Goal: Task Accomplishment & Management: Manage account settings

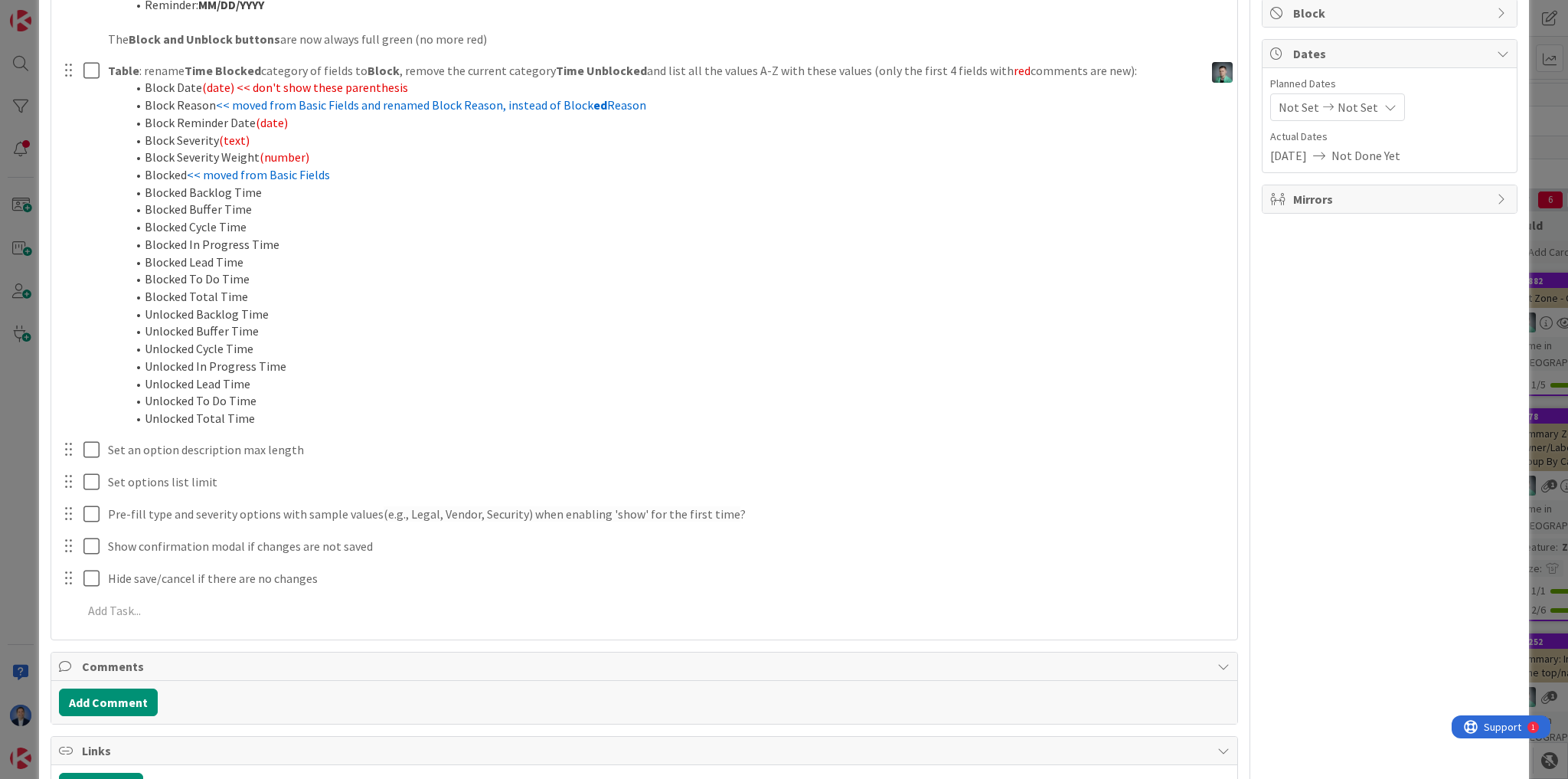
scroll to position [1409, 0]
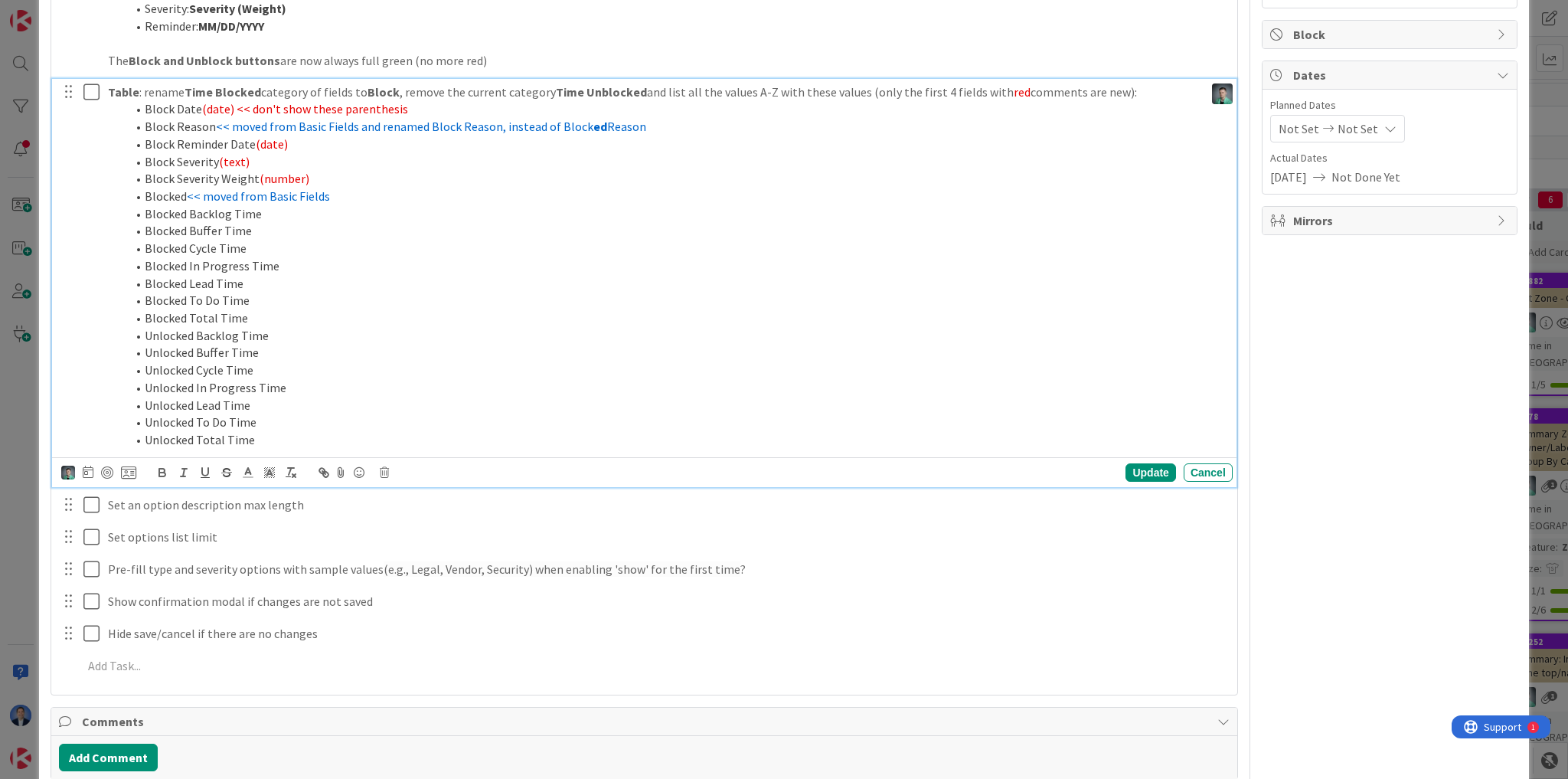
click at [1084, 338] on li "Unlocked Backlog Time" at bounding box center [662, 335] width 1072 height 17
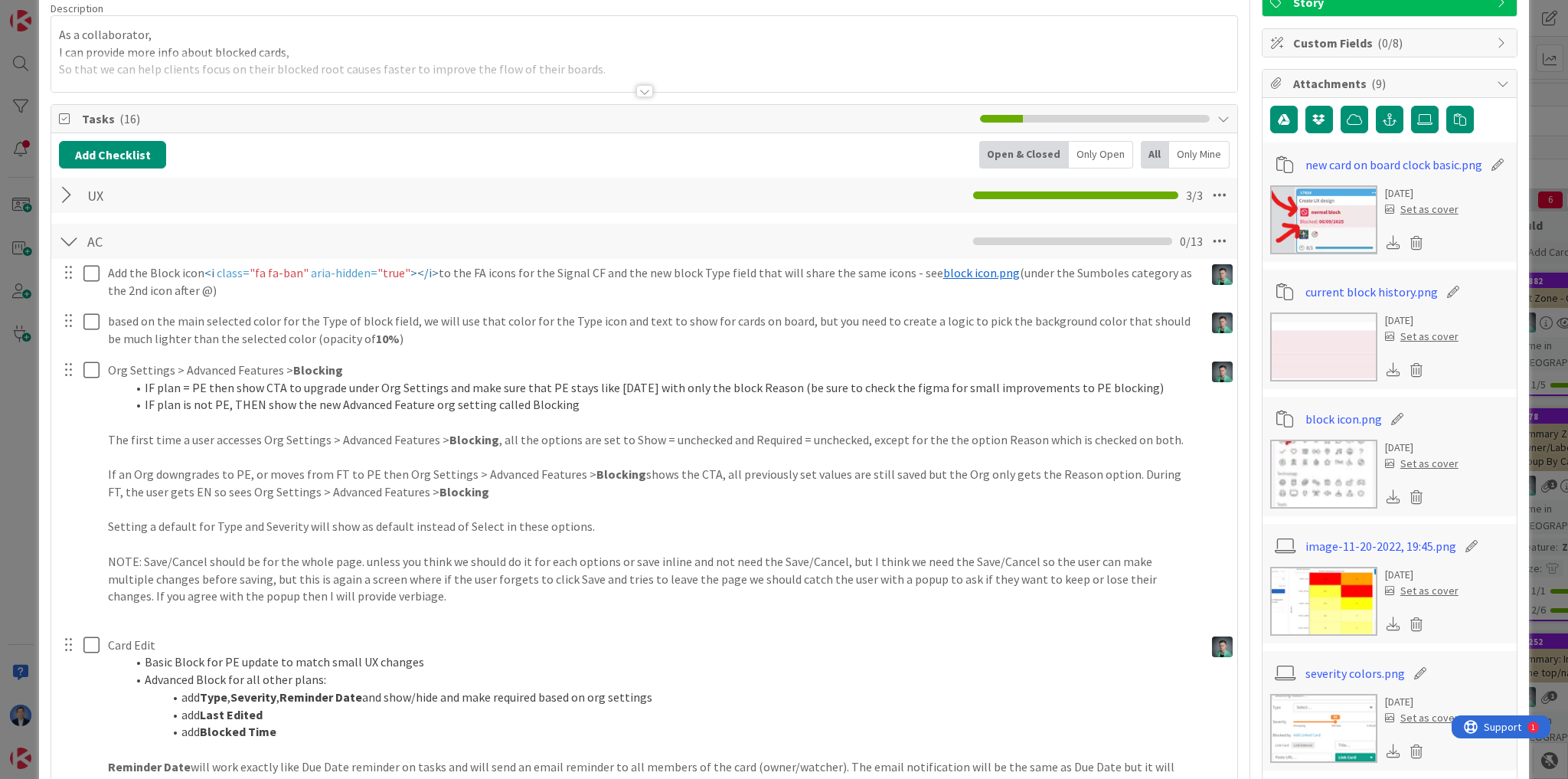
scroll to position [0, 0]
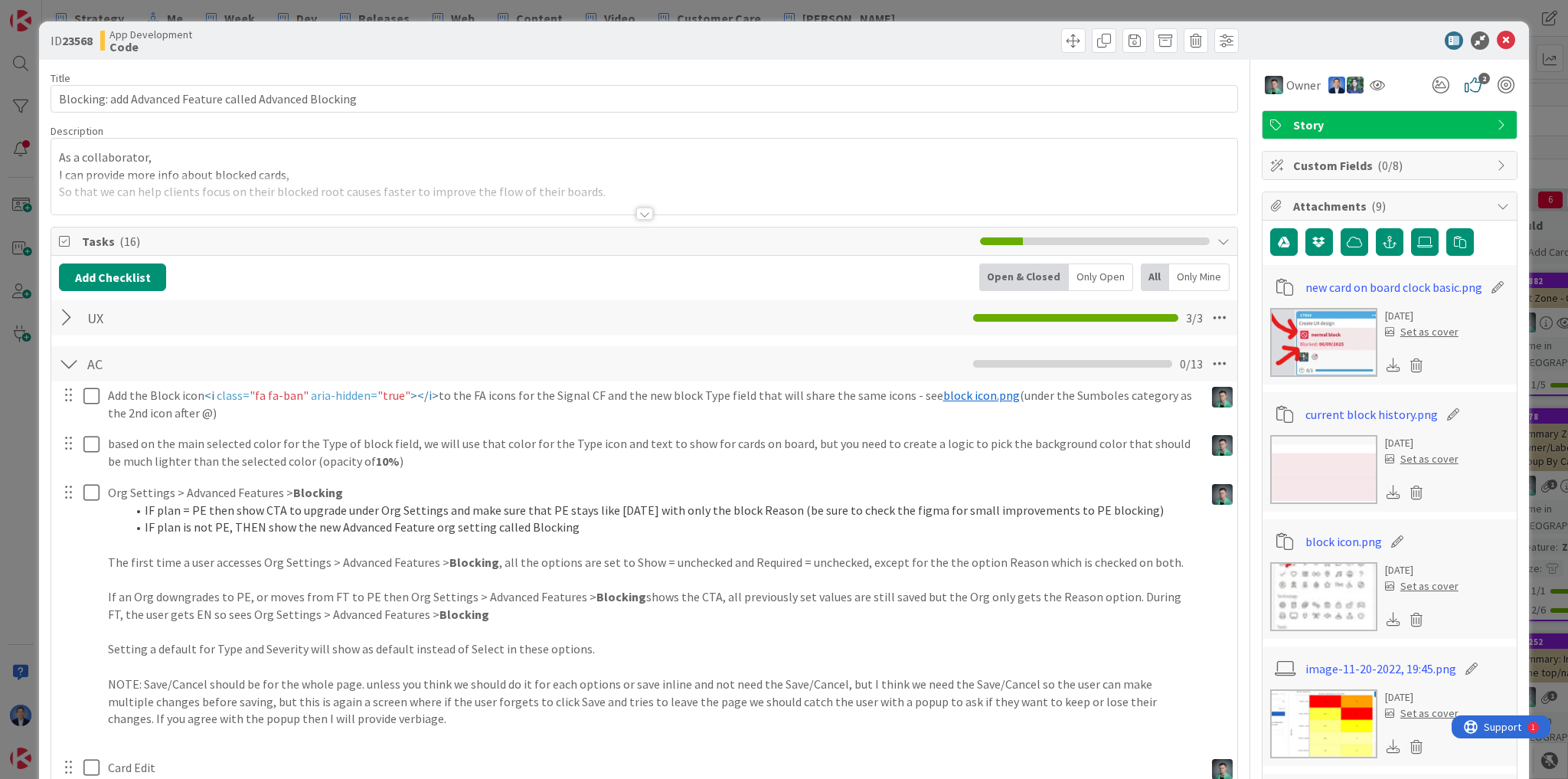
click at [375, 168] on p "I can provide more info about blocked cards," at bounding box center [644, 175] width 1171 height 17
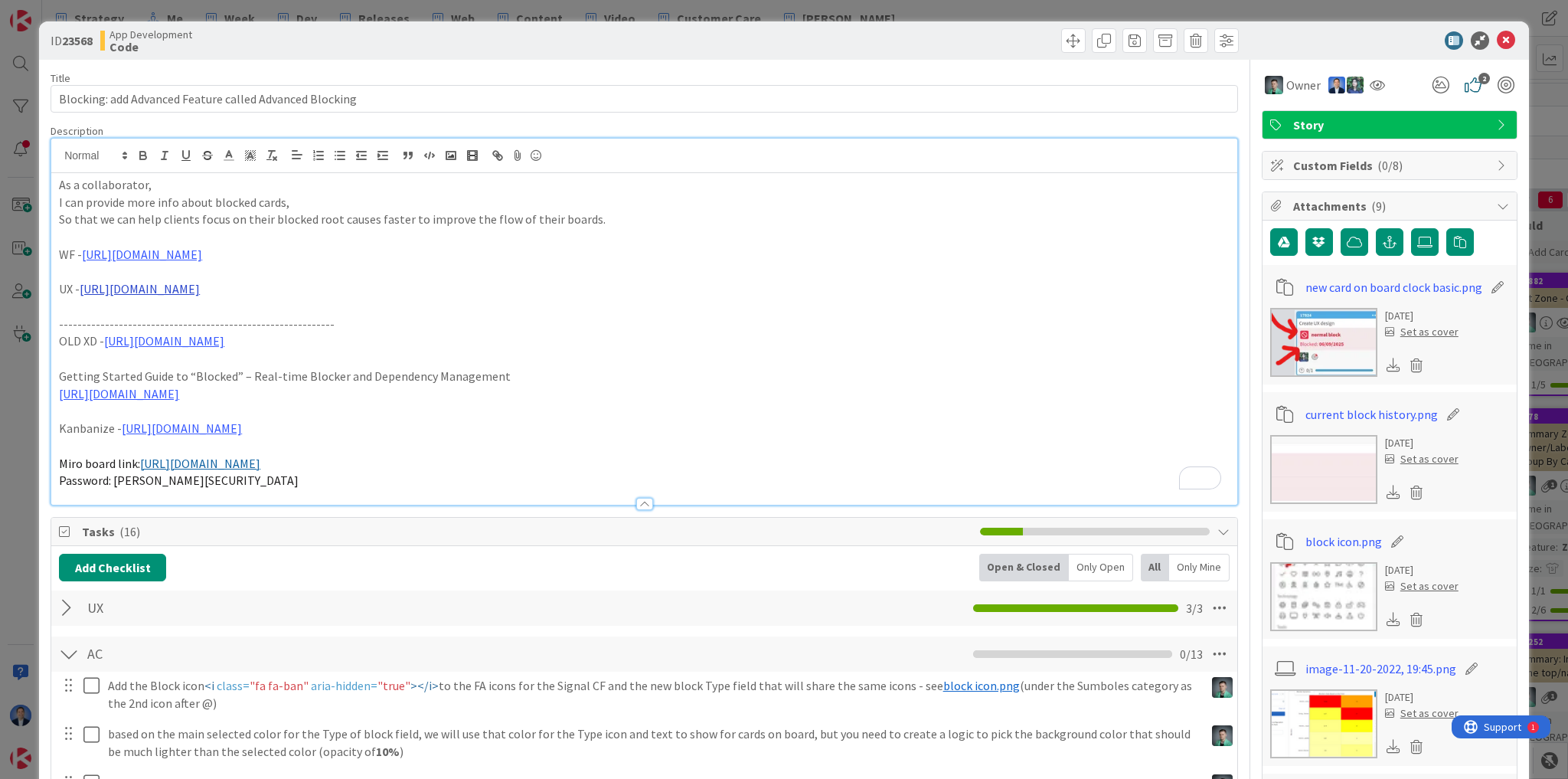
click at [200, 290] on link "https://www.figma.com/design/M9DokoaoBAHzxahkzJn5hc/KZ-APP-V6?node-id=5332-3&t=…" at bounding box center [140, 289] width 120 height 15
click at [365, 319] on link "https://www.figma.com/design/M9DokoaoBAHzxahkzJn5hc/KZ-APP-V6?node-id=5332-3&t=…" at bounding box center [333, 319] width 105 height 20
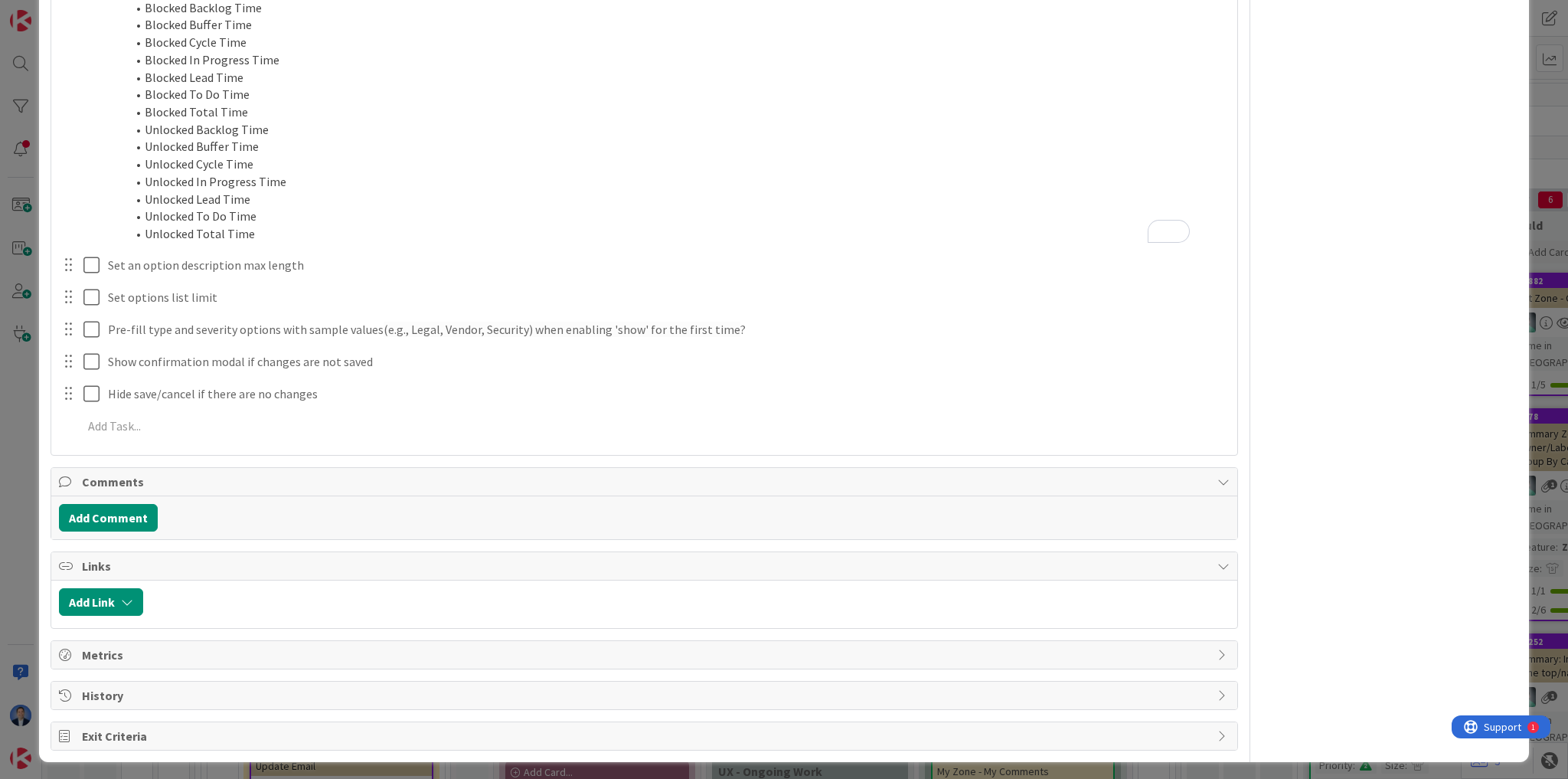
scroll to position [1843, 0]
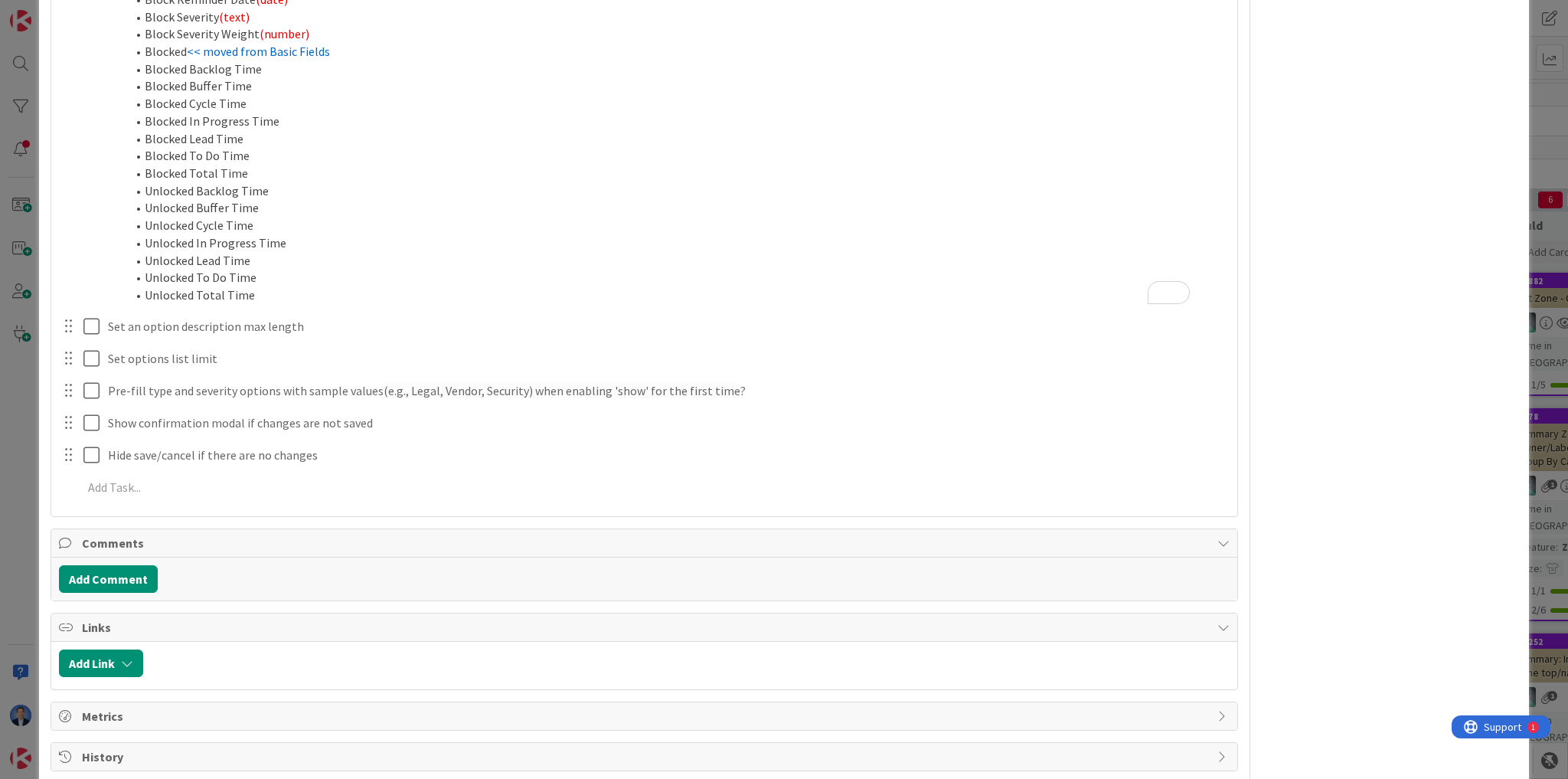
drag, startPoint x: 1359, startPoint y: 264, endPoint x: 1360, endPoint y: 251, distance: 13.0
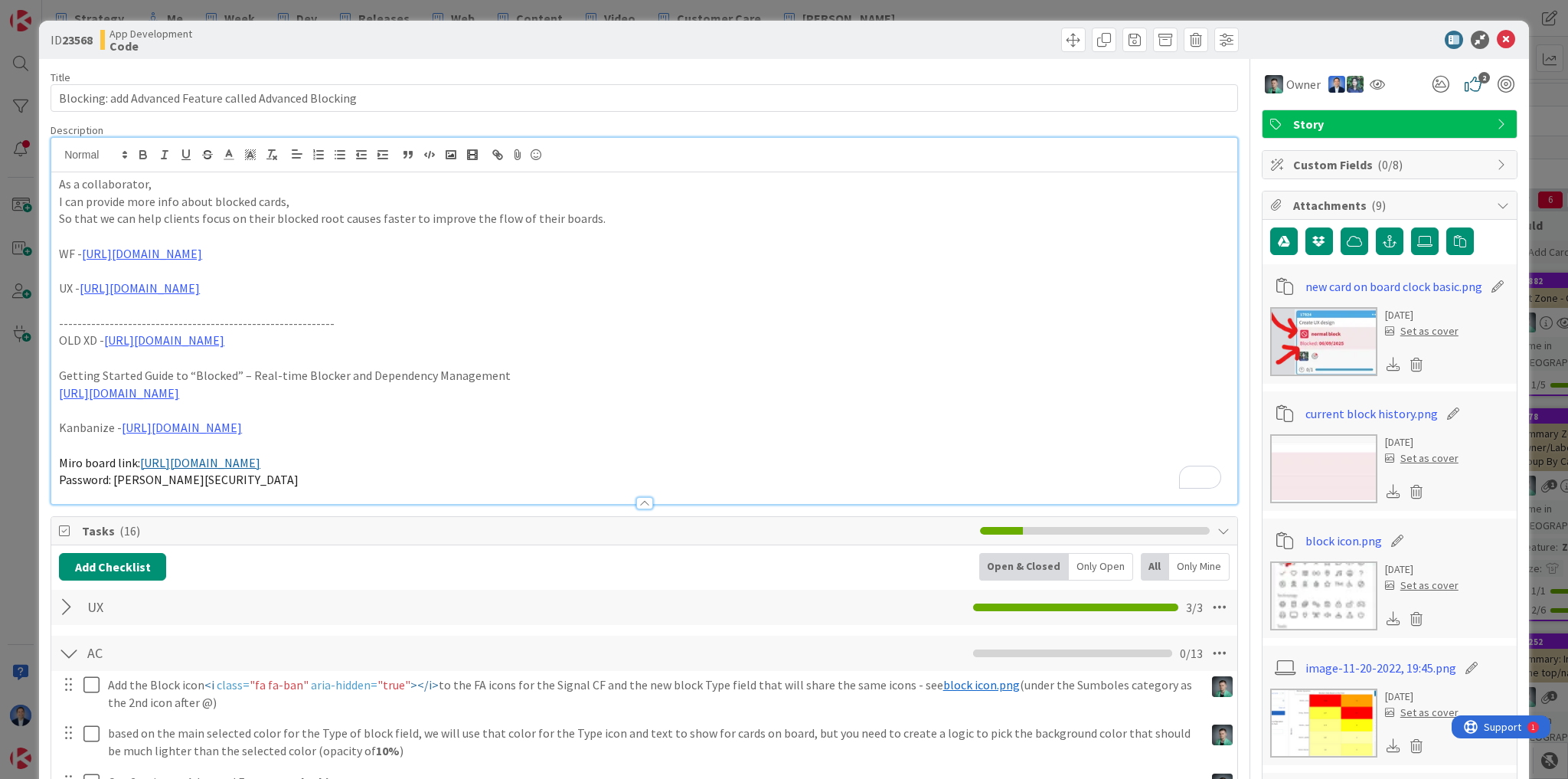
scroll to position [0, 0]
click at [1499, 42] on icon at bounding box center [1506, 41] width 18 height 18
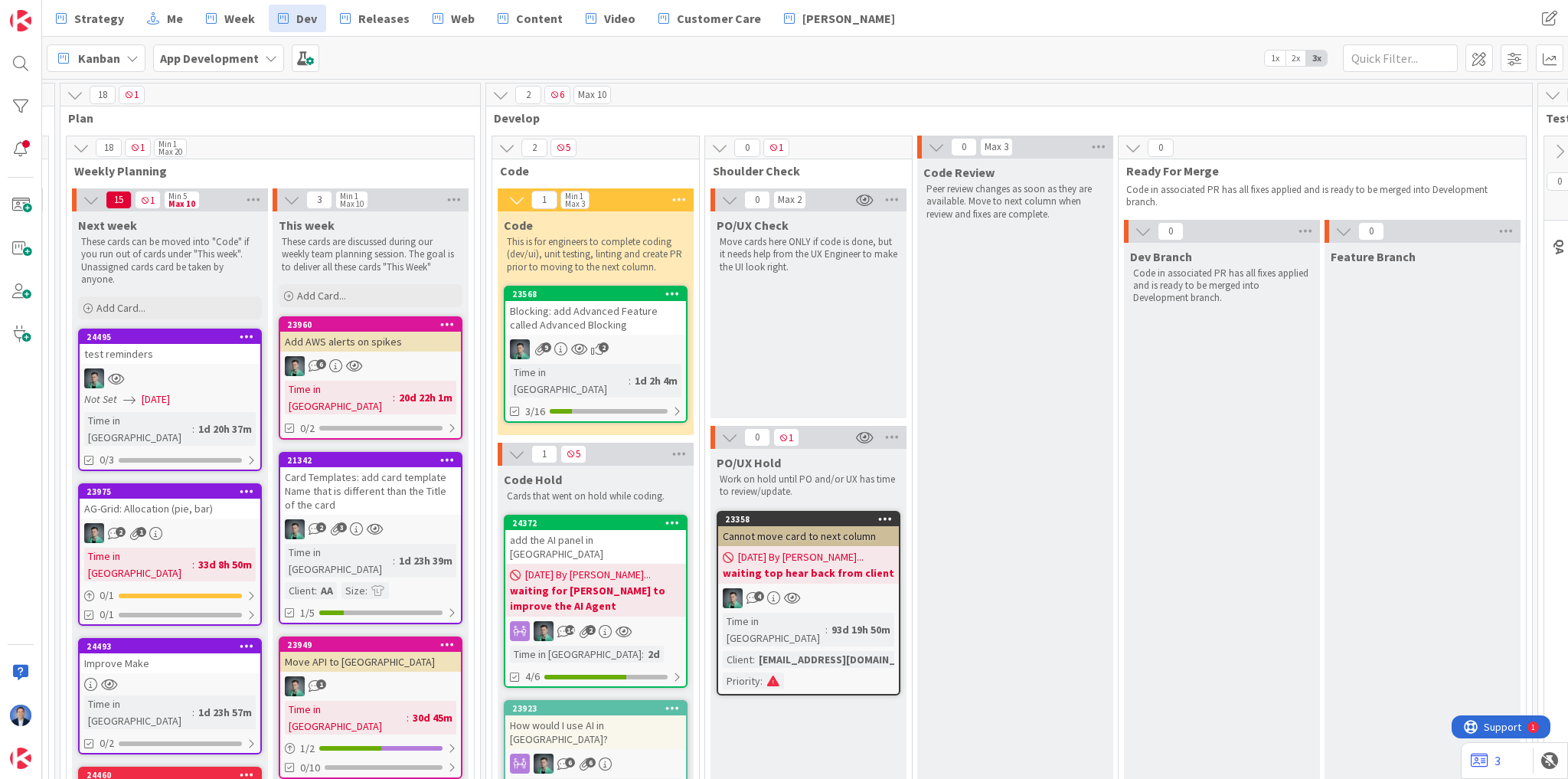
scroll to position [0, 2061]
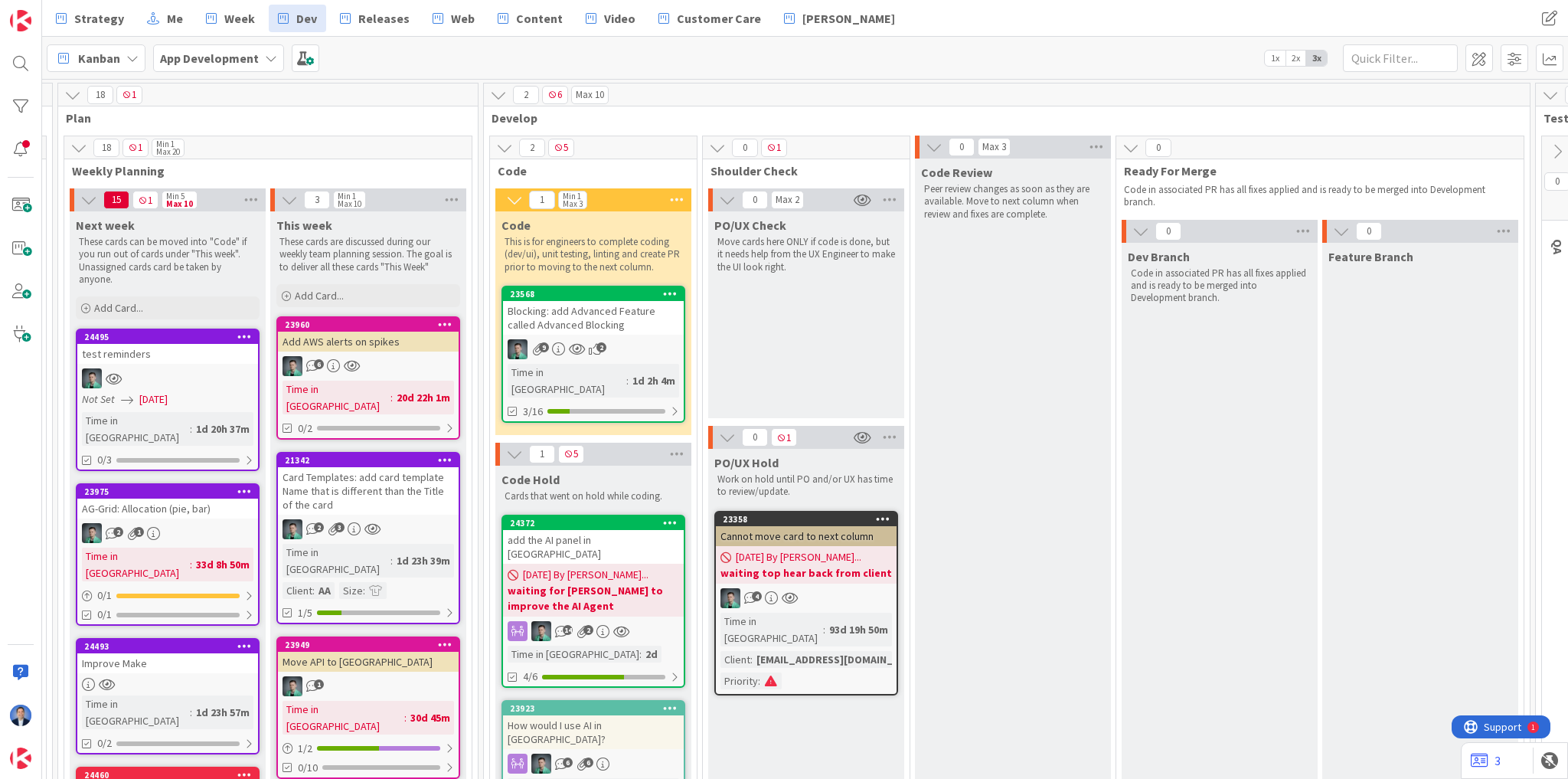
click at [614, 321] on div "Blocking: add Advanced Feature called Advanced Blocking" at bounding box center [593, 318] width 181 height 33
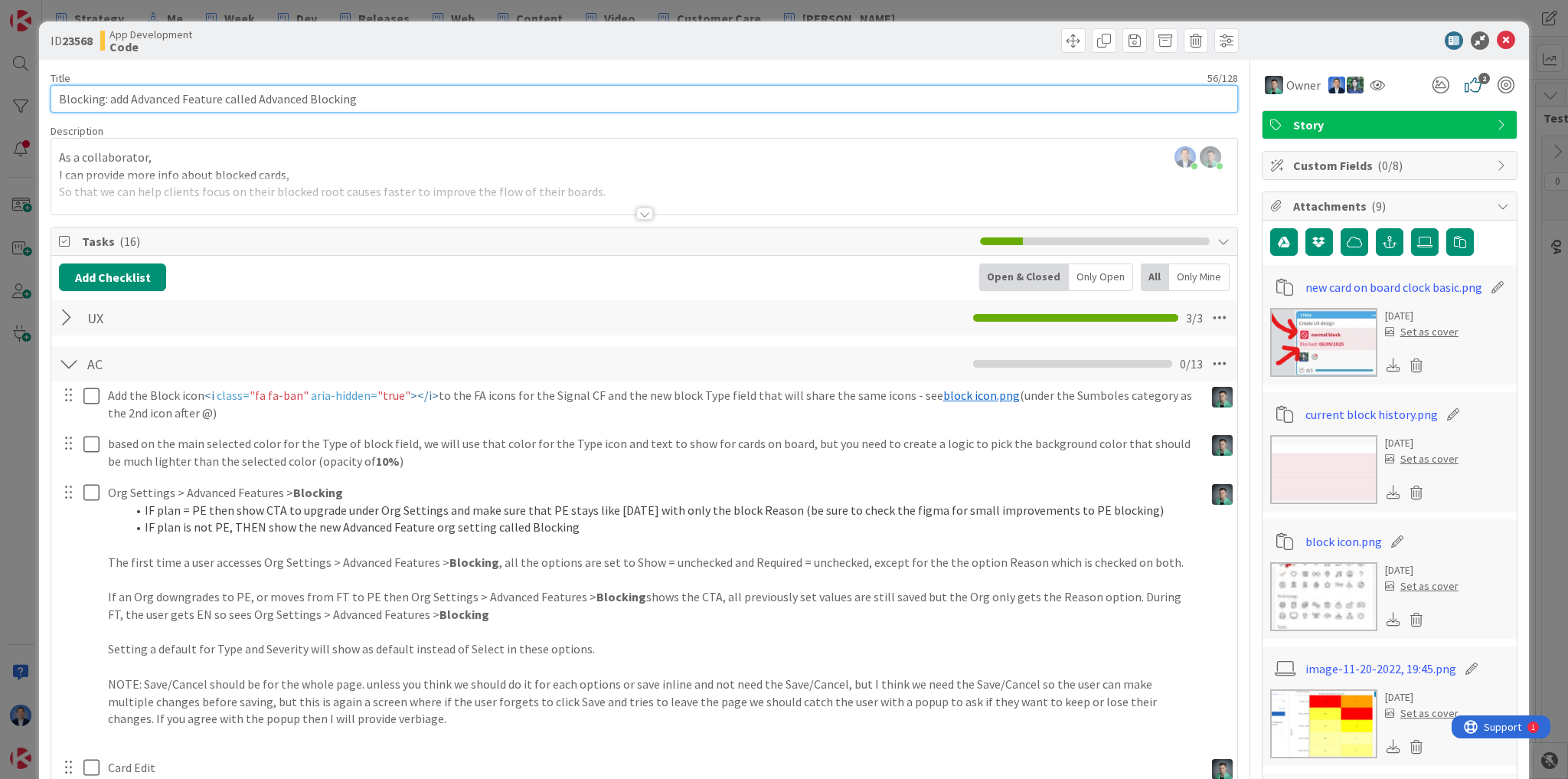
click at [419, 94] on input "Blocking: add Advanced Feature called Advanced Blocking" at bounding box center [644, 98] width 1188 height 27
type input "Blocking: add Advanced Feature called Advanced Blocking DIM TEST"
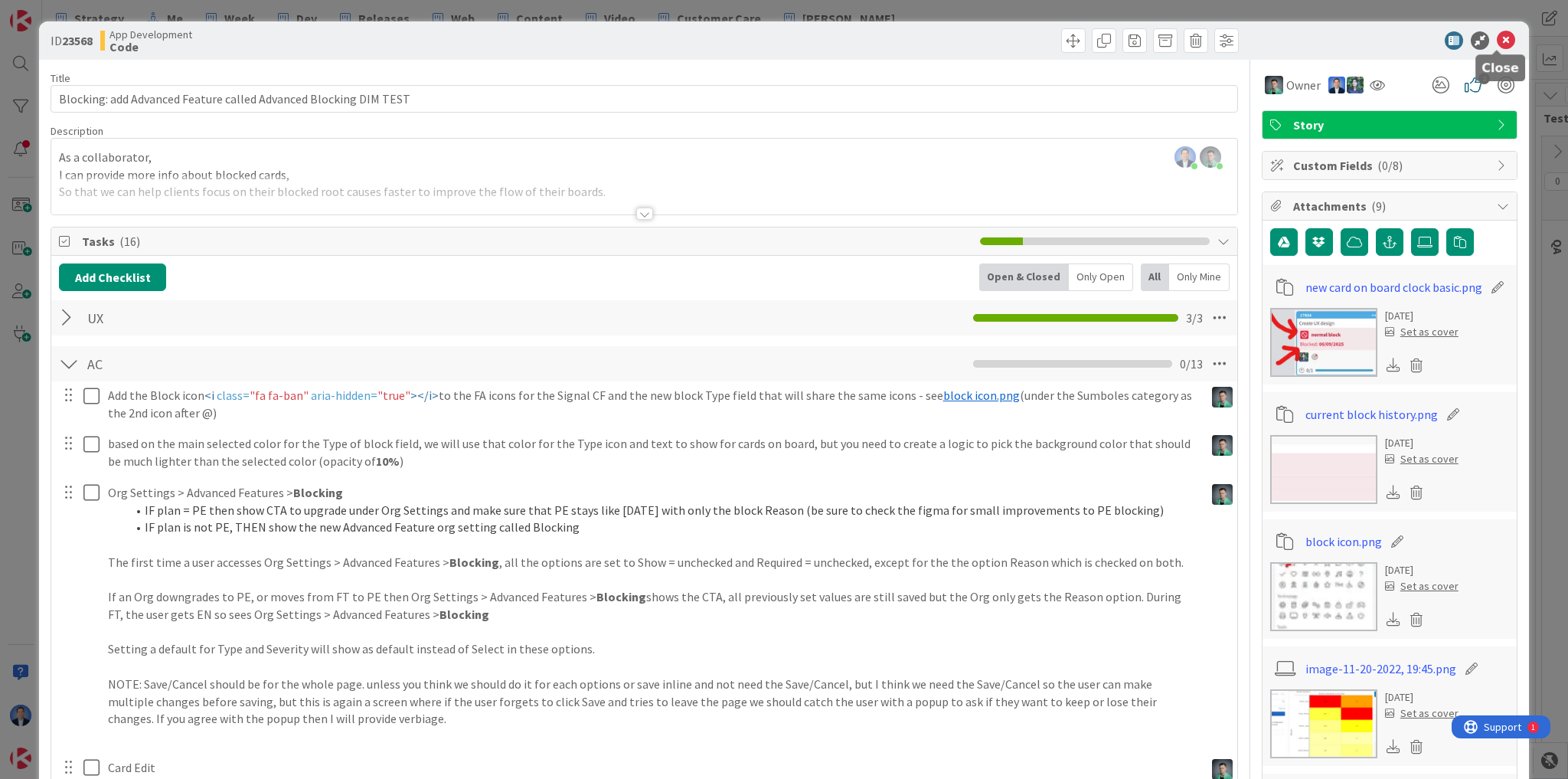
click at [1501, 43] on icon at bounding box center [1506, 41] width 18 height 18
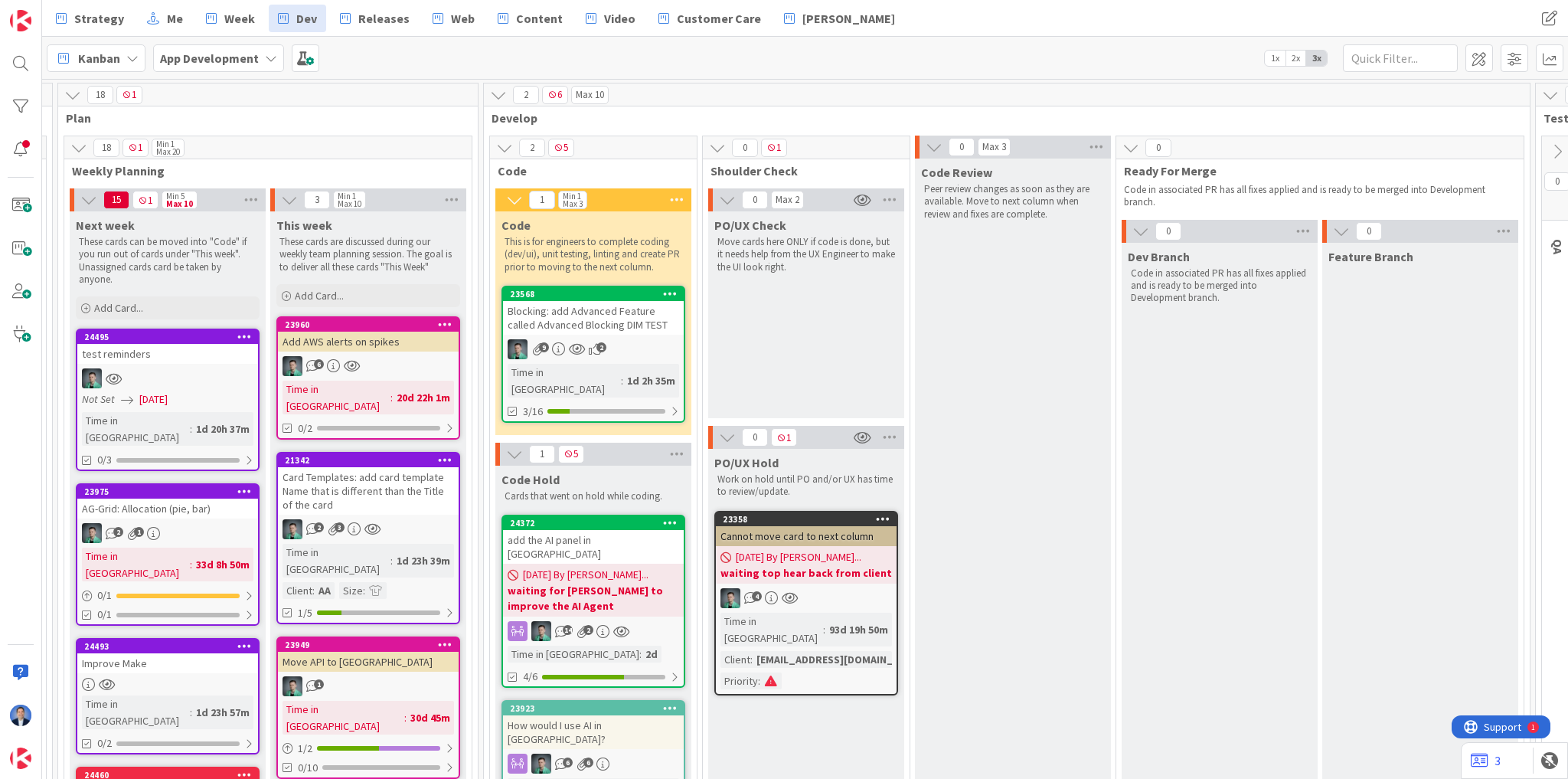
click at [591, 330] on div "Blocking: add Advanced Feature called Advanced Blocking DIM TEST" at bounding box center [593, 318] width 181 height 33
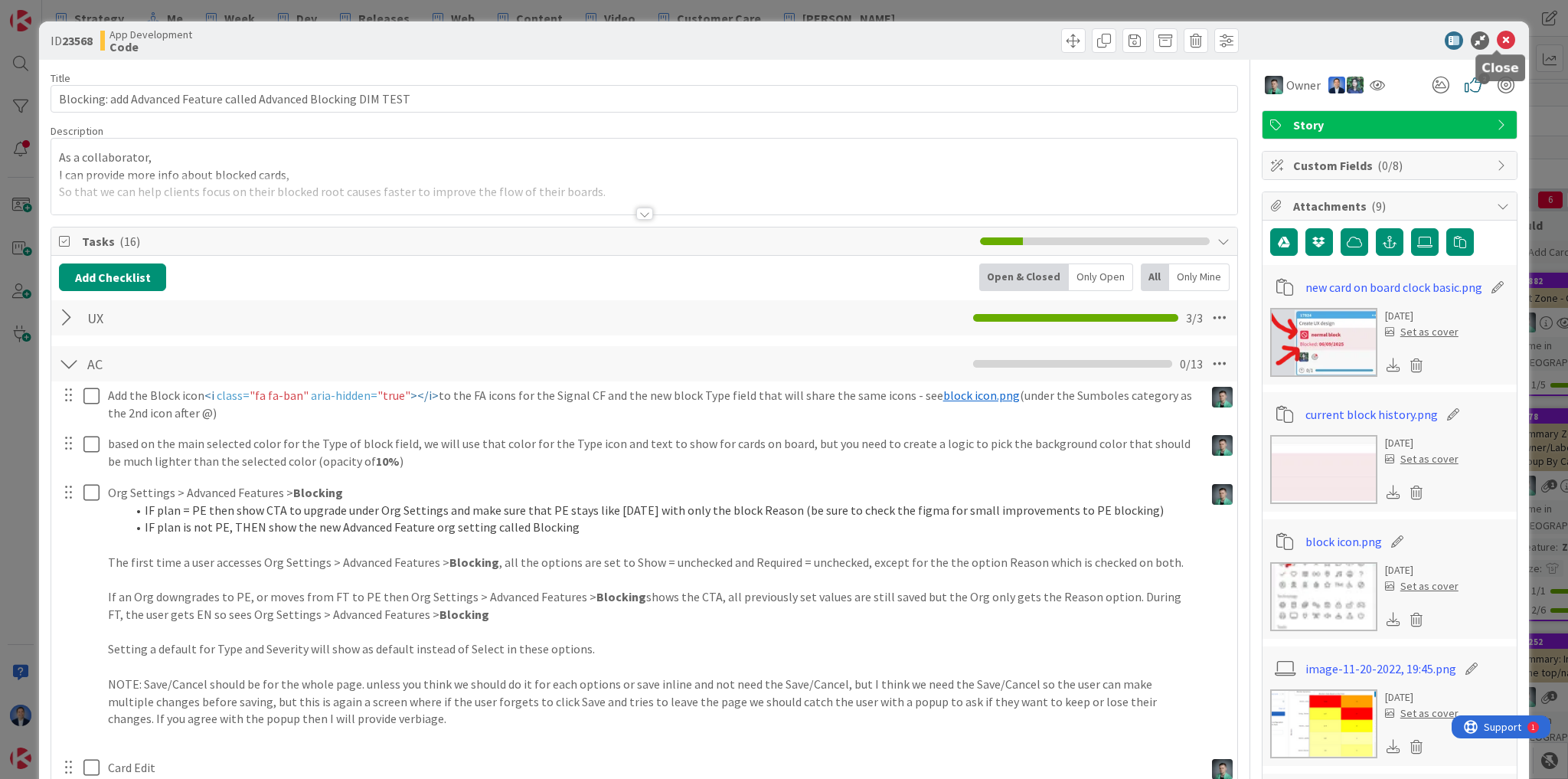
click at [1497, 37] on icon at bounding box center [1506, 41] width 18 height 18
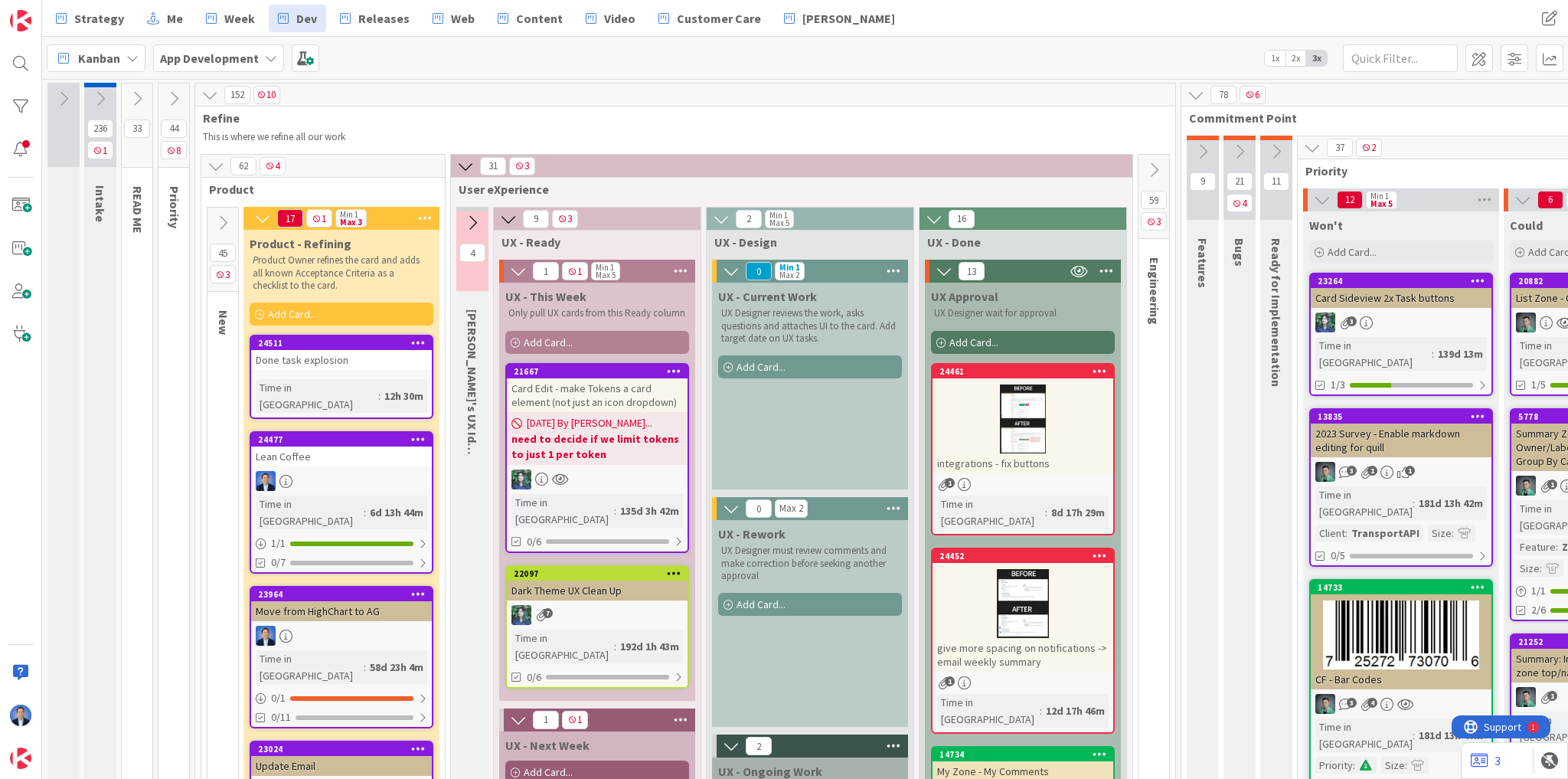
click at [802, 369] on div "Add Card..." at bounding box center [810, 367] width 184 height 23
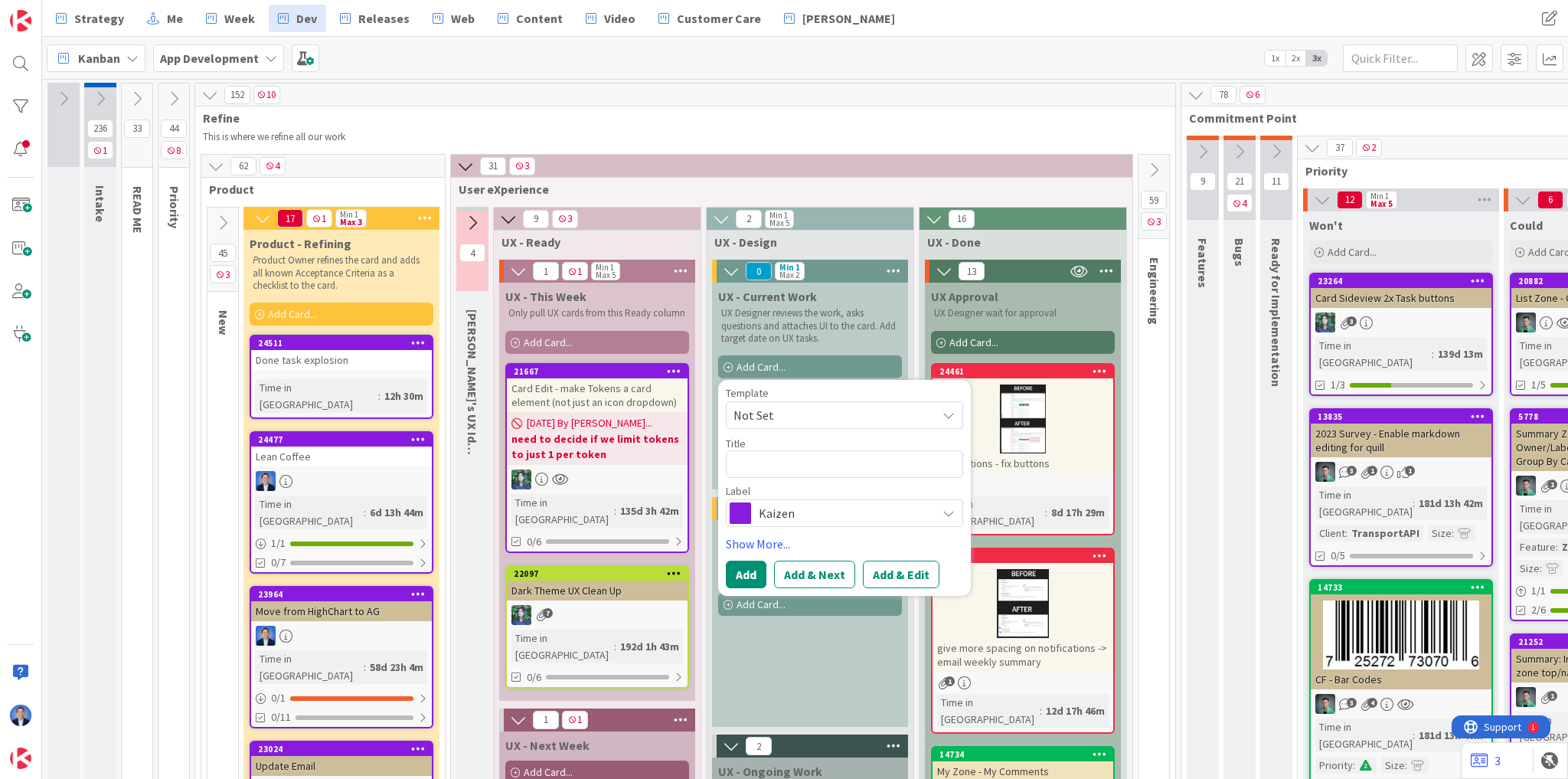
type textarea "x"
type textarea "t"
type textarea "x"
type textarea "te"
type textarea "x"
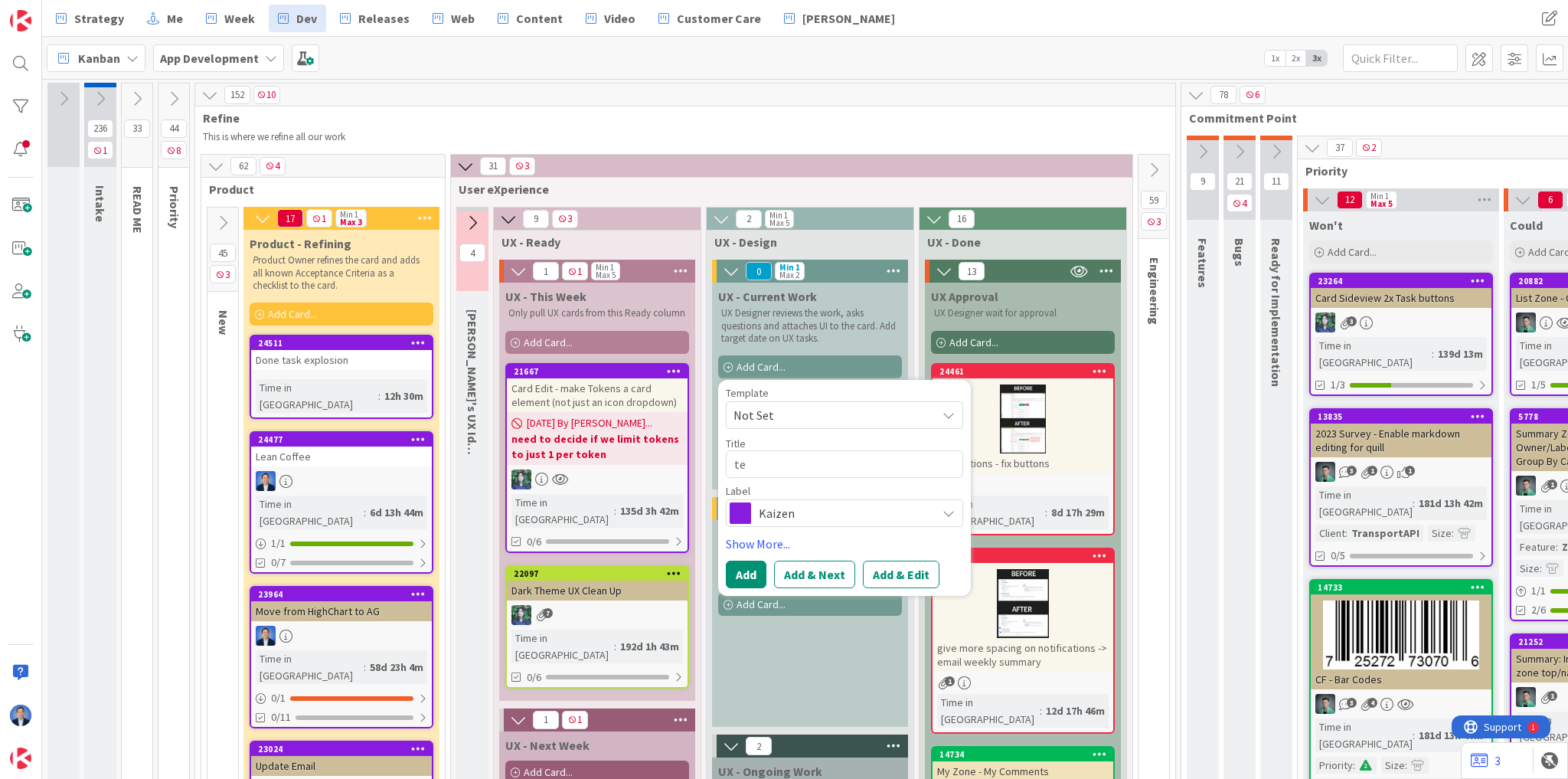
type textarea "tes"
type textarea "x"
type textarea "test"
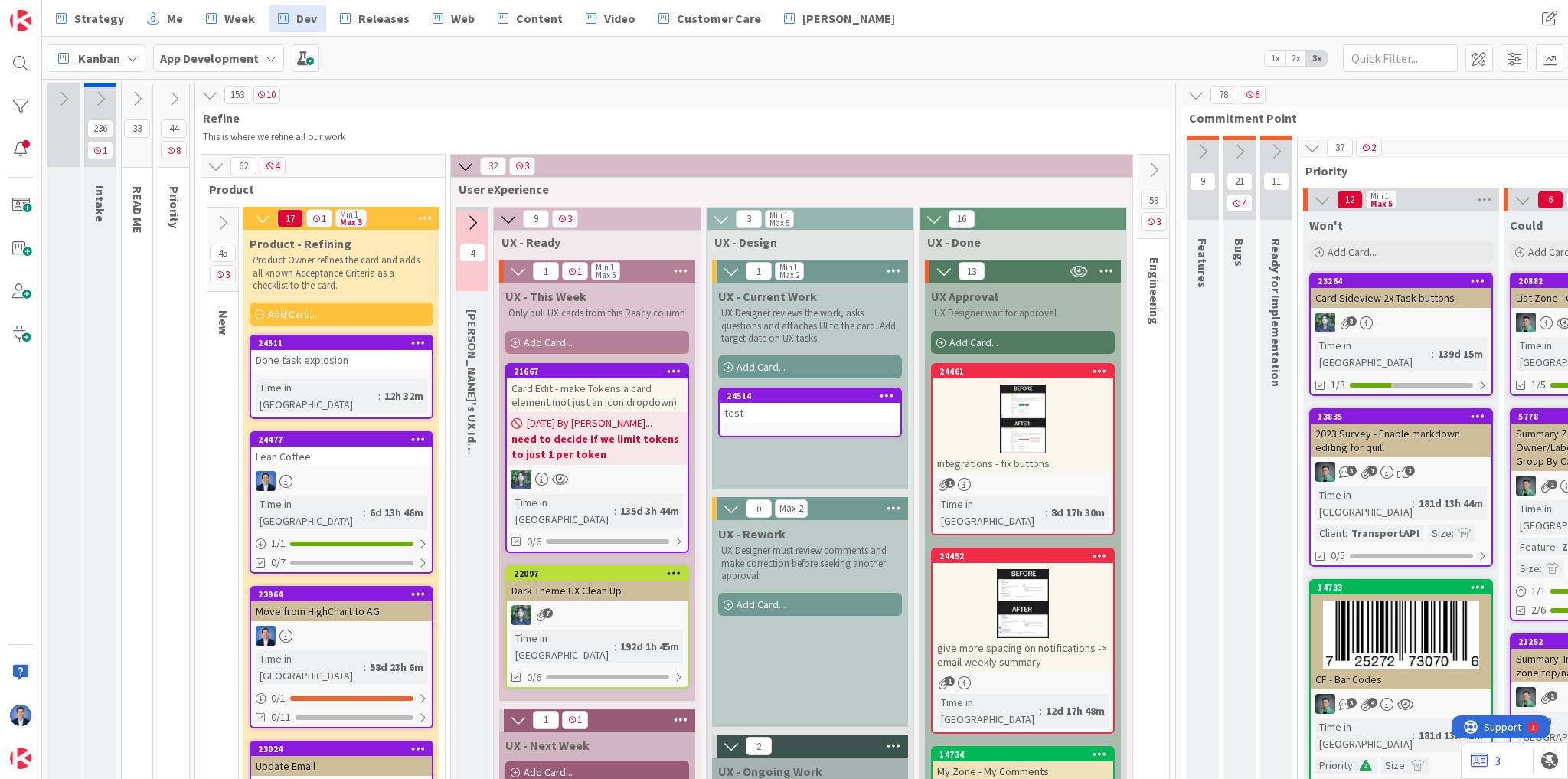
click at [791, 413] on div "test" at bounding box center [810, 413] width 181 height 20
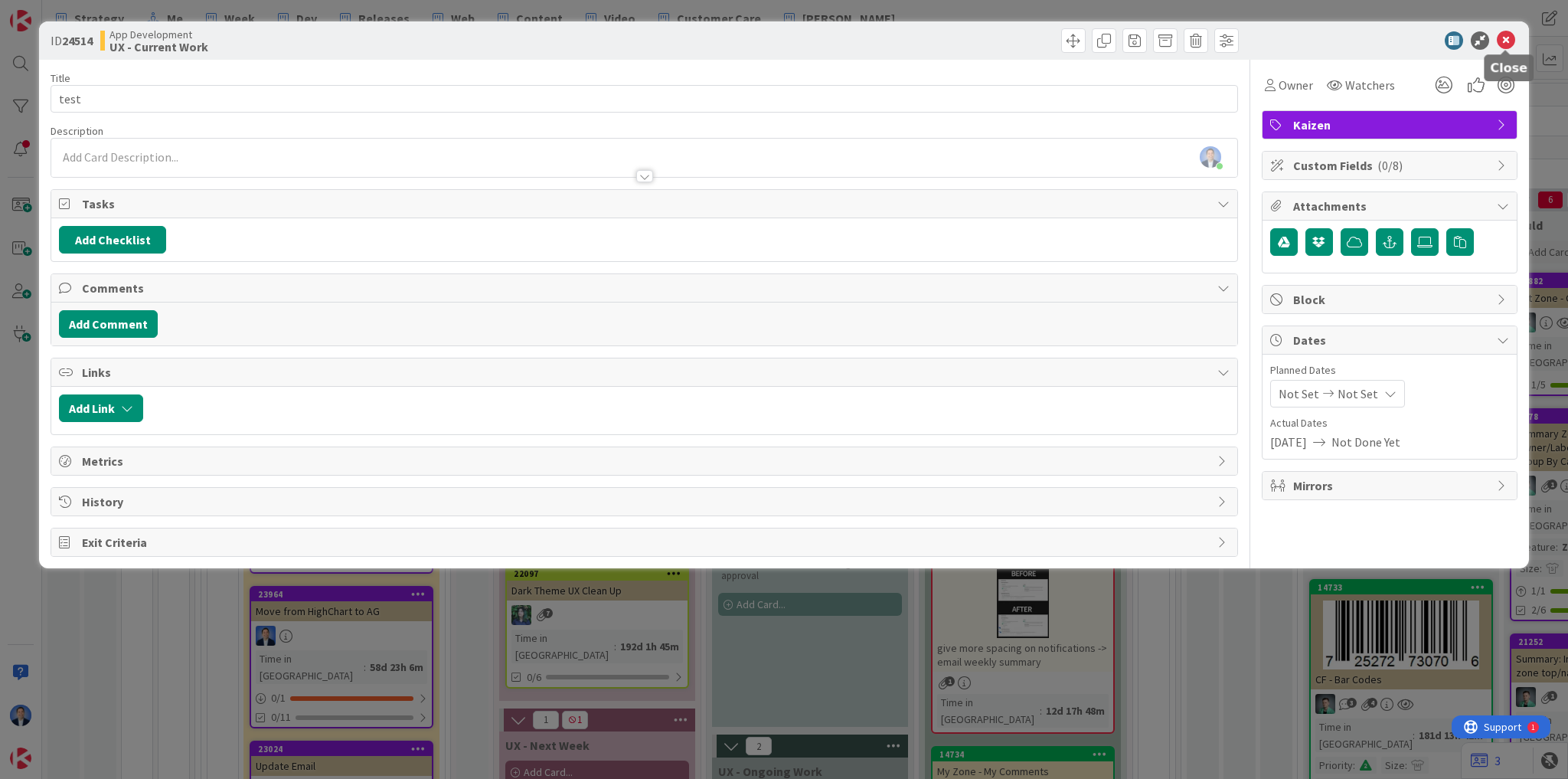
drag, startPoint x: 1505, startPoint y: 43, endPoint x: 1474, endPoint y: 57, distance: 34.0
click at [1505, 44] on icon at bounding box center [1506, 41] width 18 height 18
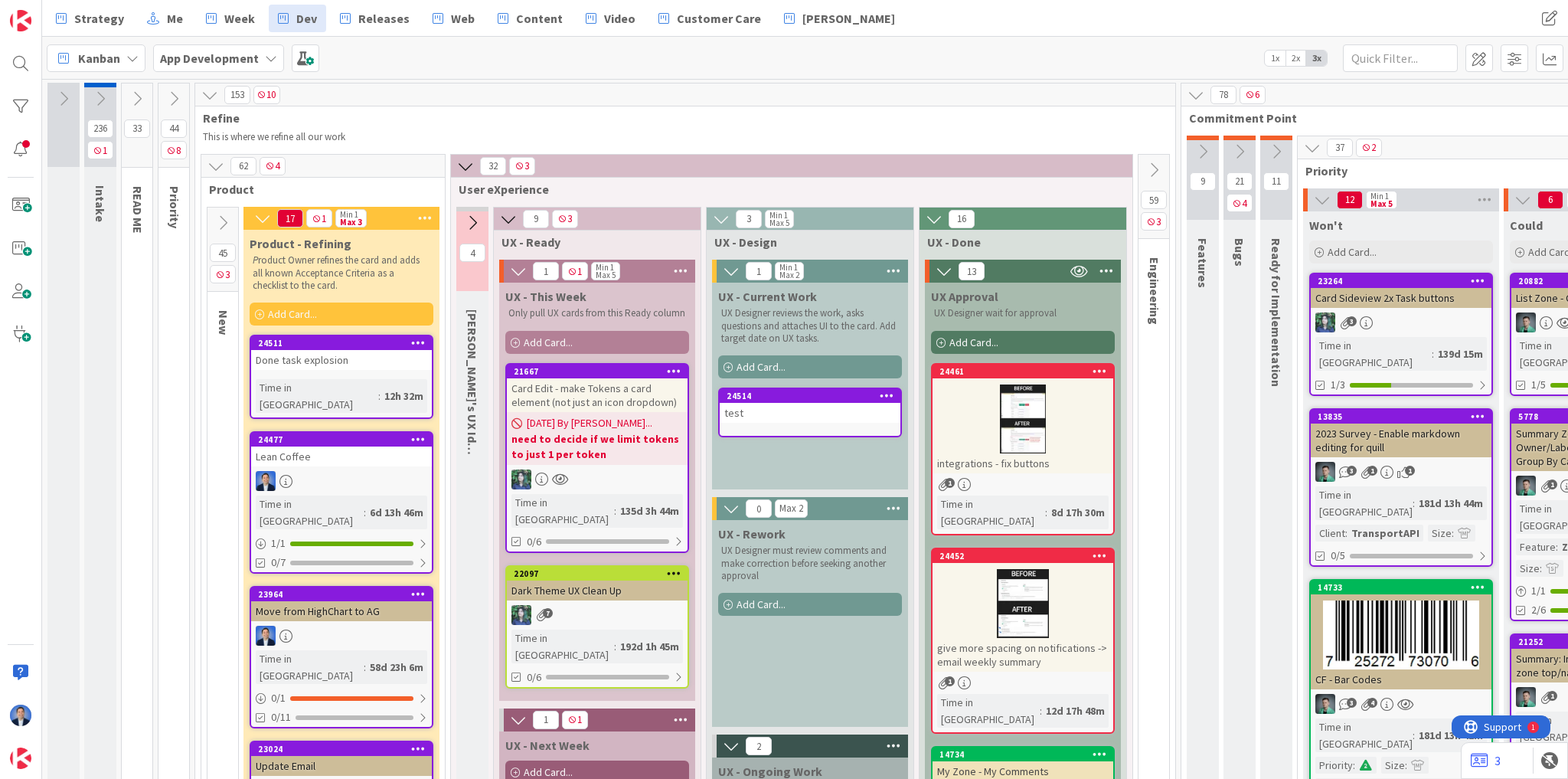
click at [886, 396] on icon at bounding box center [886, 394] width 14 height 11
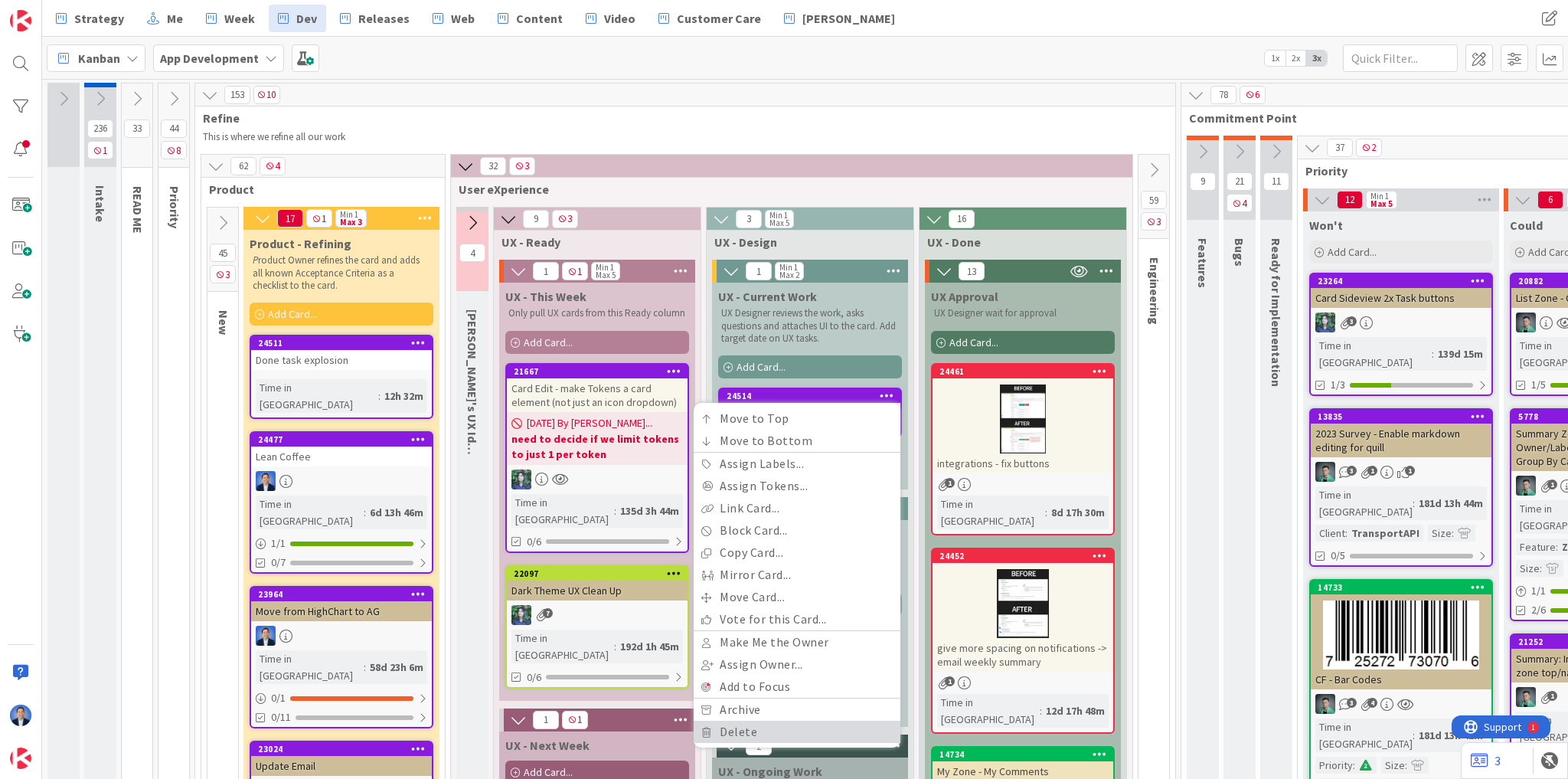
click at [771, 725] on link "Delete" at bounding box center [797, 732] width 206 height 22
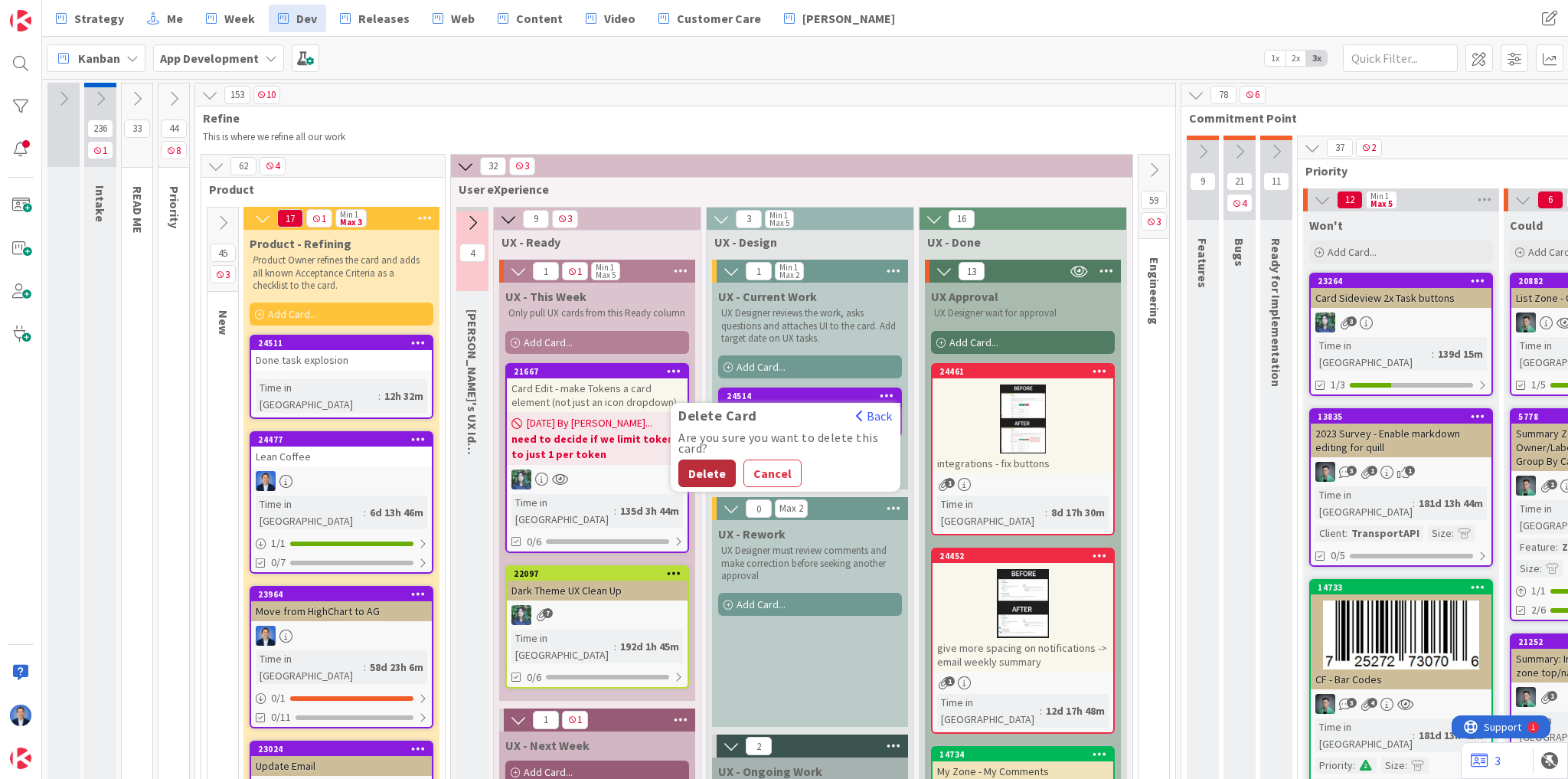
click at [696, 484] on button "Delete" at bounding box center [707, 473] width 57 height 27
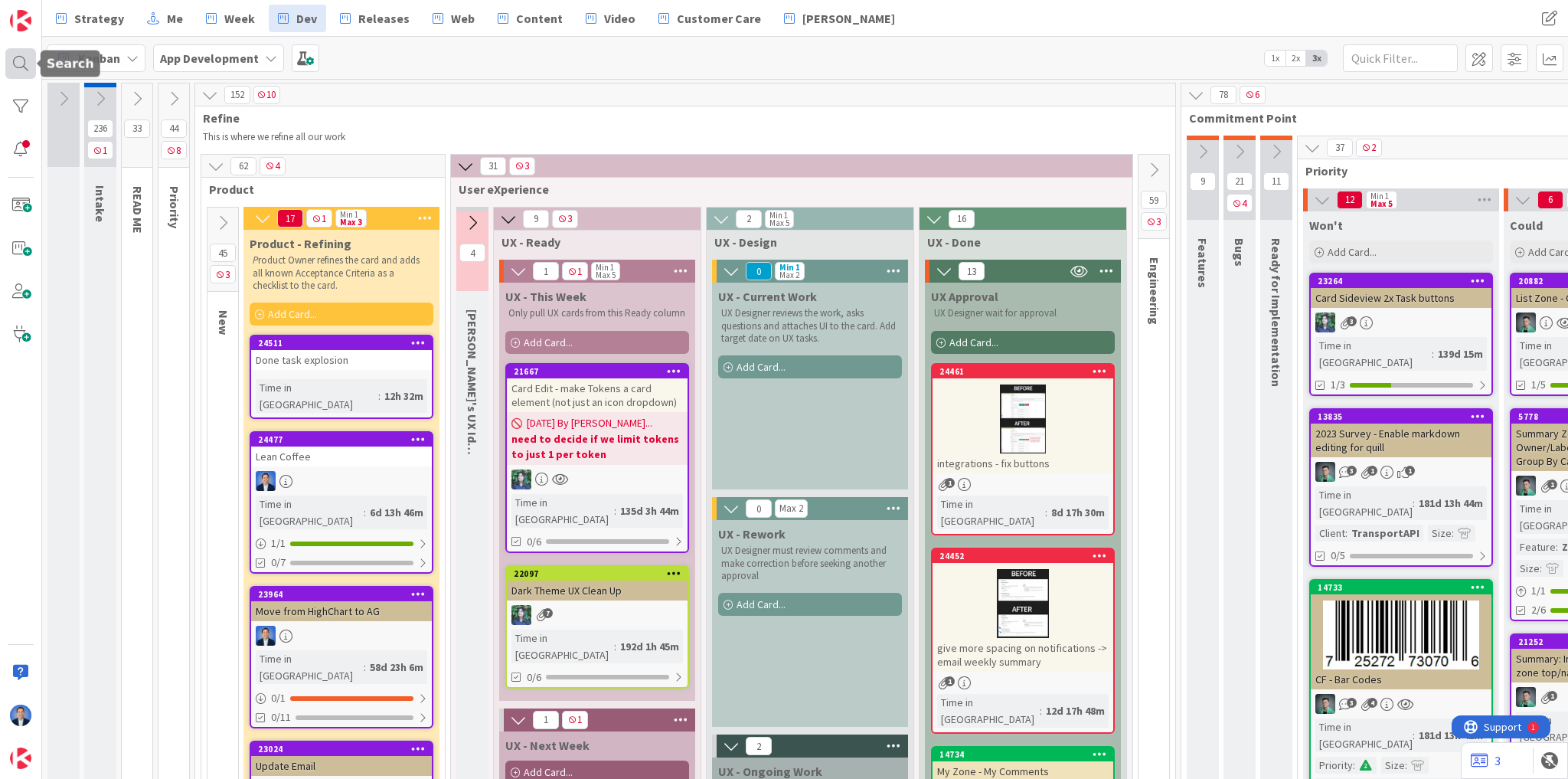
click at [13, 58] on div at bounding box center [20, 63] width 31 height 31
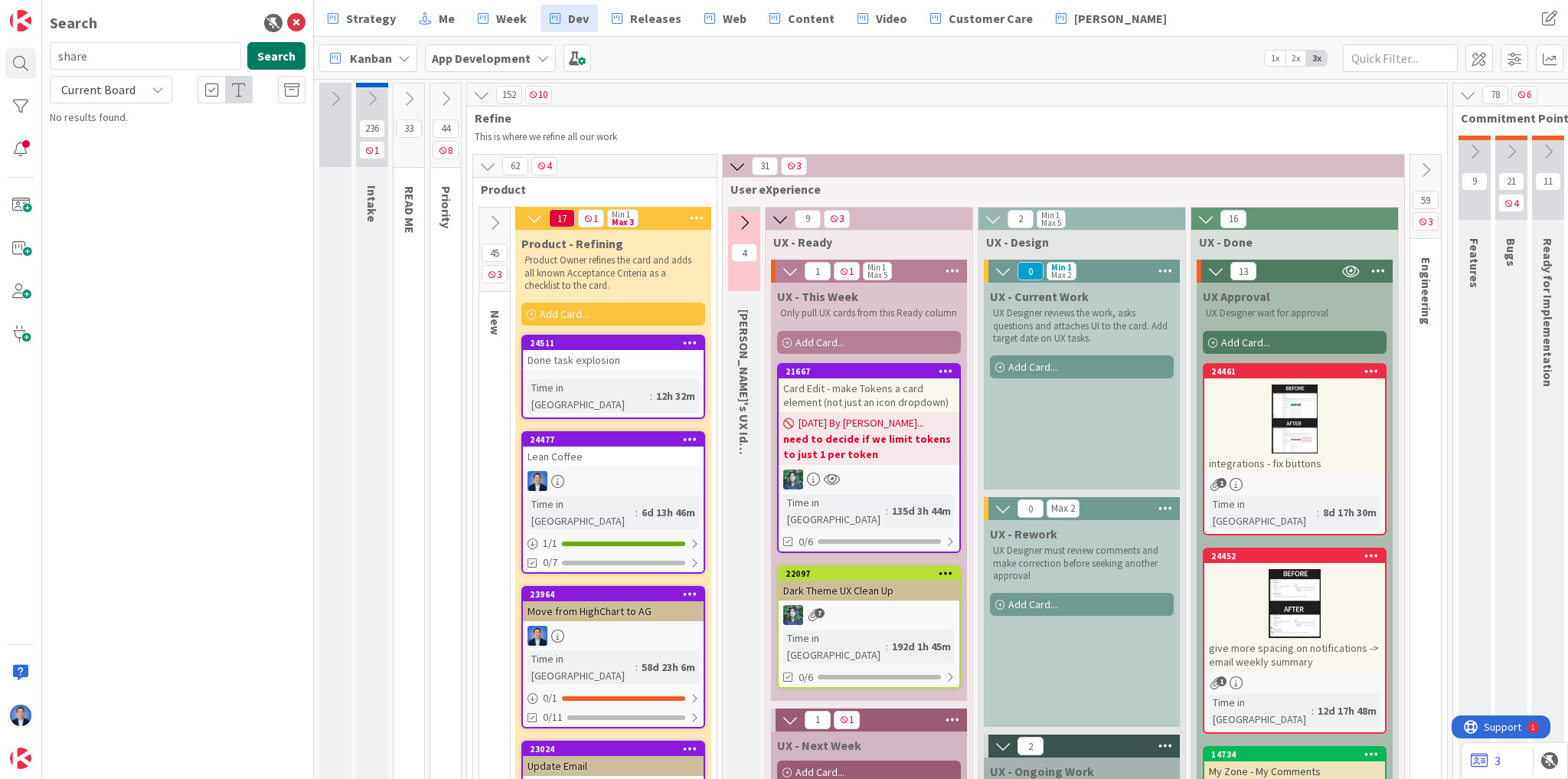
type input "share"
click at [275, 58] on button "Search" at bounding box center [276, 56] width 58 height 27
click at [237, 136] on span "to Card Edit and make all the buttons like we just changed on all zone topnav" at bounding box center [180, 143] width 217 height 30
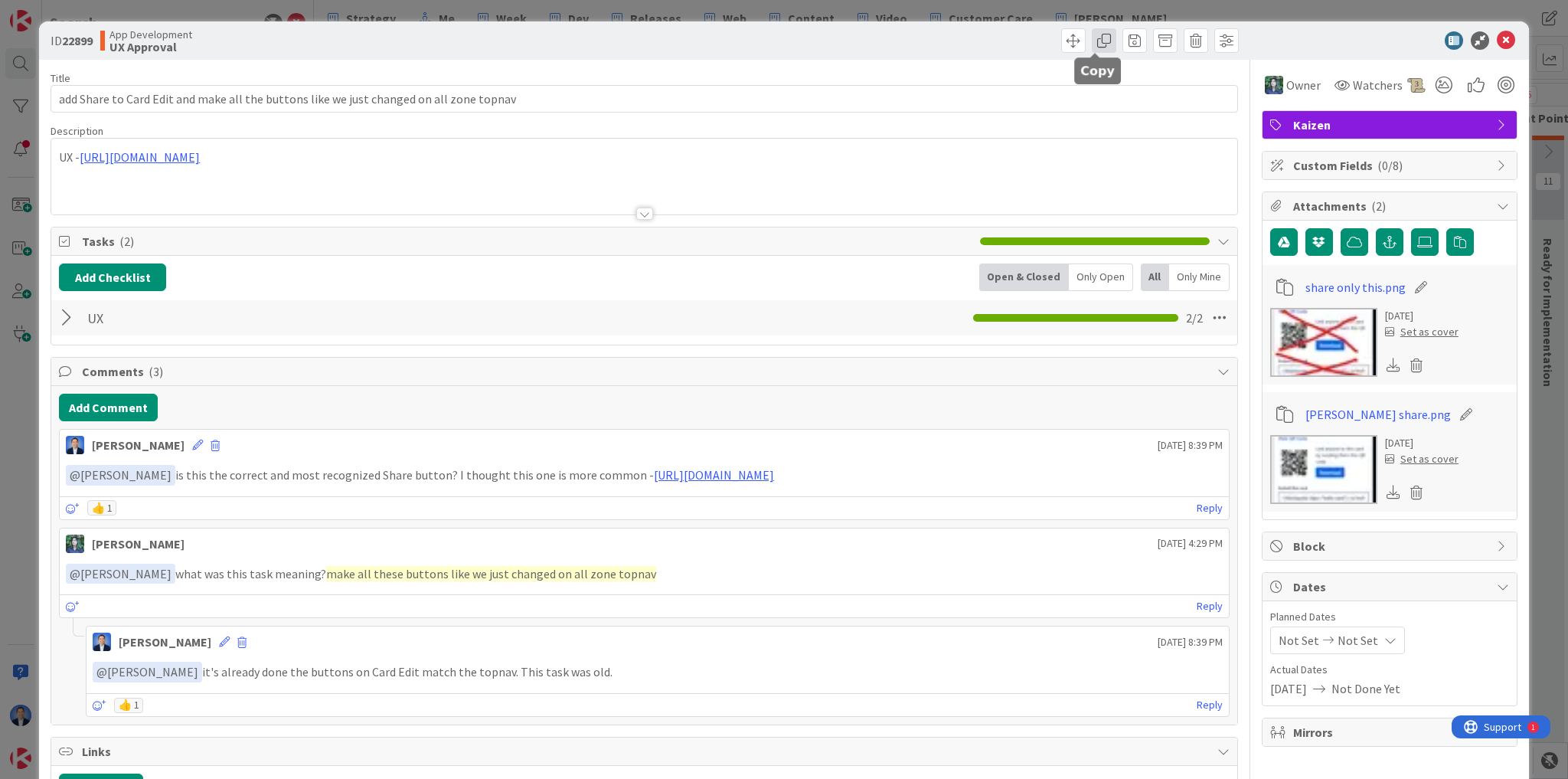
click at [1092, 38] on span at bounding box center [1104, 40] width 24 height 24
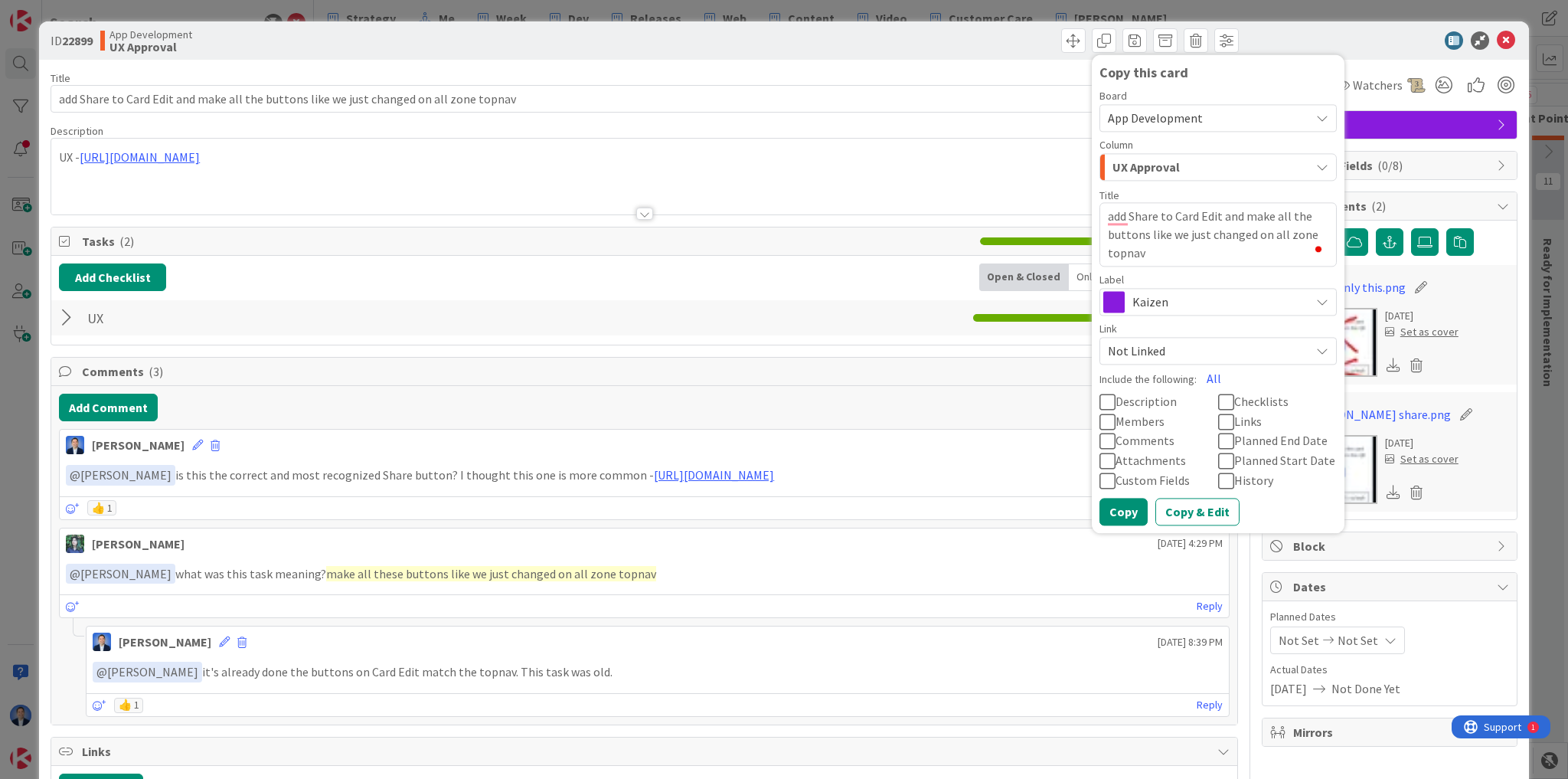
click at [1130, 156] on div "UX Approval" at bounding box center [1209, 166] width 201 height 24
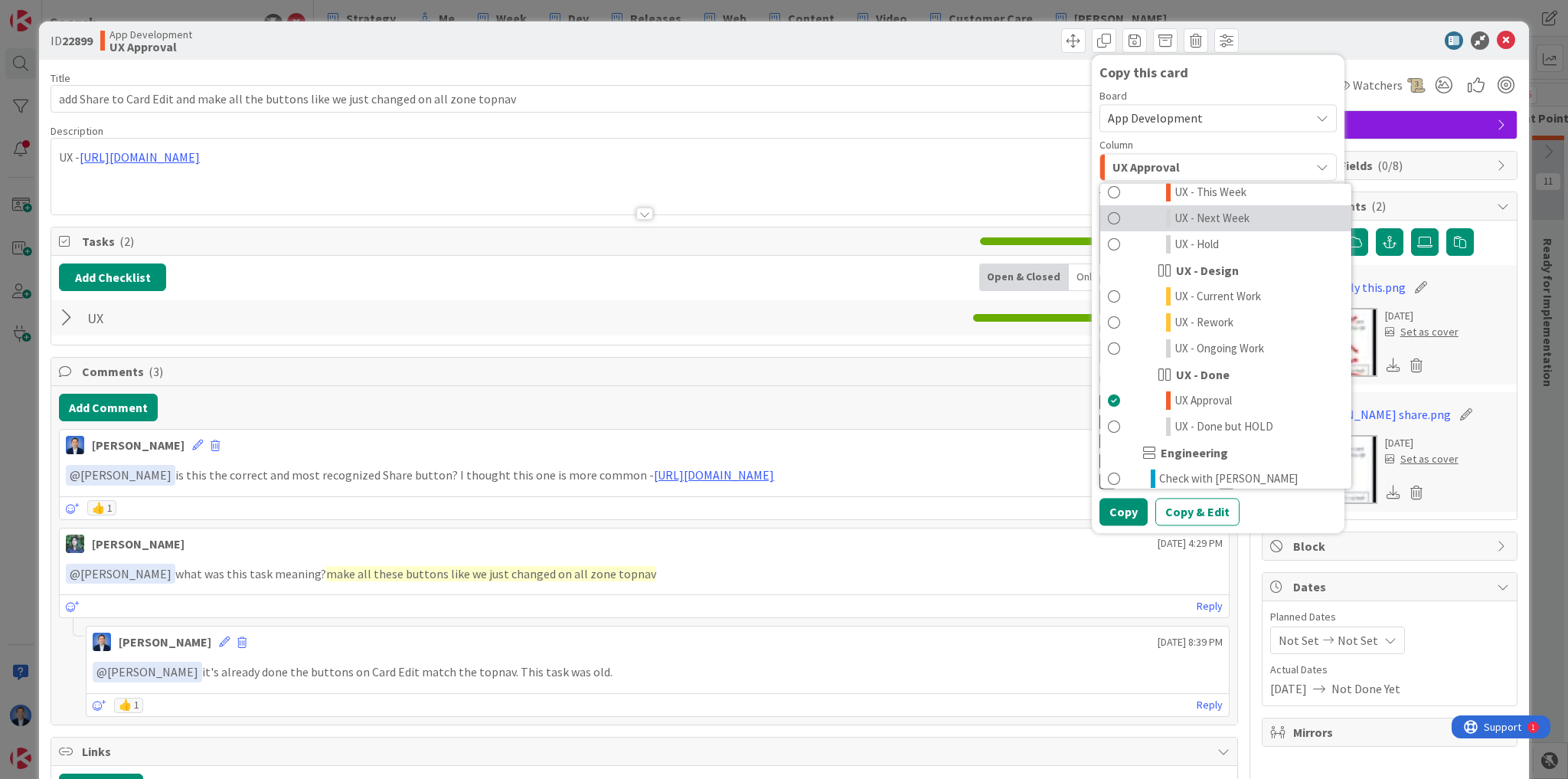
scroll to position [674, 0]
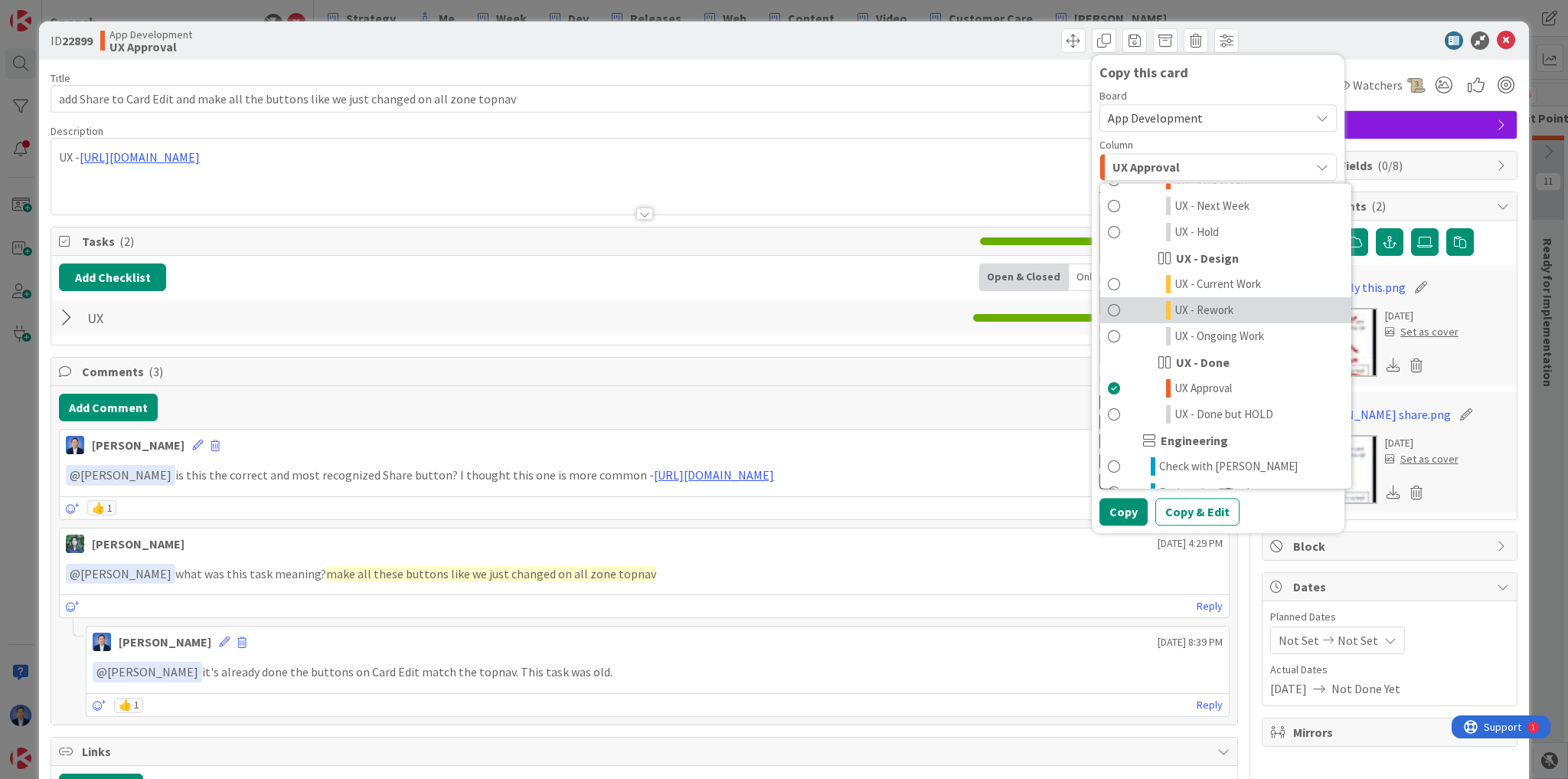
click at [1194, 312] on span "UX - Rework" at bounding box center [1203, 310] width 59 height 18
type textarea "x"
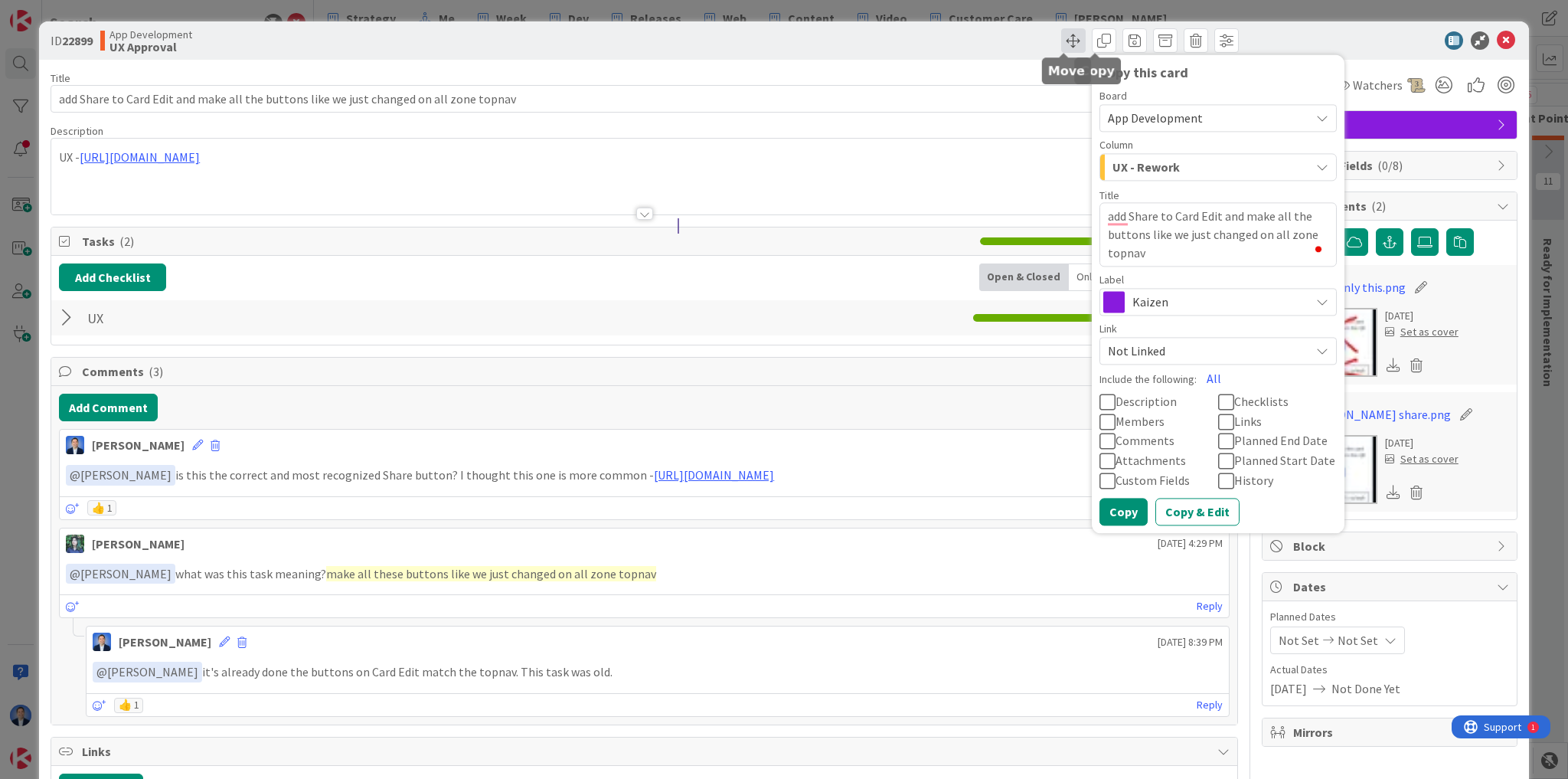
click at [1067, 40] on span at bounding box center [1073, 40] width 24 height 24
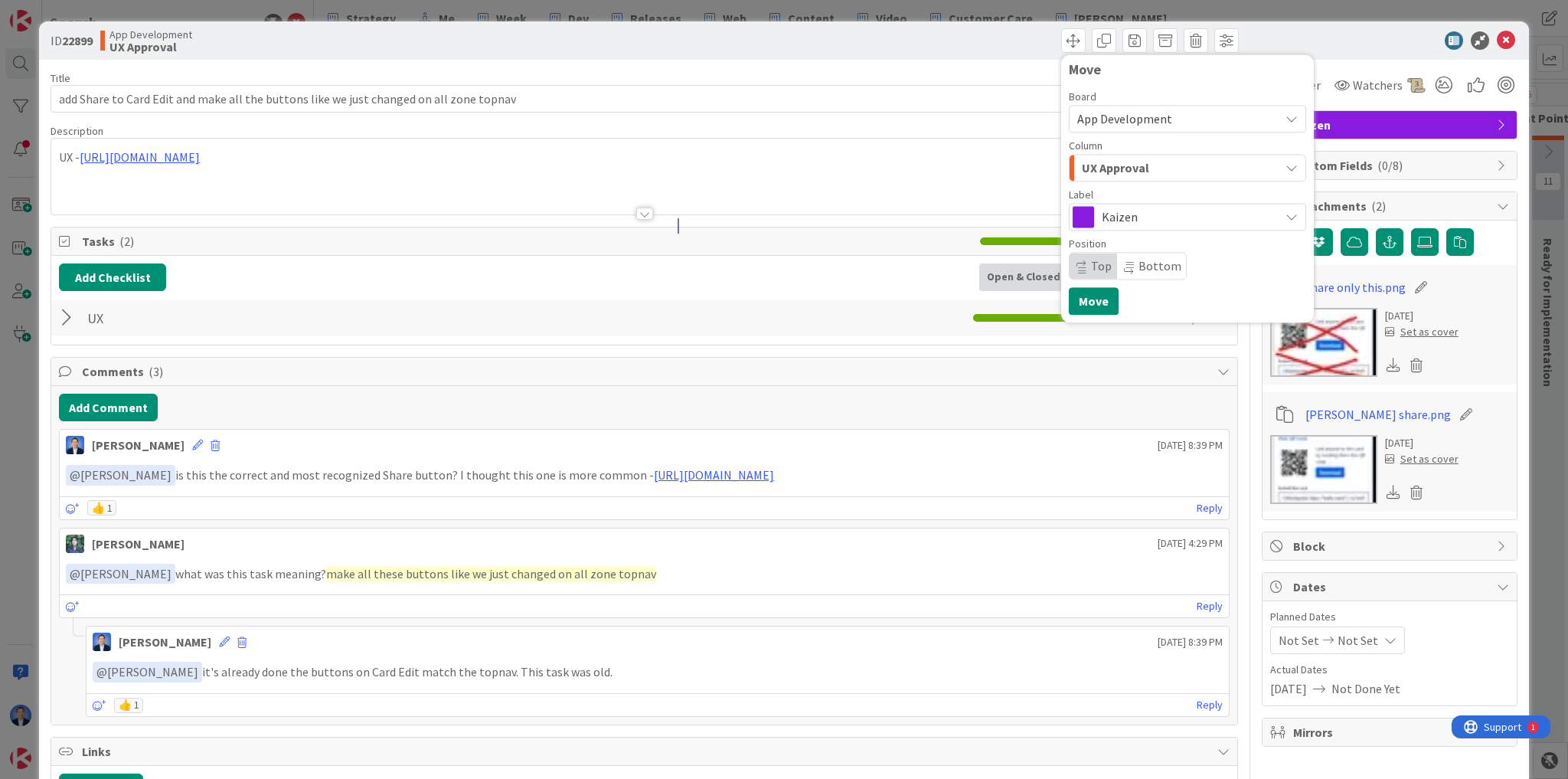
click at [1117, 164] on span "UX Approval" at bounding box center [1115, 168] width 67 height 20
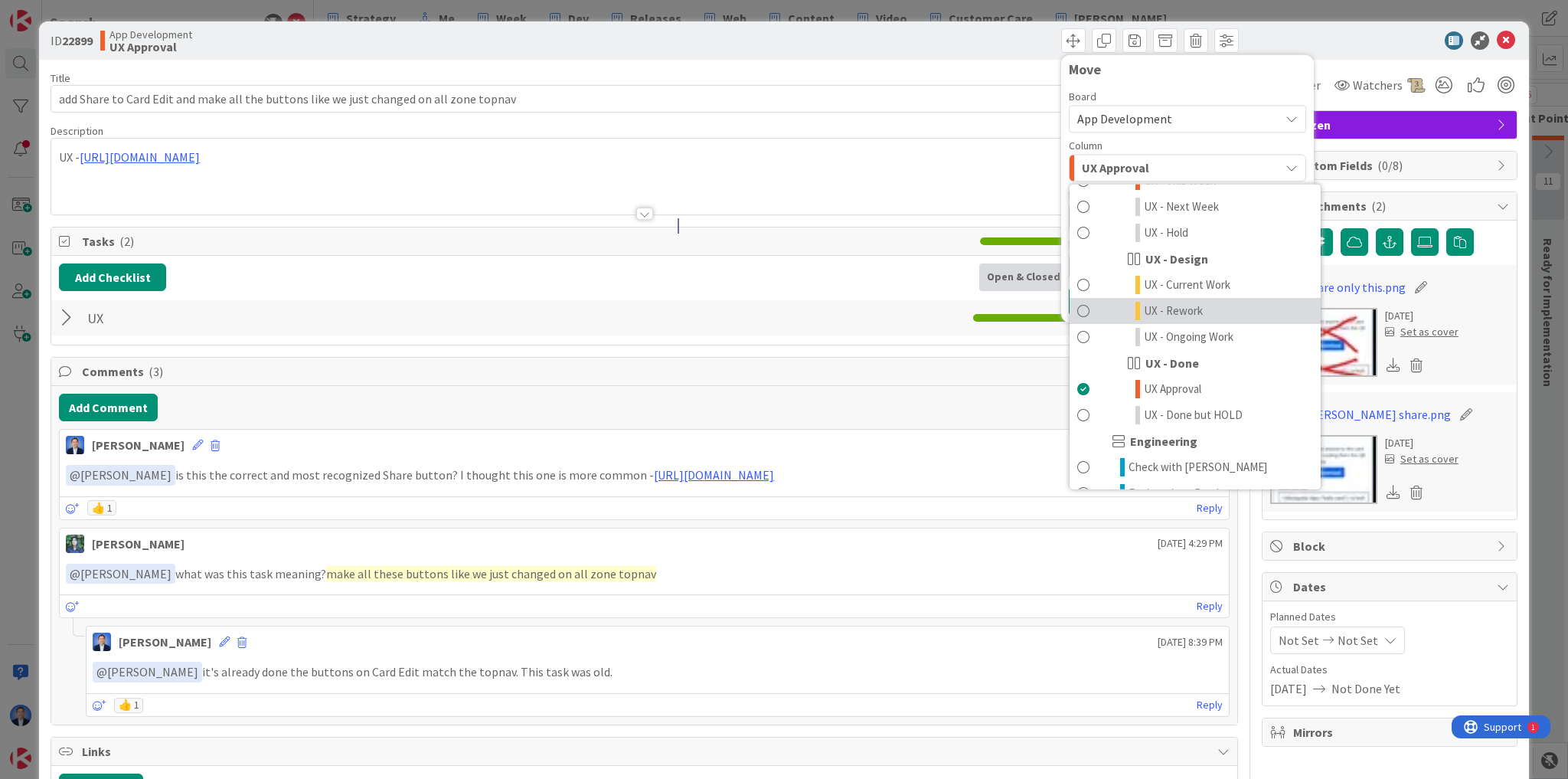
click at [1159, 306] on span "UX - Rework" at bounding box center [1173, 310] width 59 height 18
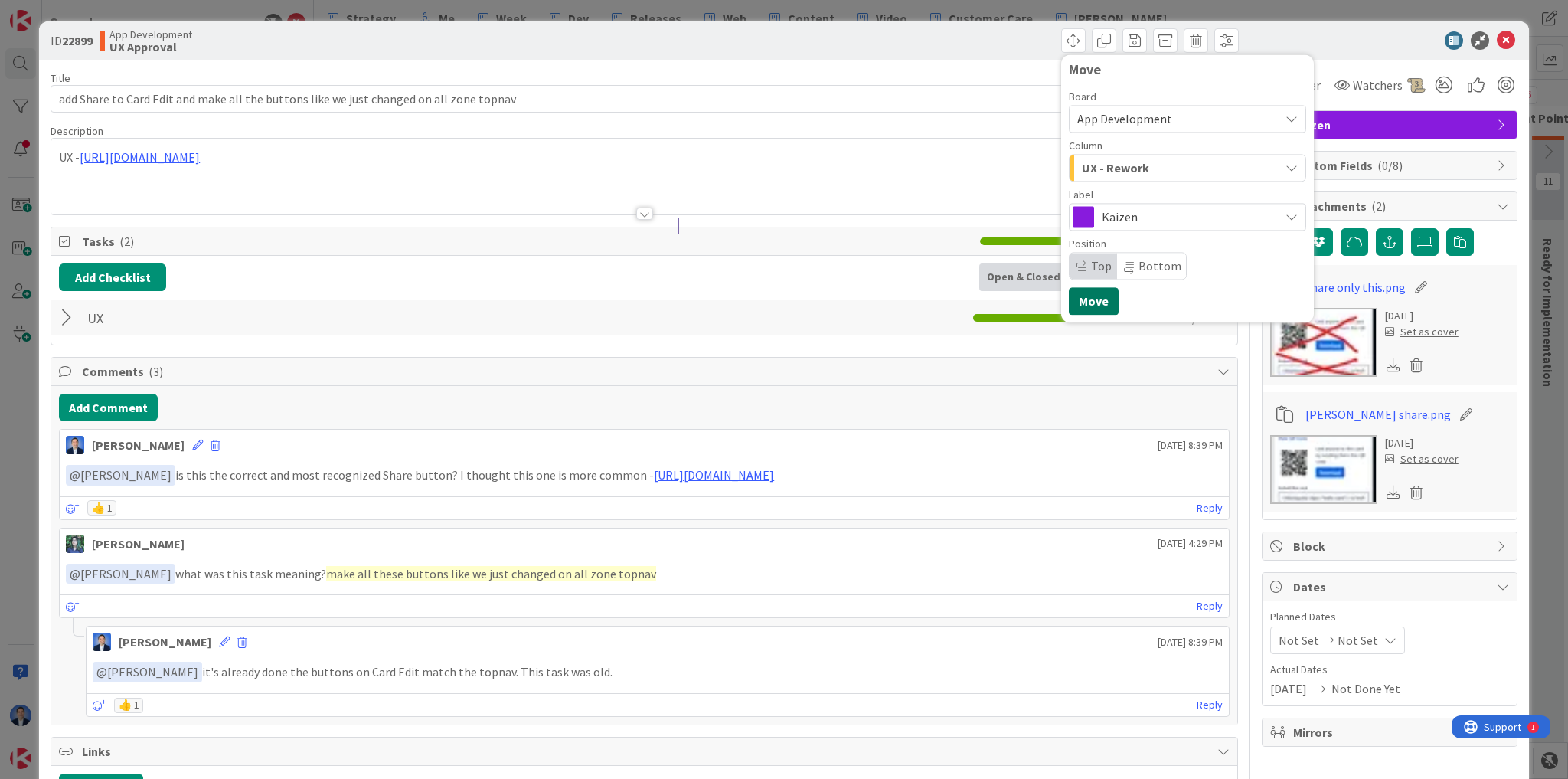
click at [1081, 305] on button "Move" at bounding box center [1094, 300] width 50 height 27
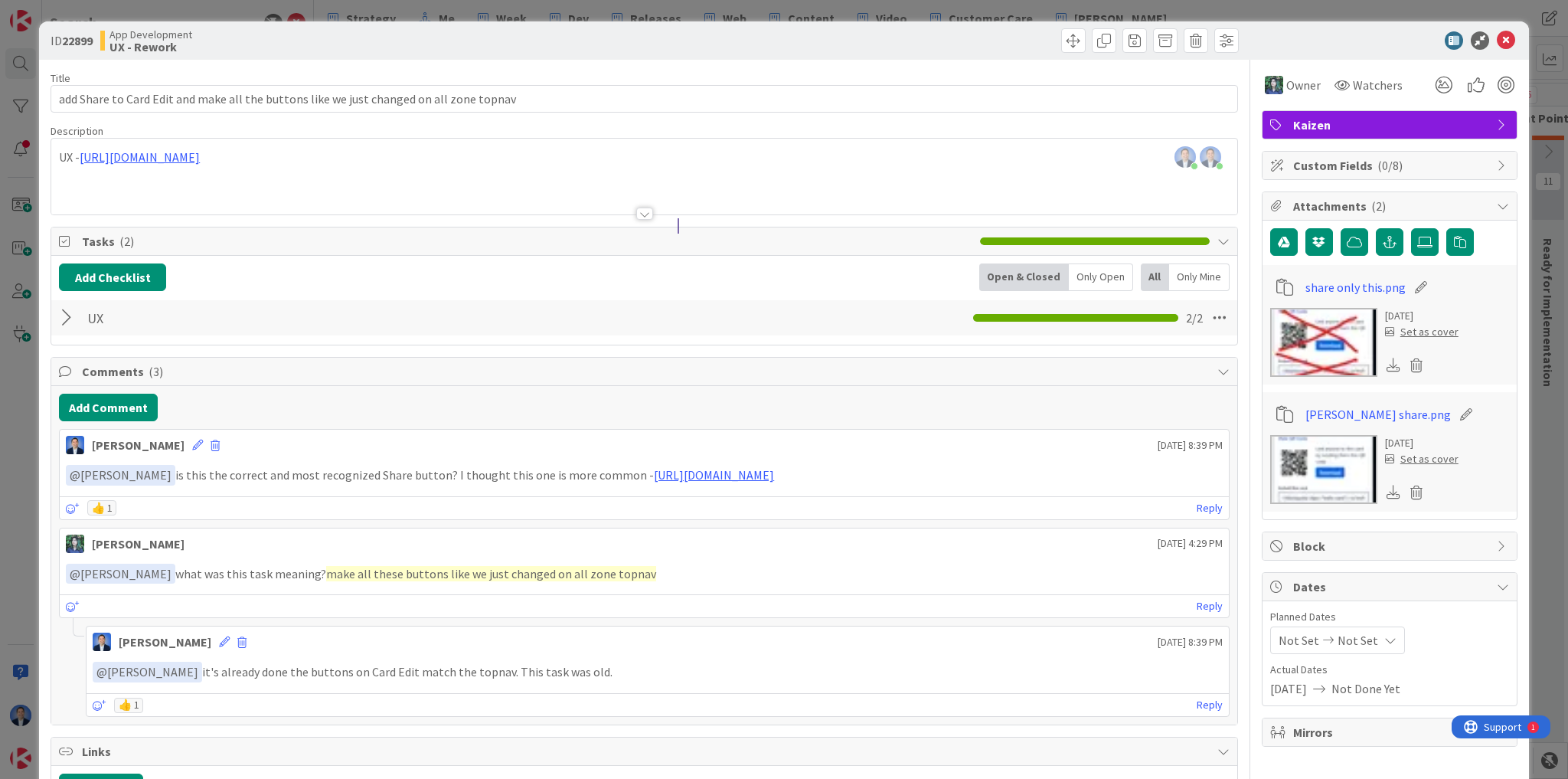
click at [1328, 467] on img at bounding box center [1323, 469] width 107 height 69
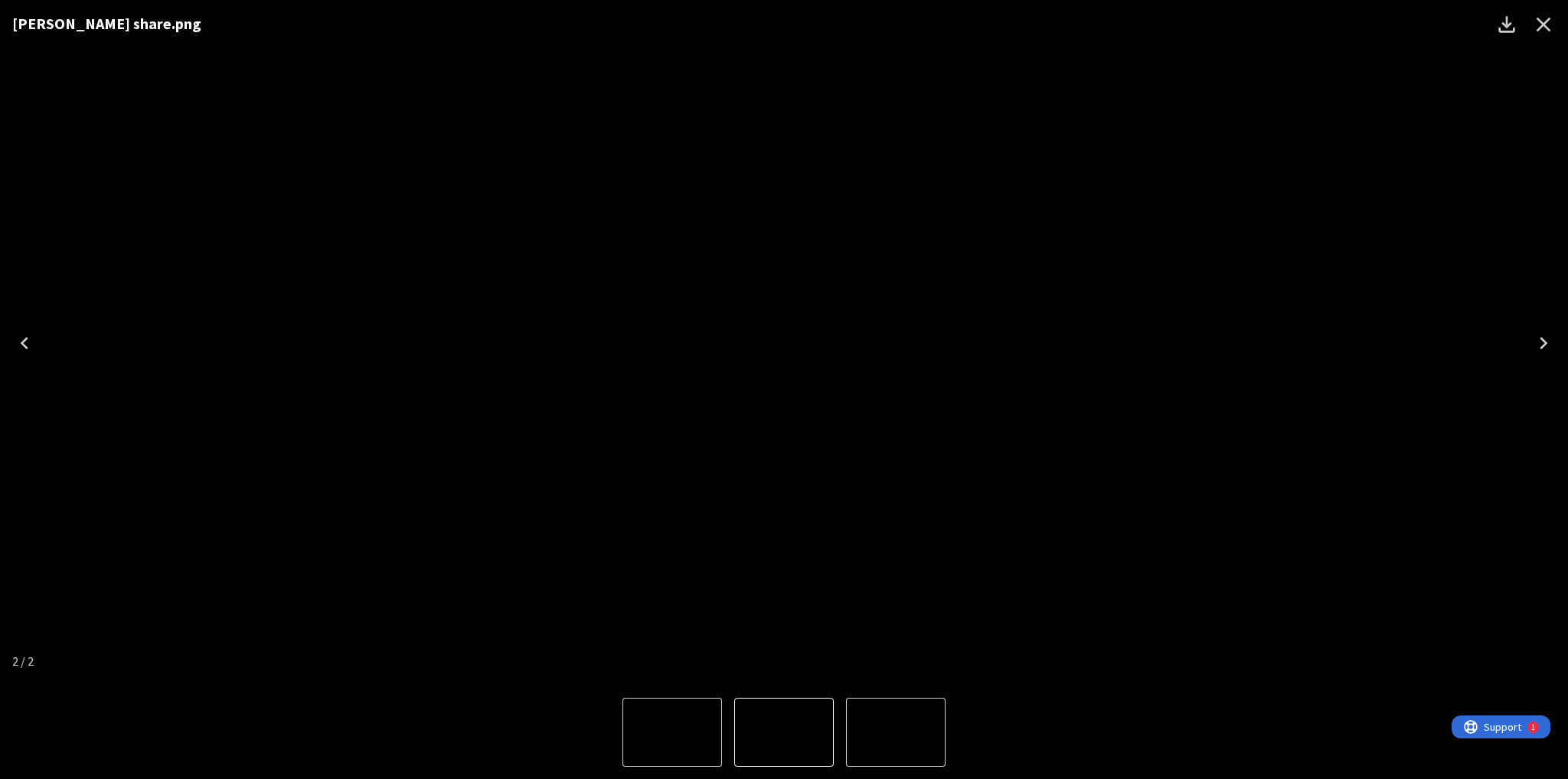
click at [784, 343] on img "2 of 2" at bounding box center [784, 343] width 0 height 0
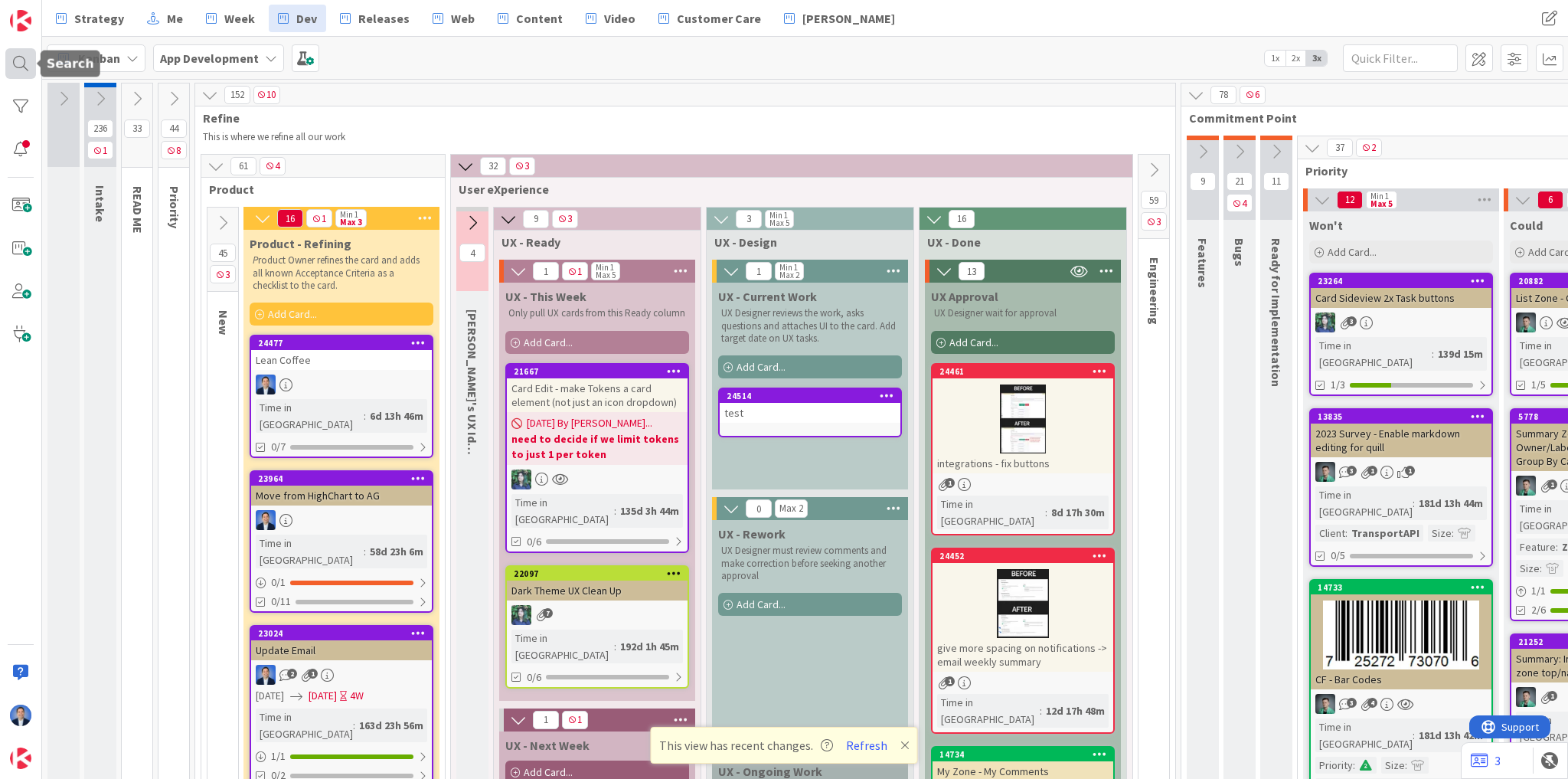
click at [26, 63] on div at bounding box center [20, 63] width 31 height 31
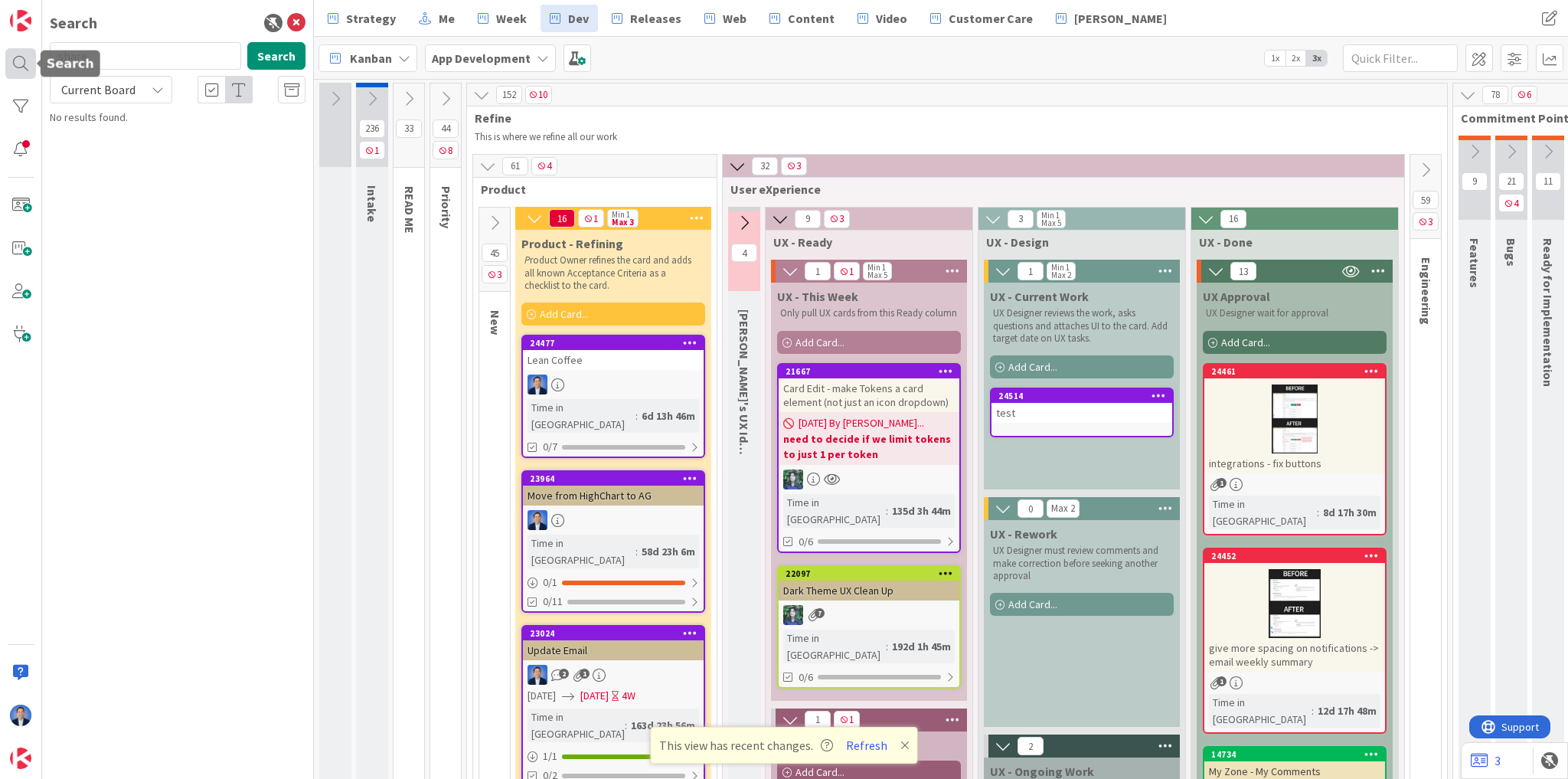
type input "share"
click at [196, 135] on span "to Card Edit and make all the buttons like we just changed on all zone topnav" at bounding box center [180, 143] width 217 height 30
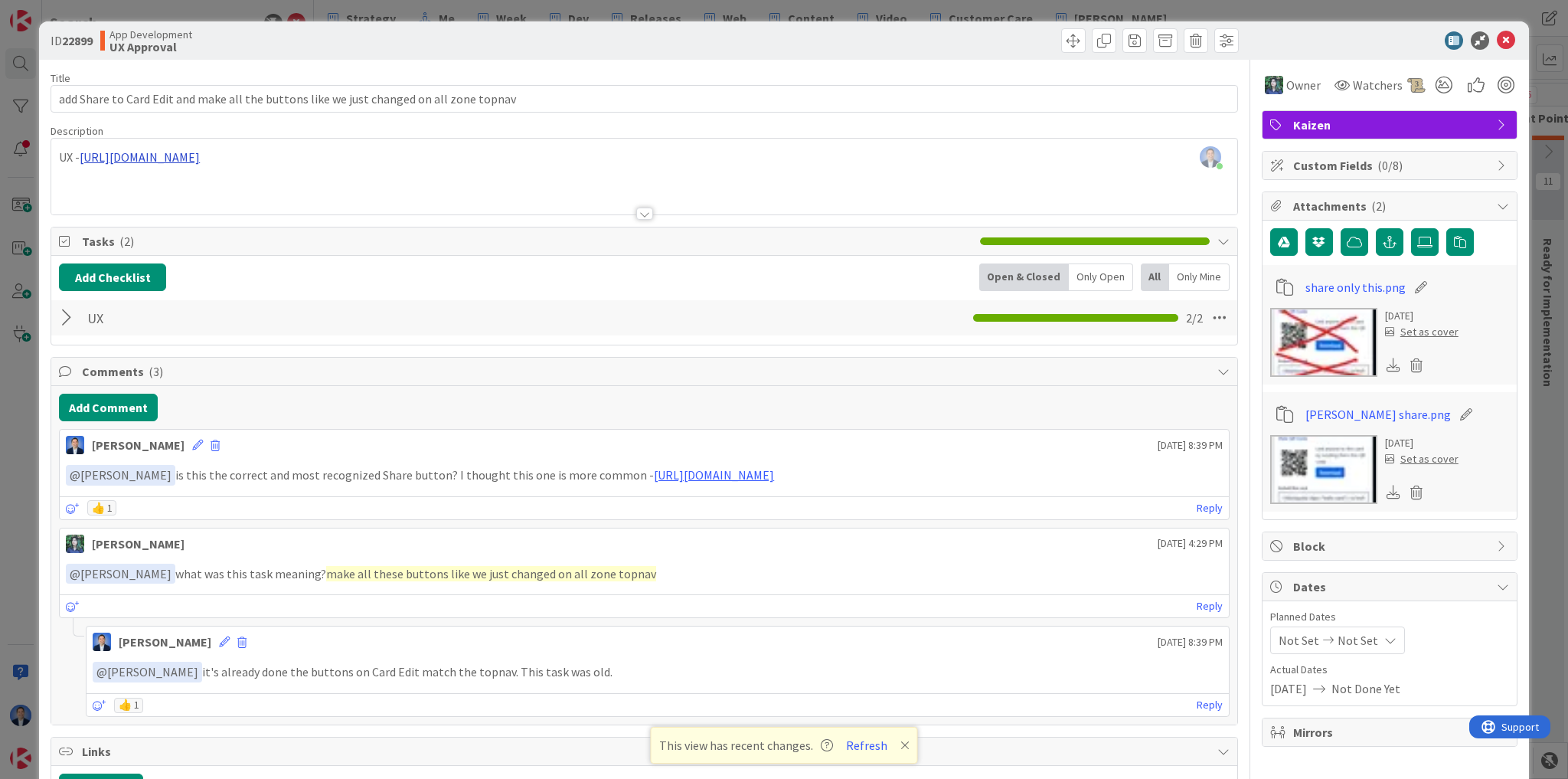
drag, startPoint x: 505, startPoint y: 159, endPoint x: 588, endPoint y: 158, distance: 83.0
click at [505, 159] on div "[PERSON_NAME] just joined UX - [URL][DOMAIN_NAME]" at bounding box center [644, 176] width 1186 height 76
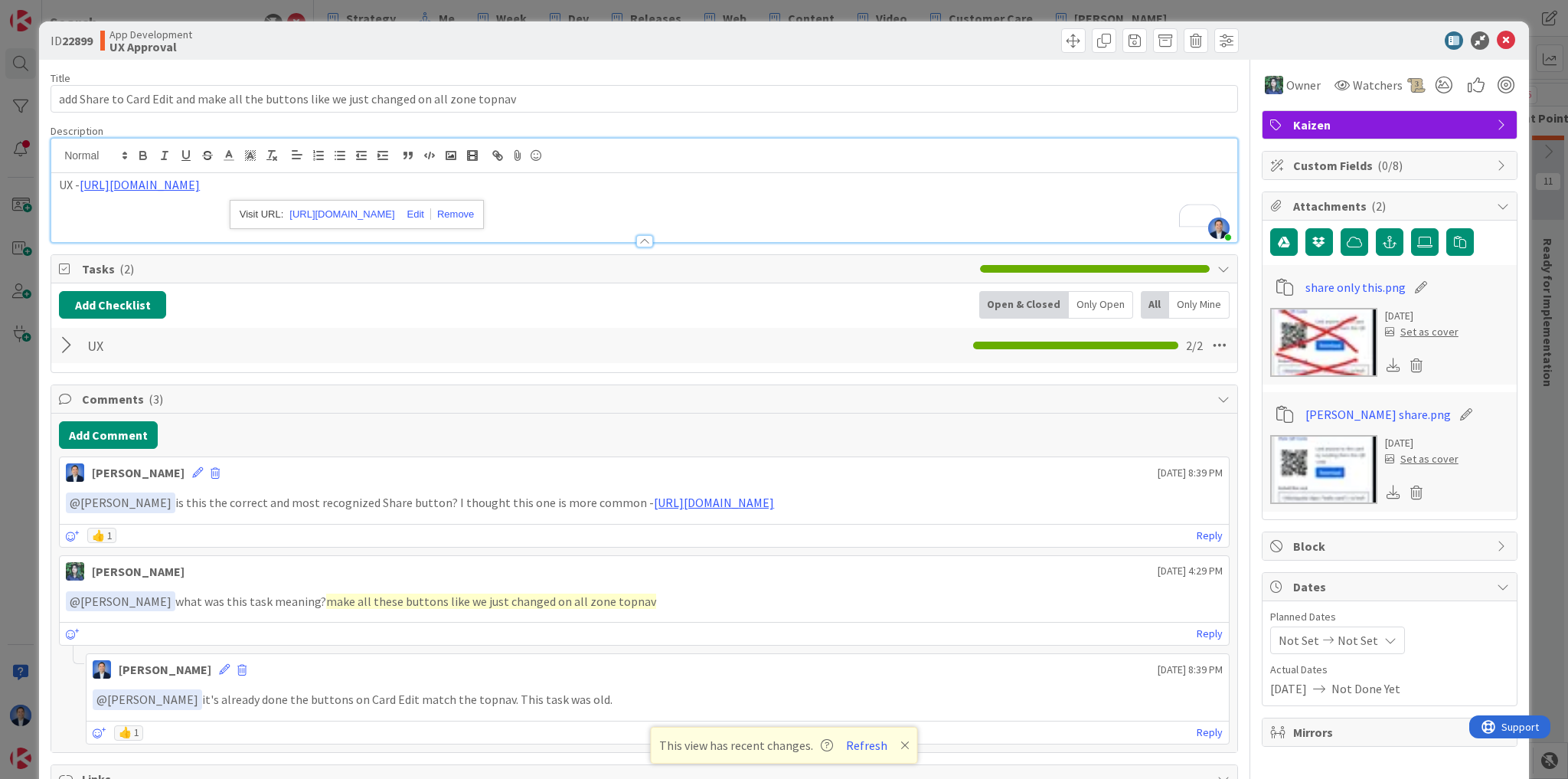
click at [345, 202] on div "[URL][DOMAIN_NAME]" at bounding box center [357, 214] width 255 height 29
click at [345, 210] on link "[URL][DOMAIN_NAME]" at bounding box center [342, 215] width 105 height 20
click at [775, 184] on p "UX - [URL][DOMAIN_NAME]" at bounding box center [644, 185] width 1171 height 17
click at [1297, 442] on img at bounding box center [1323, 469] width 107 height 69
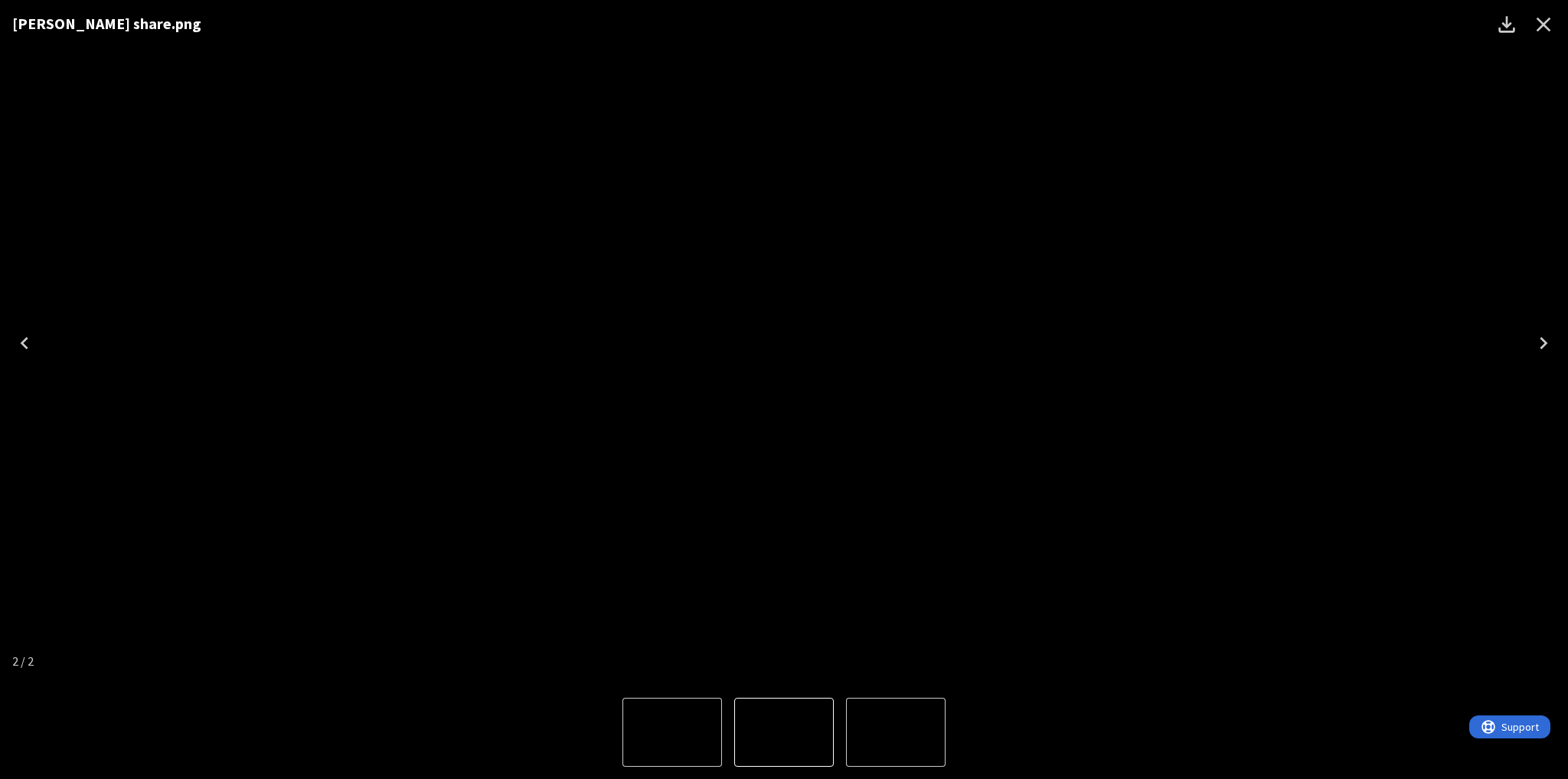
click at [330, 124] on div "[PERSON_NAME] share.png" at bounding box center [784, 342] width 1568 height 685
click at [1550, 25] on icon "Close" at bounding box center [1543, 24] width 24 height 24
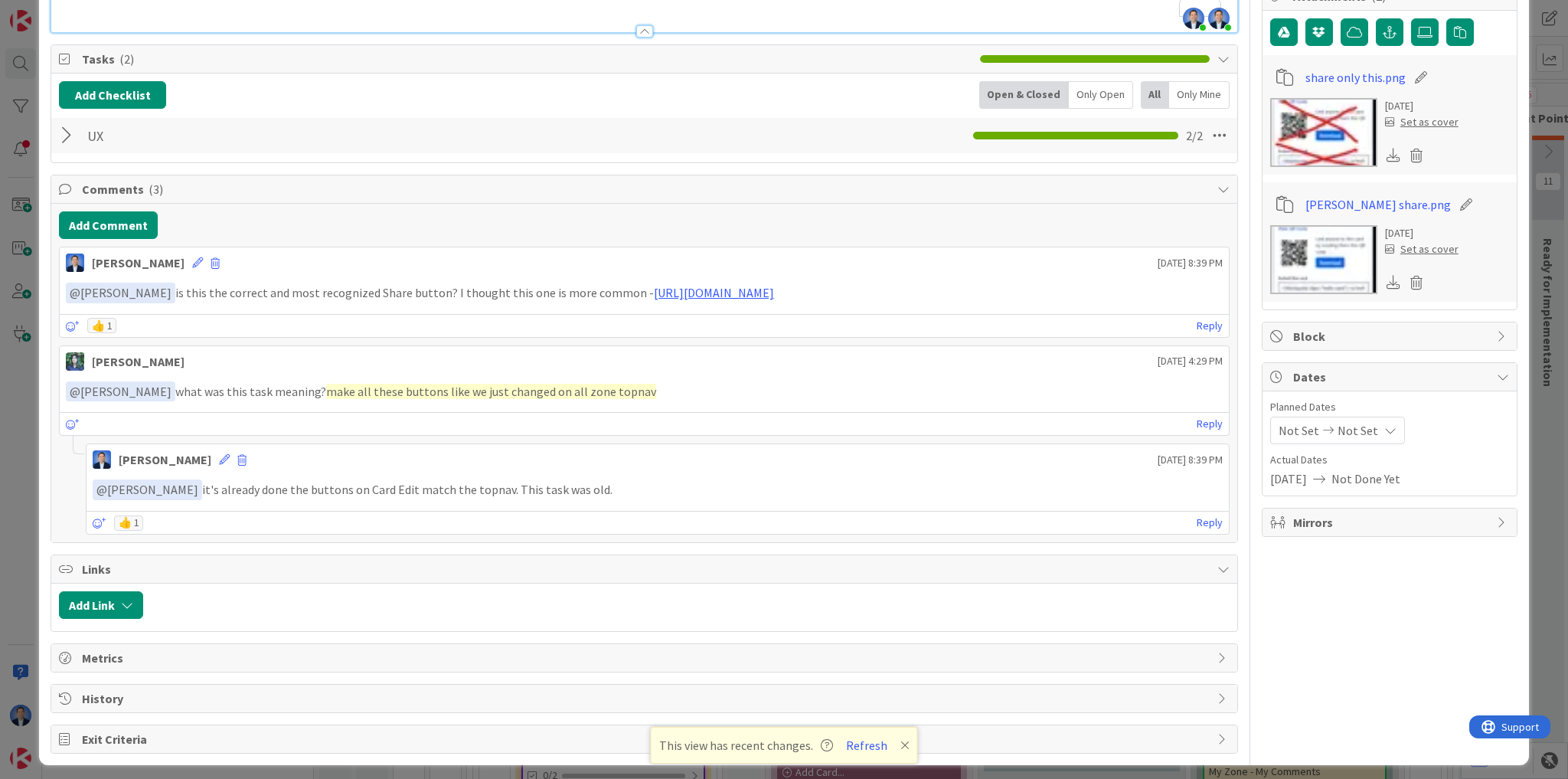
scroll to position [212, 0]
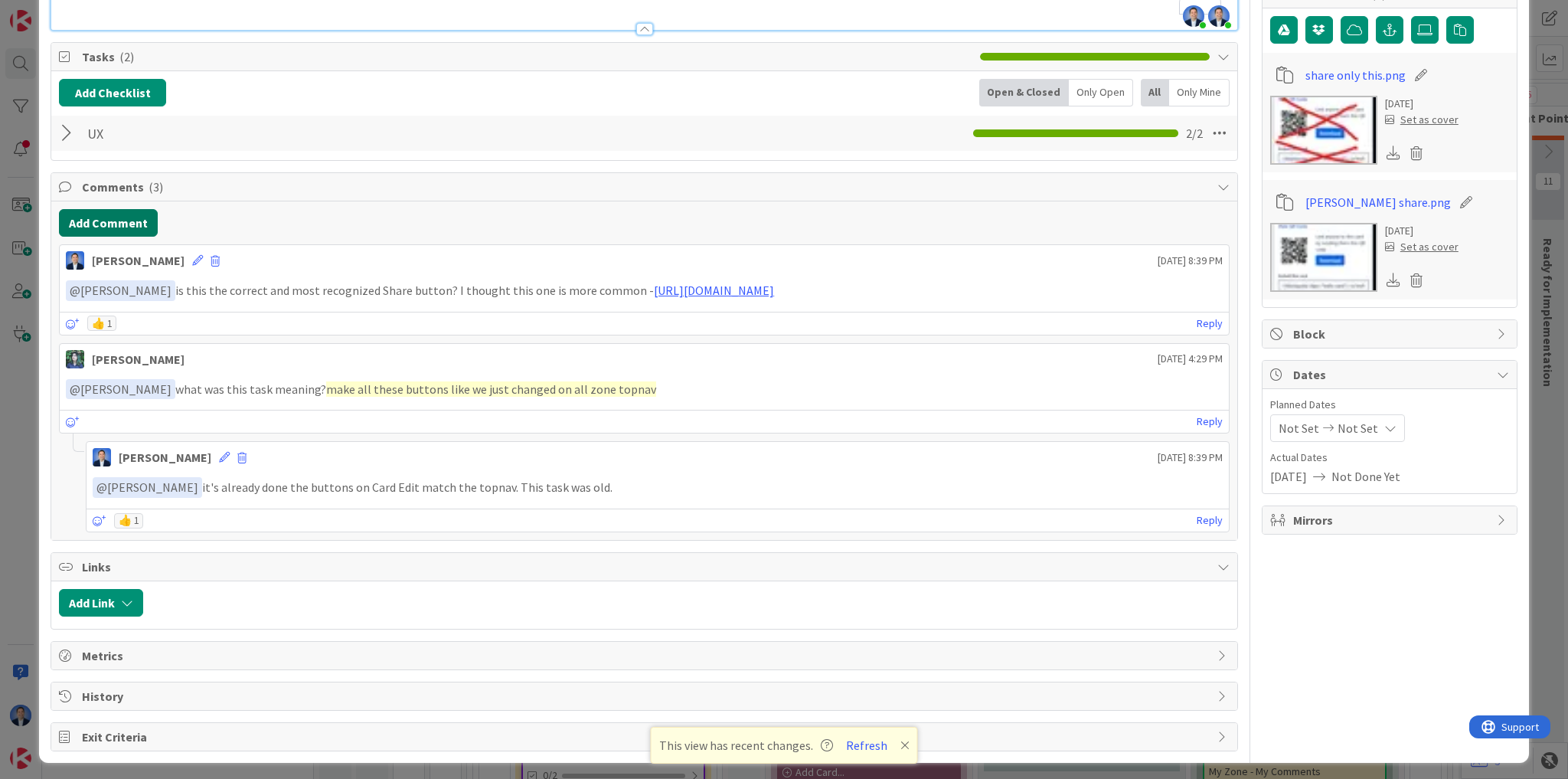
click at [131, 221] on button "Add Comment" at bounding box center [108, 222] width 99 height 27
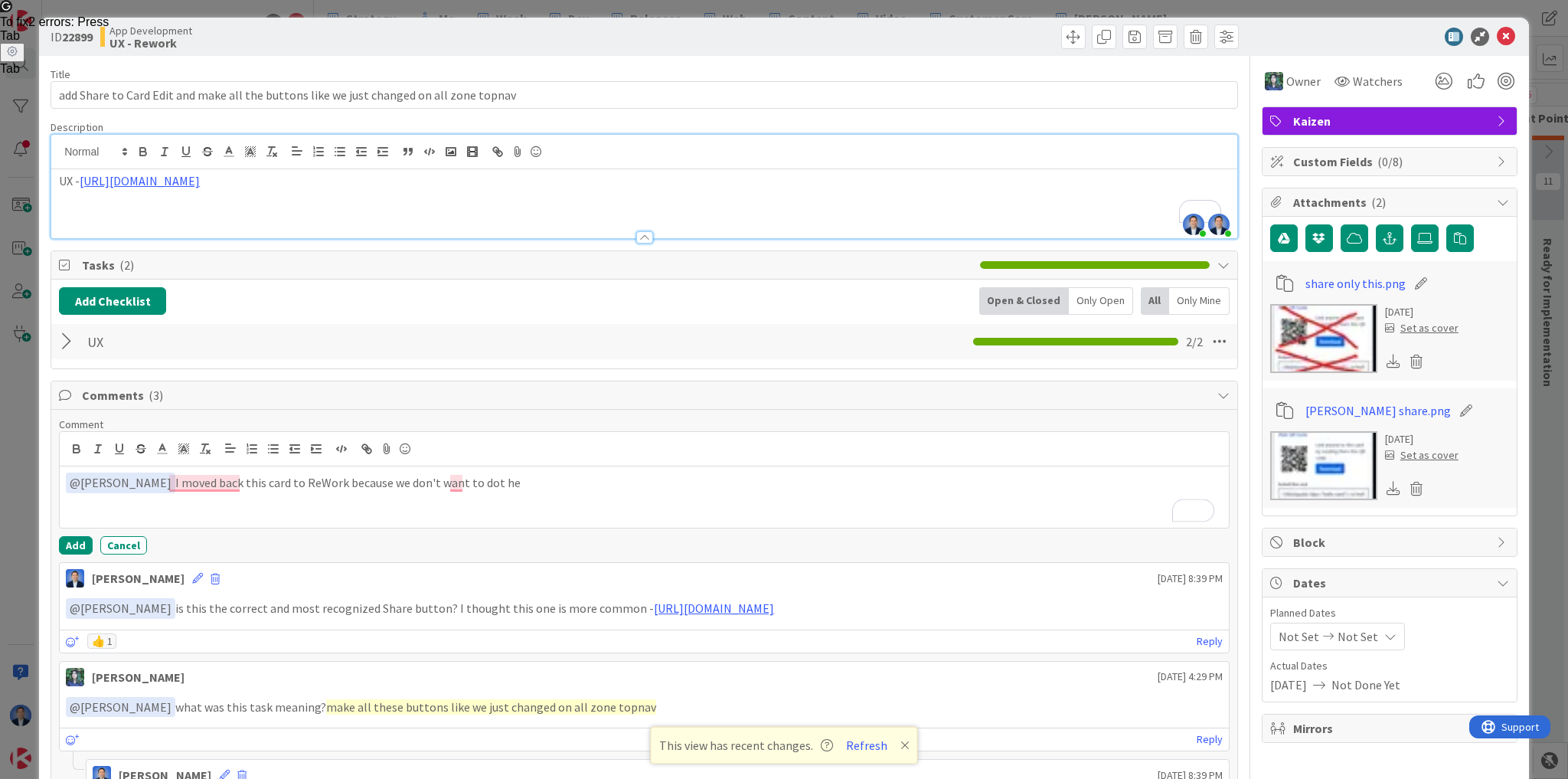
scroll to position [0, 0]
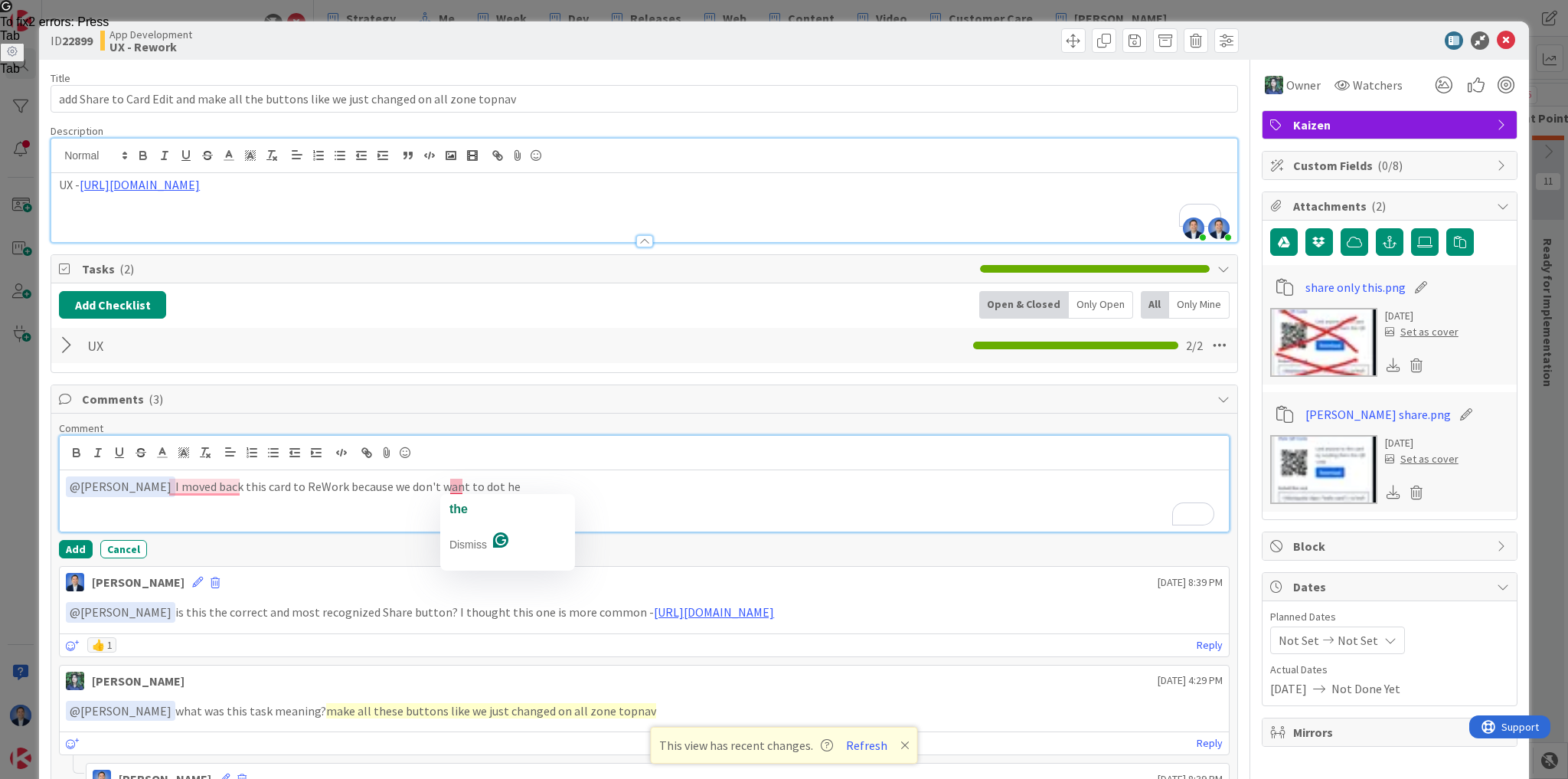
click at [455, 484] on p "﻿ @ [PERSON_NAME] R ﻿ I moved back this card to ReWork because we don't want to…" at bounding box center [644, 486] width 1157 height 21
click at [1333, 456] on img at bounding box center [1323, 469] width 107 height 69
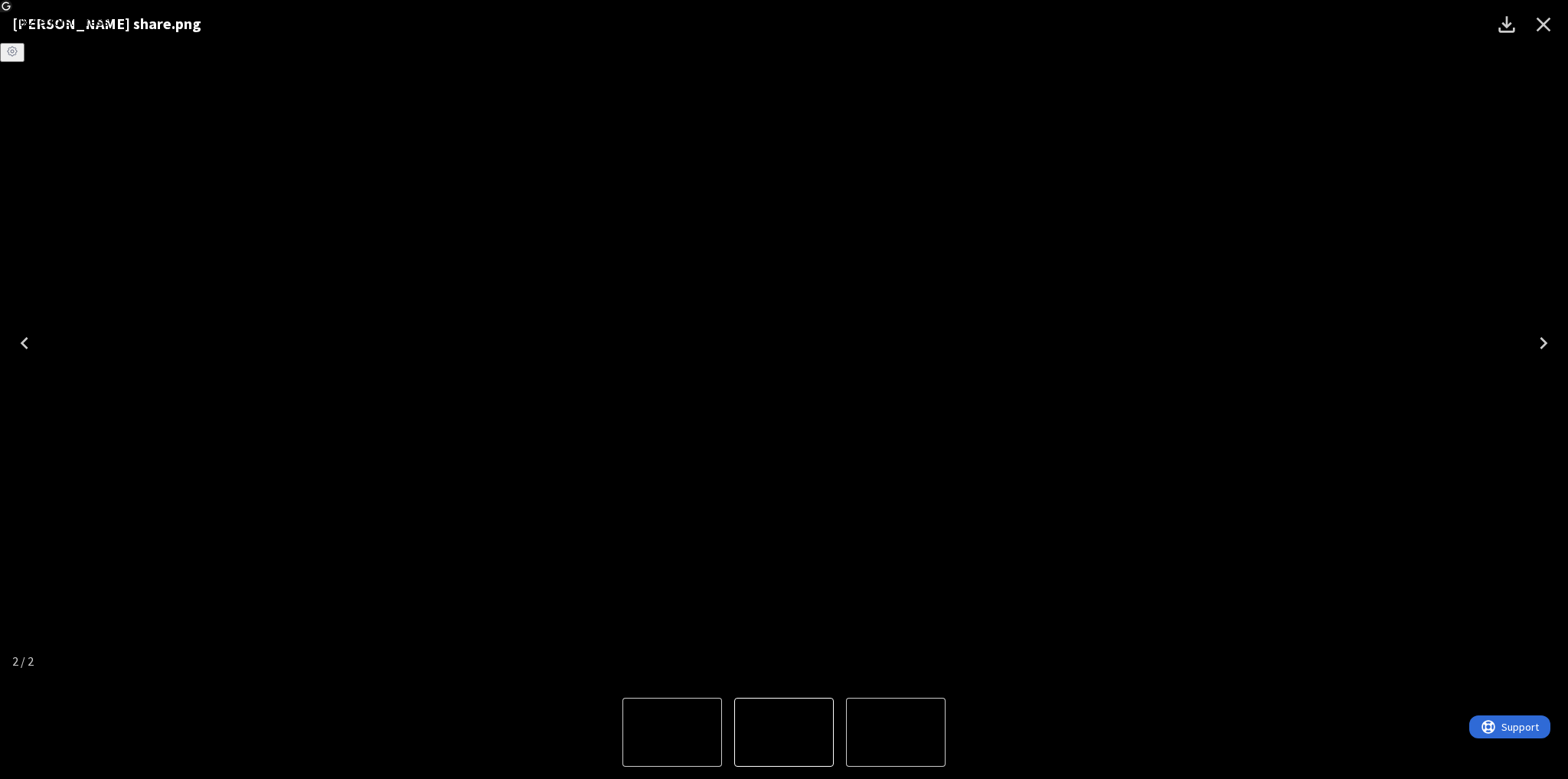
click at [1546, 24] on icon "Close" at bounding box center [1543, 24] width 24 height 24
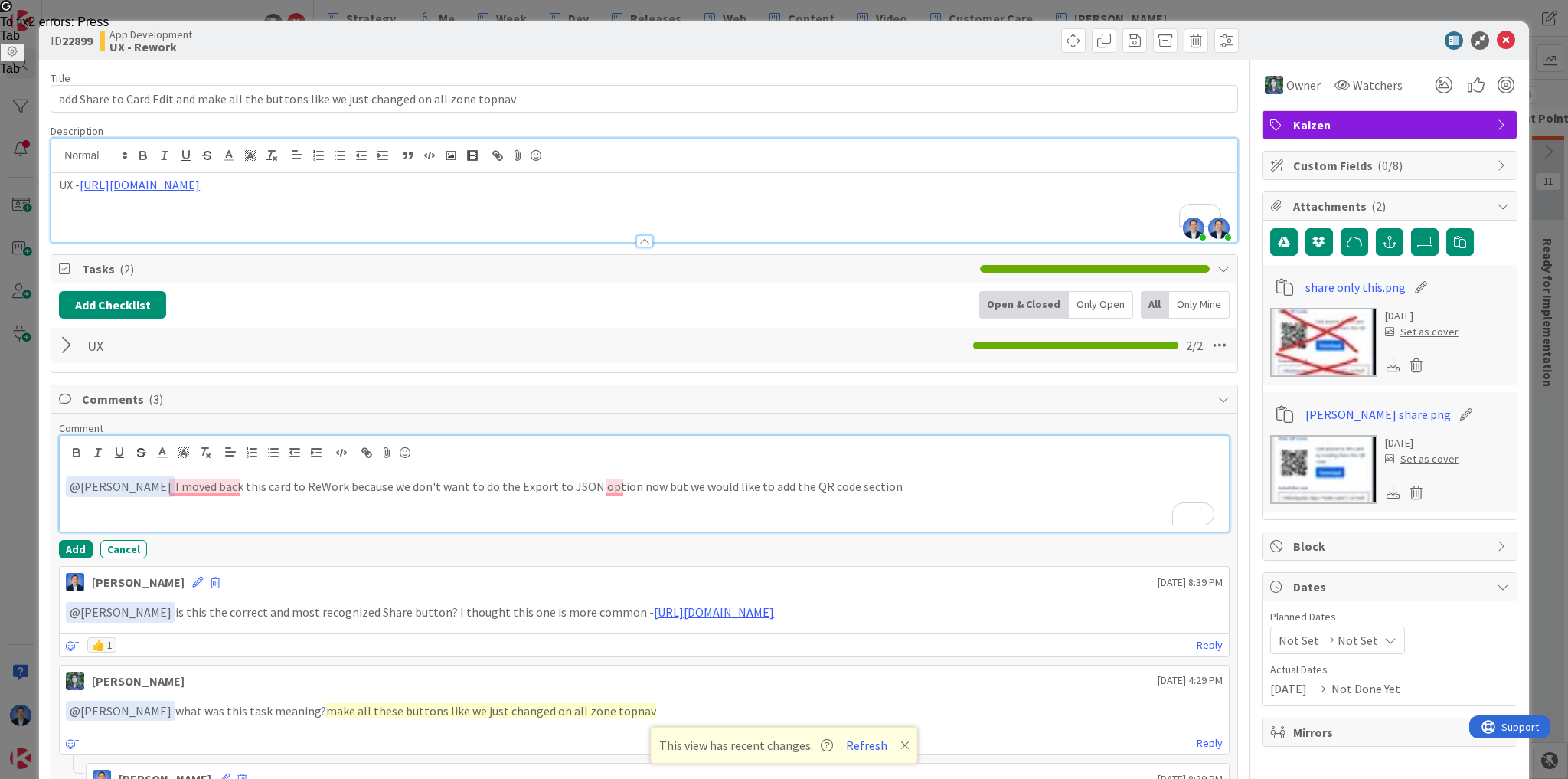
click at [855, 485] on p "﻿ @ [PERSON_NAME] R ﻿ I moved back this card to ReWork because we don't want to…" at bounding box center [644, 486] width 1157 height 21
click at [522, 484] on p "﻿ @ [PERSON_NAME] R ﻿ I moved back this card to ReWork because we don't want to…" at bounding box center [644, 486] width 1157 height 21
drag, startPoint x: 522, startPoint y: 484, endPoint x: 558, endPoint y: 481, distance: 36.1
click at [558, 481] on p "﻿ @ [PERSON_NAME] R ﻿ I moved back this card to ReWork because we don't want to…" at bounding box center [644, 486] width 1157 height 21
copy p "JSON option"
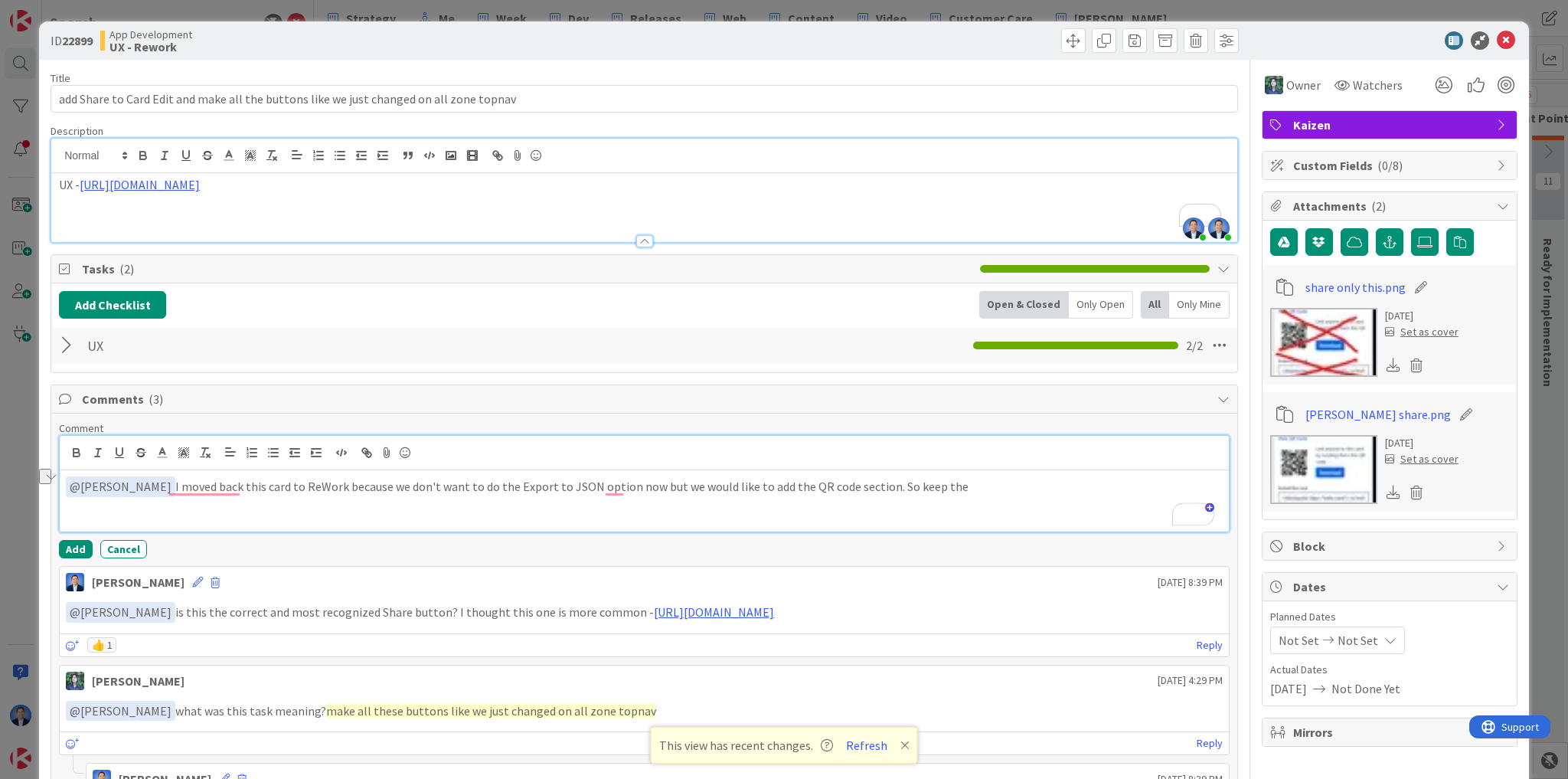
click at [920, 484] on p "﻿ @ [PERSON_NAME] R ﻿ I moved back this card to ReWork because we don't want to…" at bounding box center [644, 486] width 1157 height 21
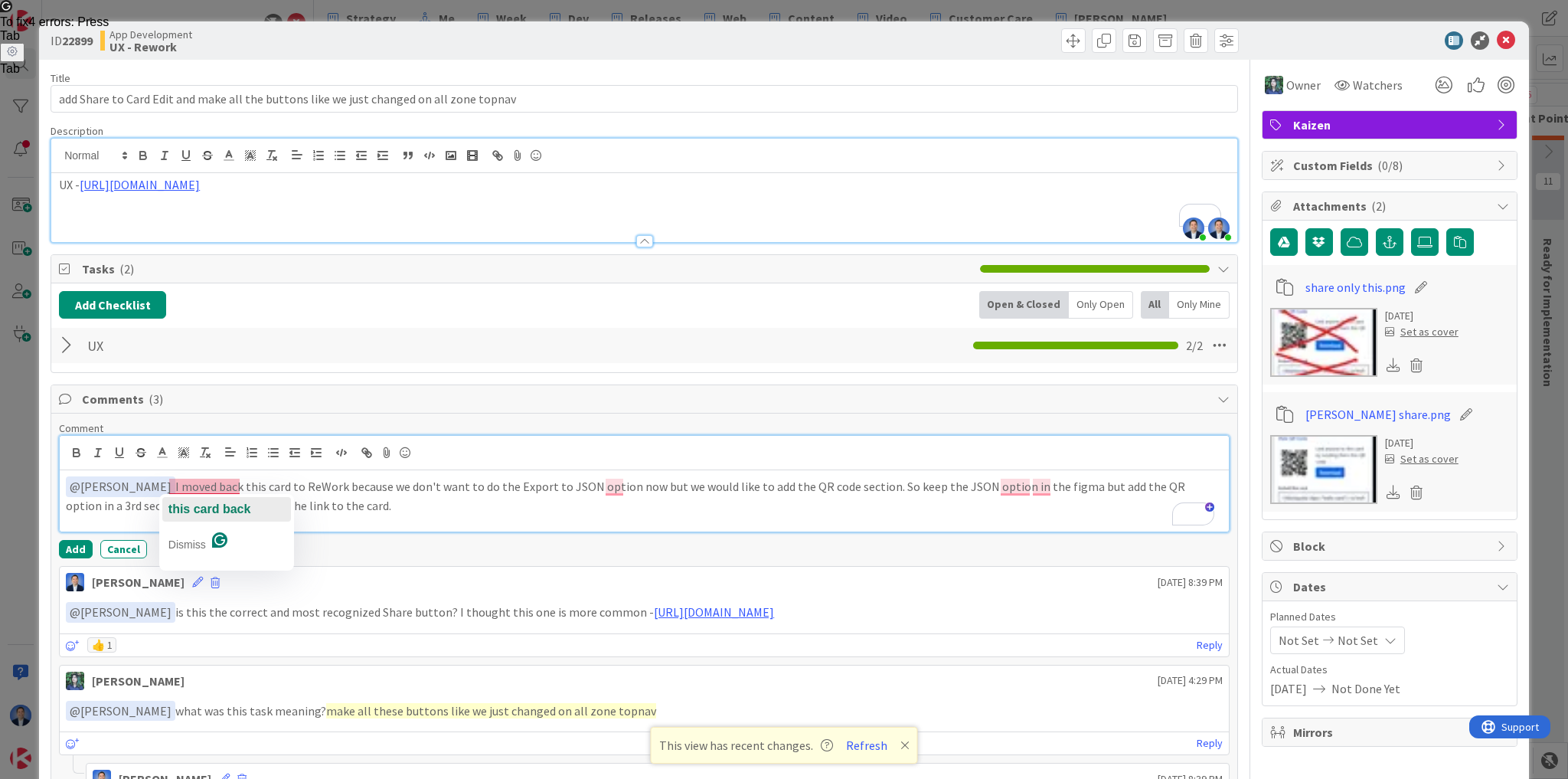
click at [217, 514] on span "this card back" at bounding box center [209, 509] width 82 height 13
click at [75, 552] on button "Add" at bounding box center [76, 549] width 33 height 18
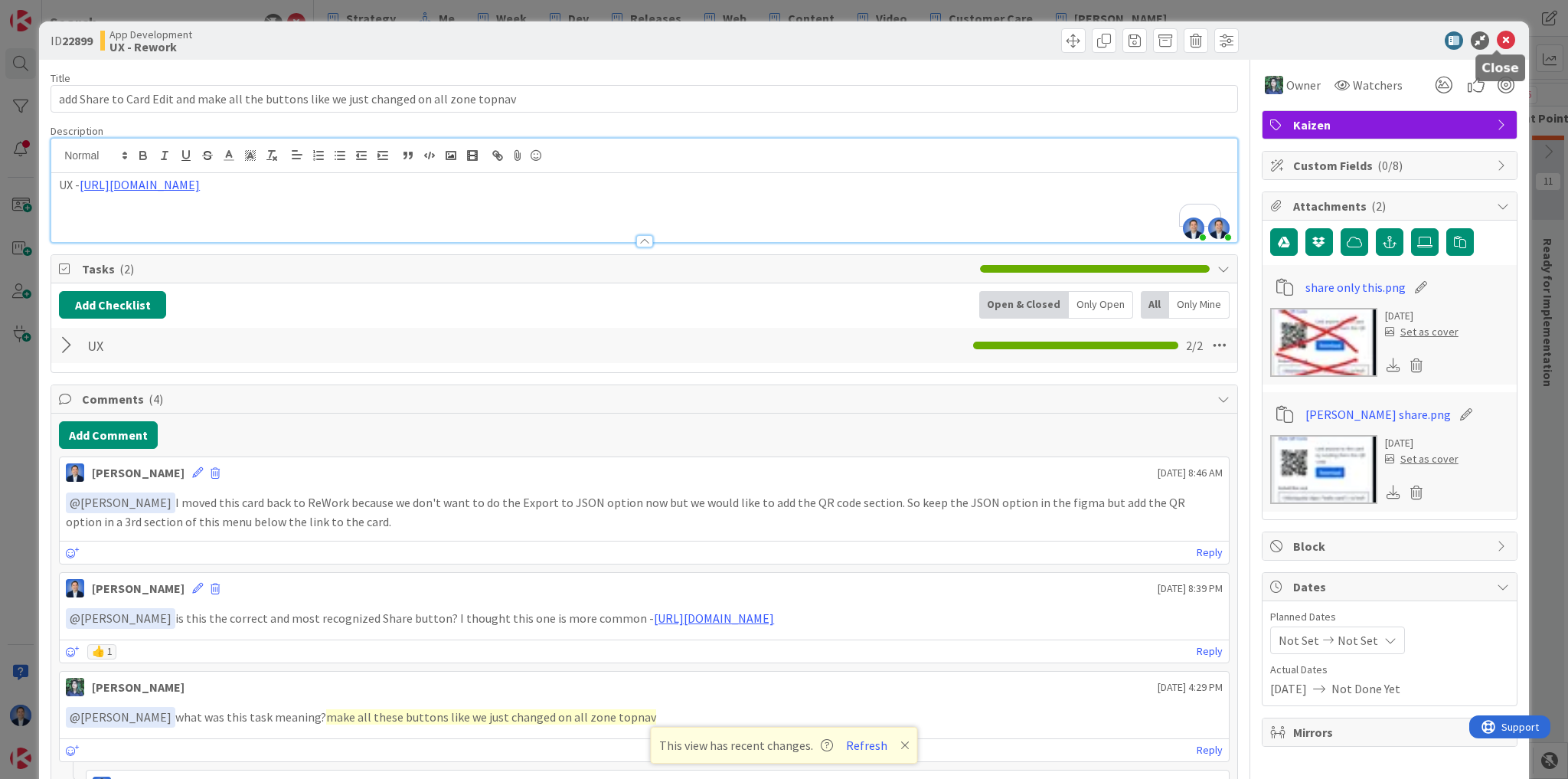
click at [1498, 36] on icon at bounding box center [1506, 41] width 18 height 18
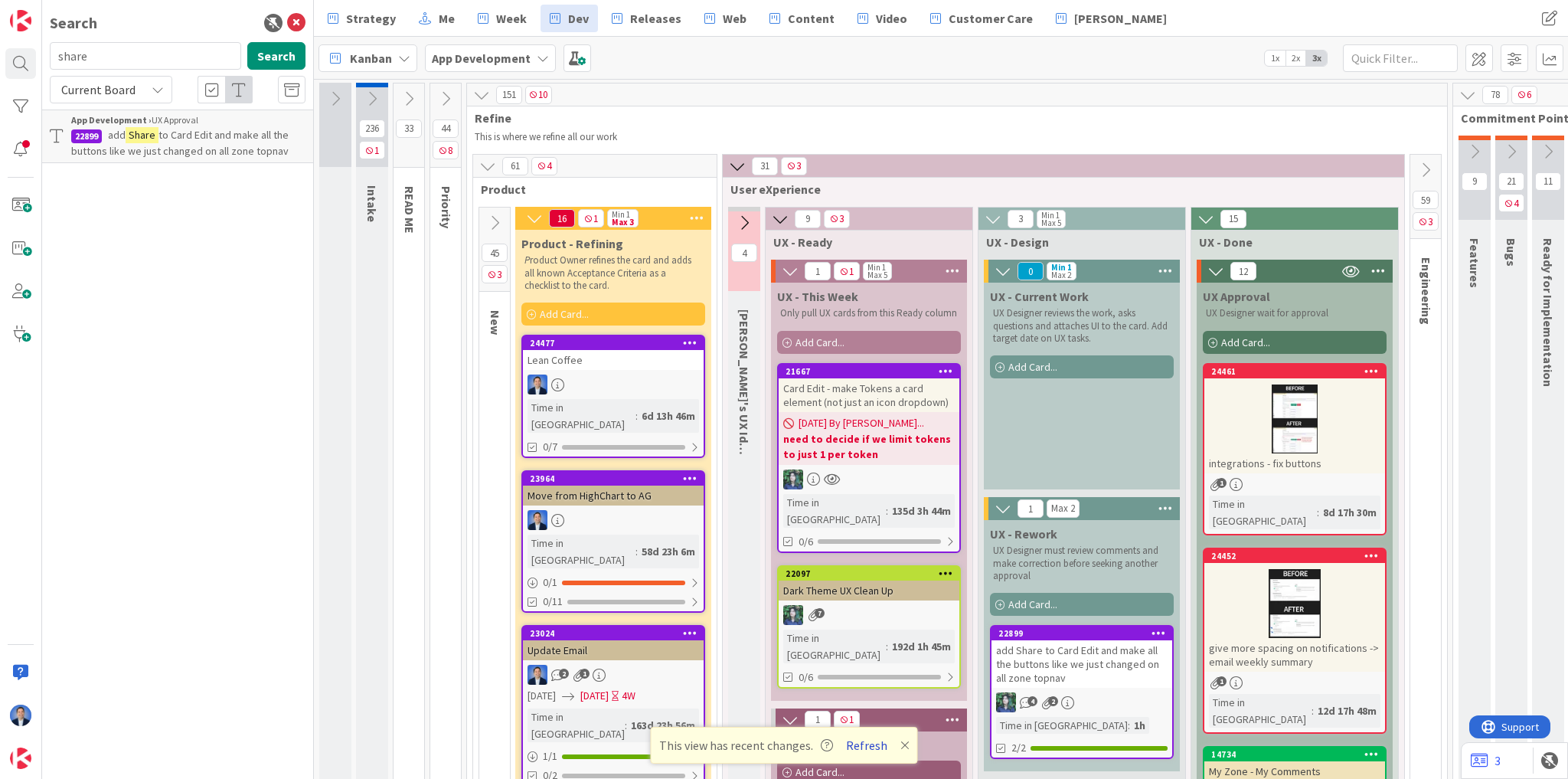
click at [852, 744] on button "Refresh" at bounding box center [866, 745] width 52 height 20
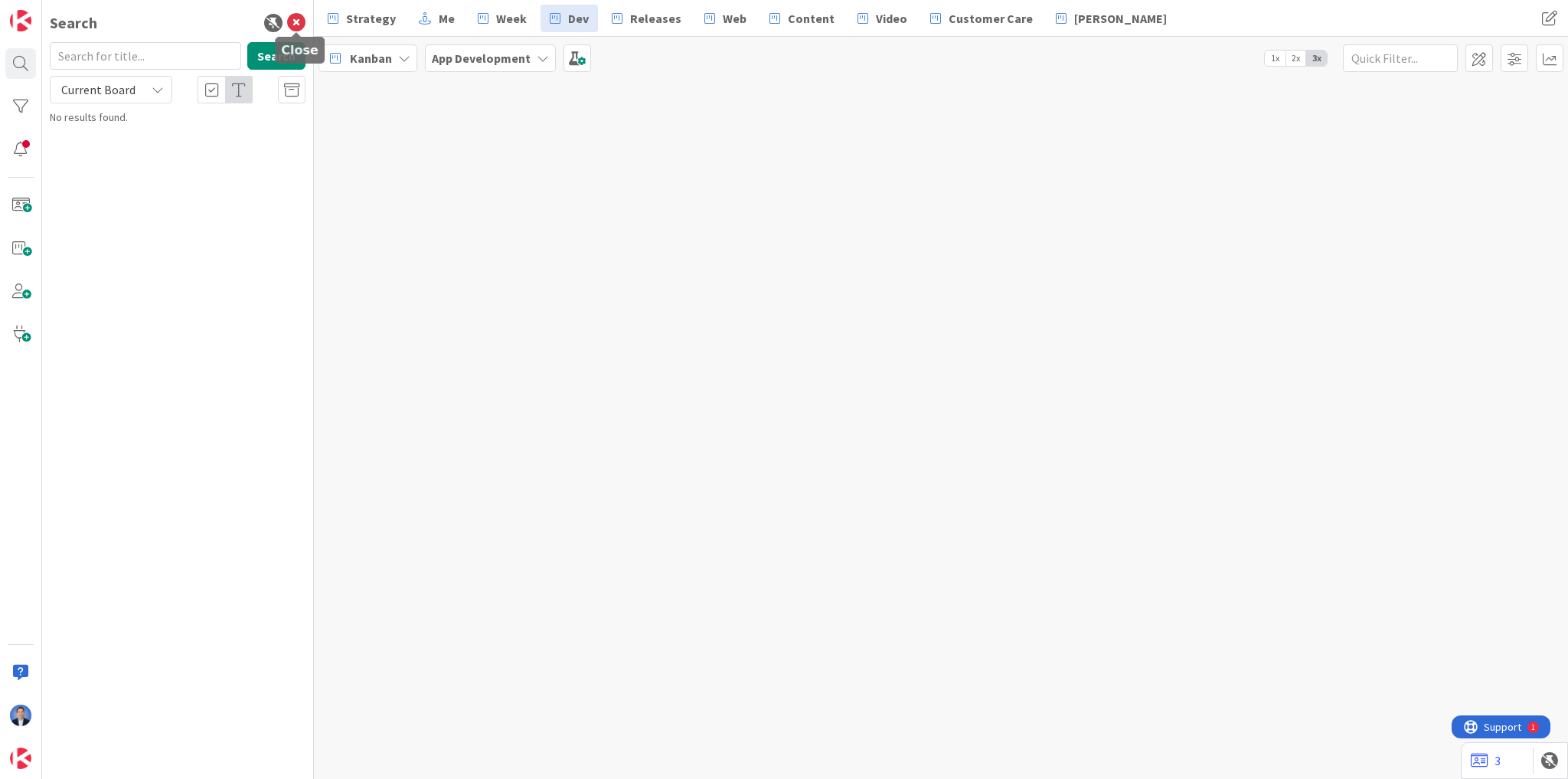
click at [296, 26] on icon at bounding box center [296, 23] width 18 height 18
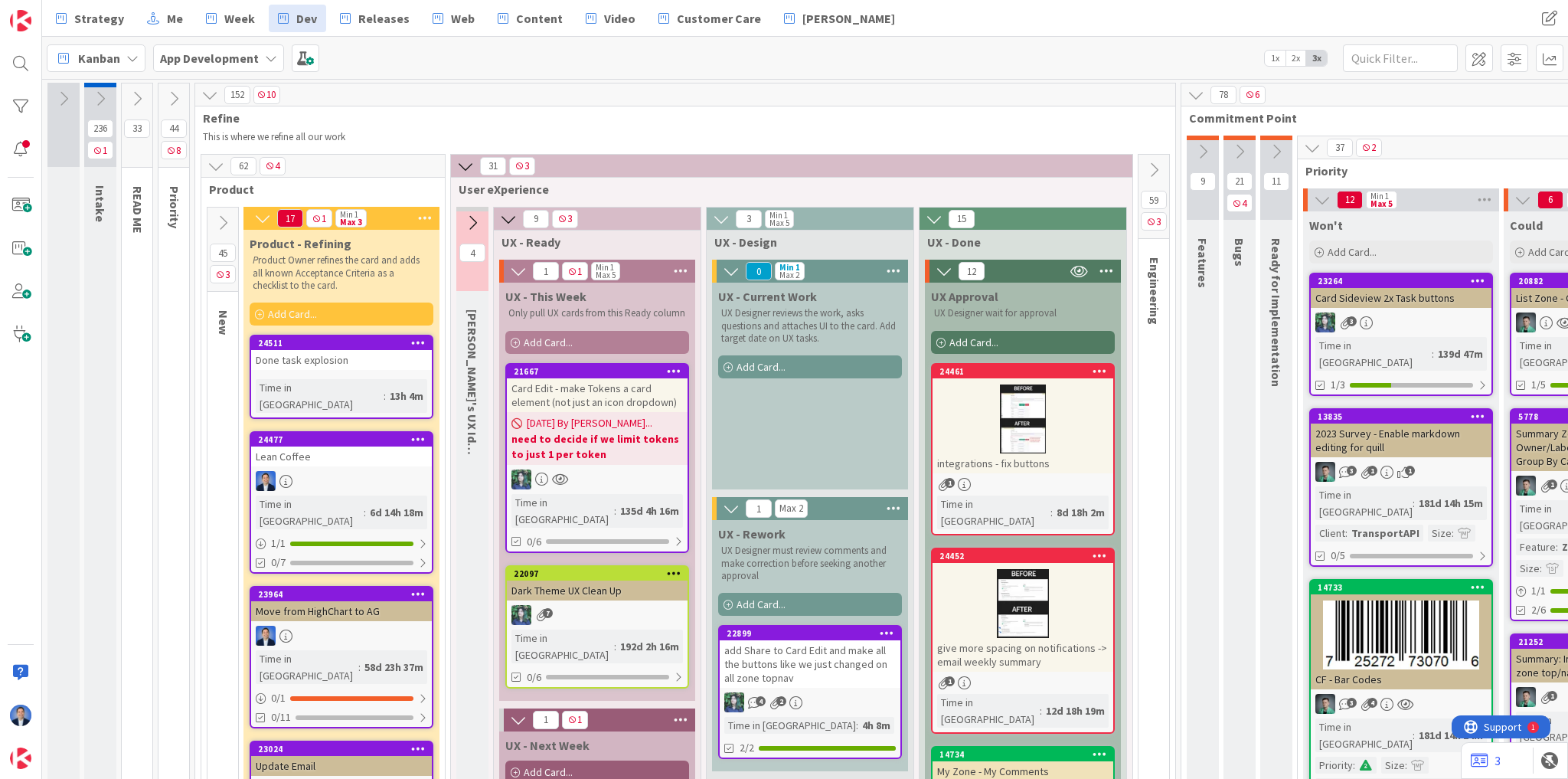
click at [778, 362] on span "Add Card..." at bounding box center [761, 366] width 49 height 14
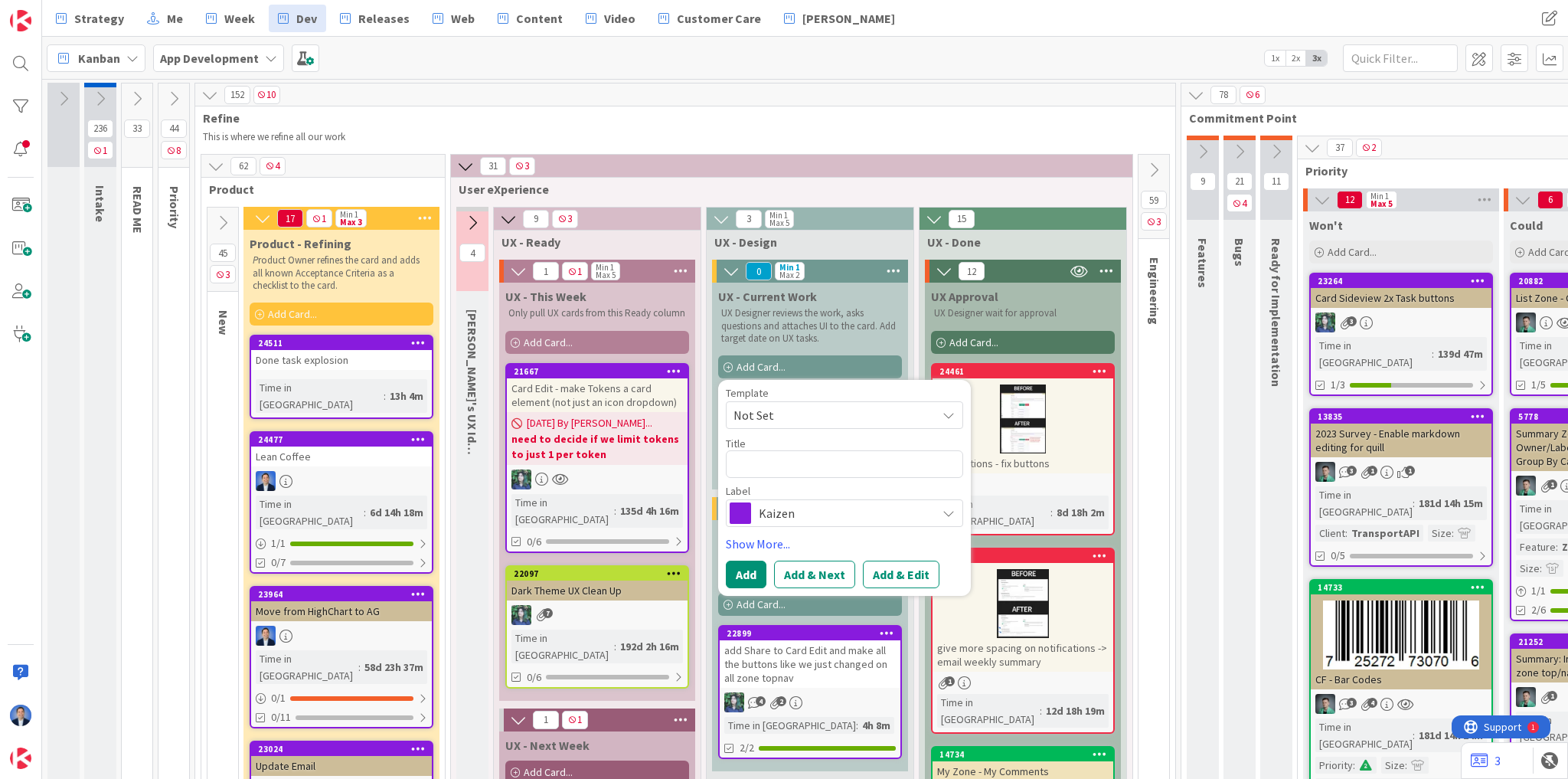
type textarea "x"
type textarea "s"
type textarea "x"
type textarea "sh"
type textarea "x"
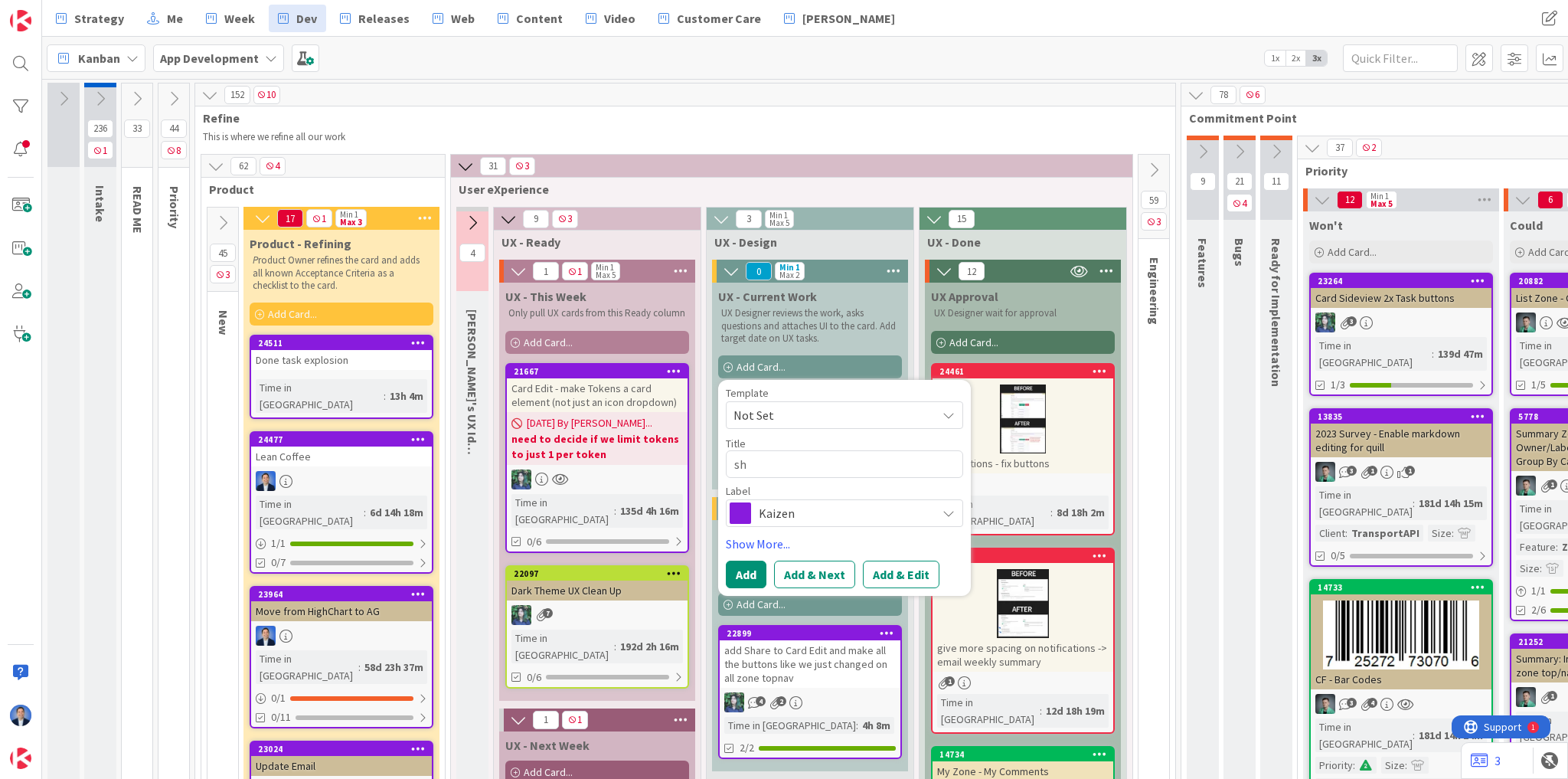
type textarea "sho"
type textarea "x"
type textarea "show"
type textarea "x"
type textarea "show"
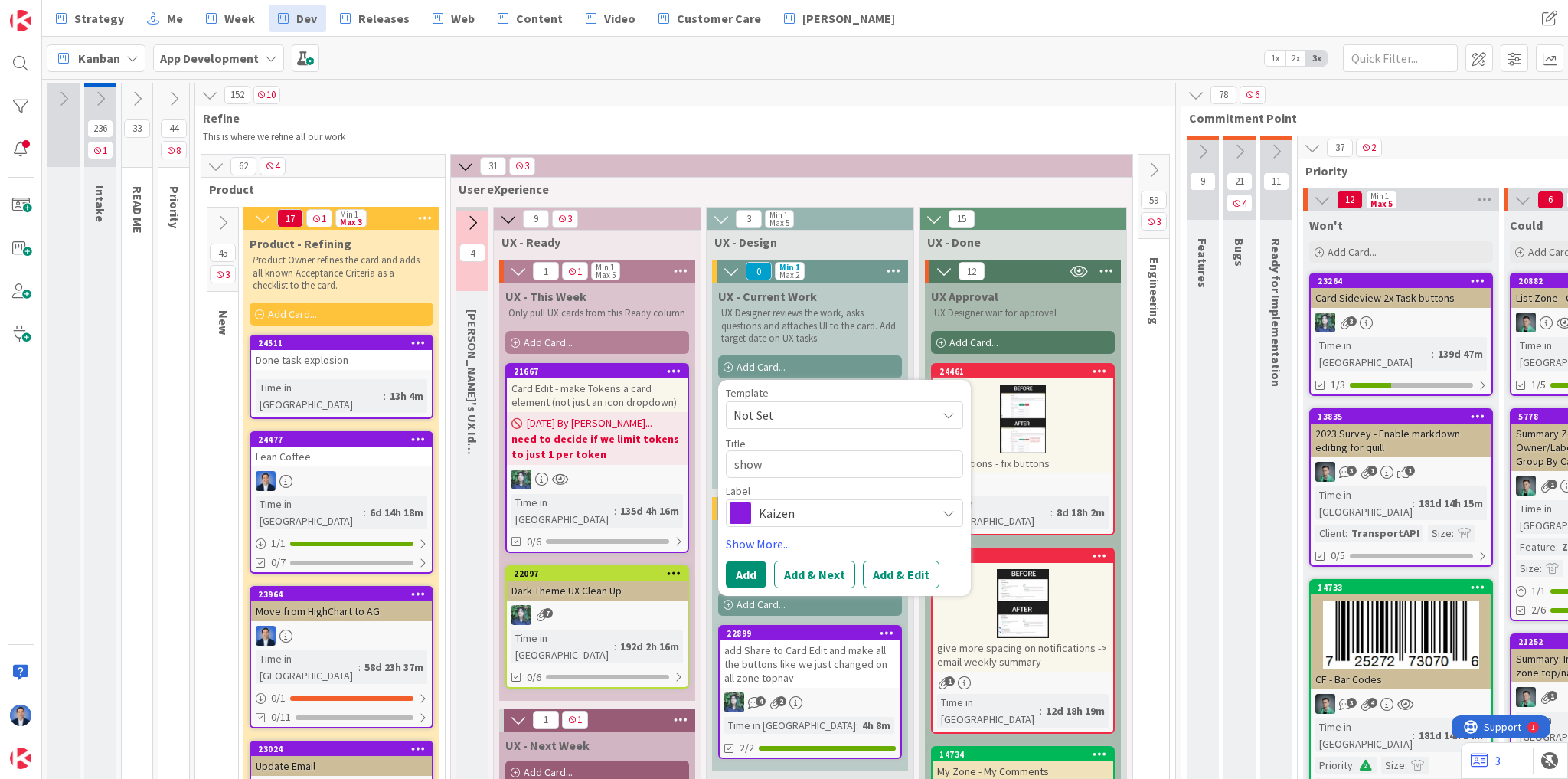
type textarea "x"
type textarea "show A"
type textarea "x"
type textarea "show Ar"
type textarea "x"
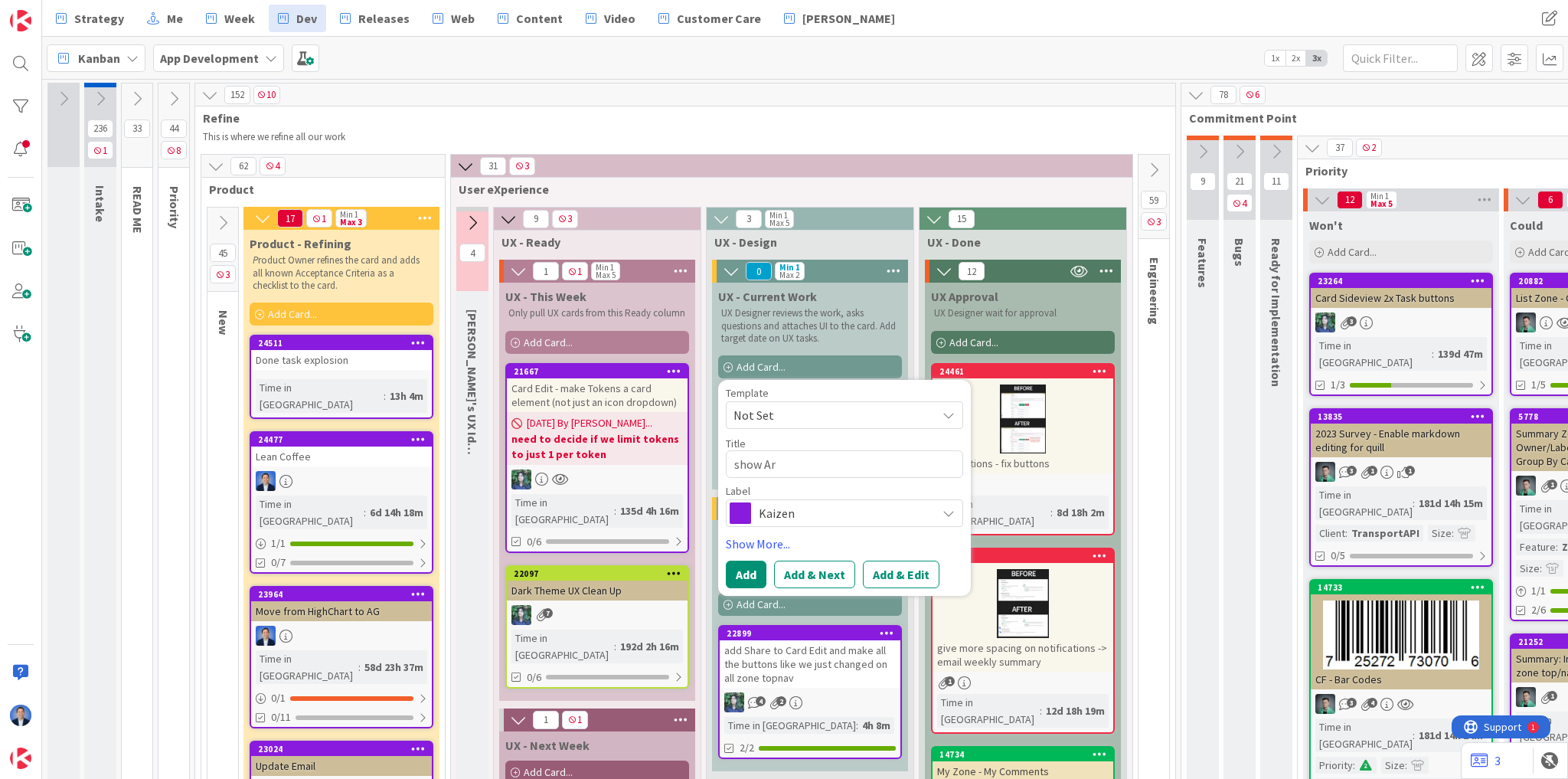
type textarea "show Arc"
type textarea "x"
type textarea "show Arch"
type textarea "x"
type textarea "show Archi"
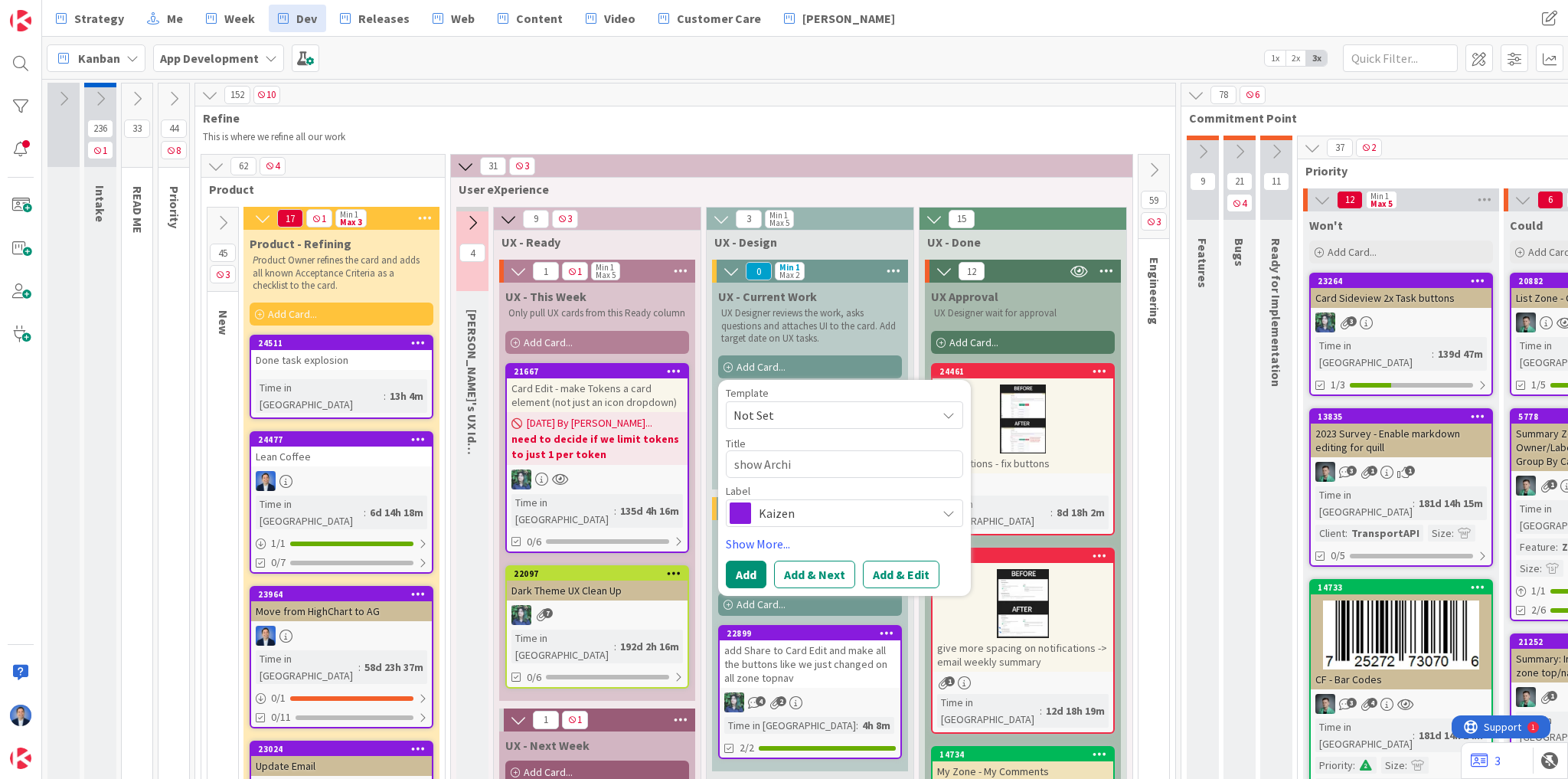
type textarea "x"
type textarea "show Archiv"
type textarea "x"
type textarea "show Archive"
type textarea "x"
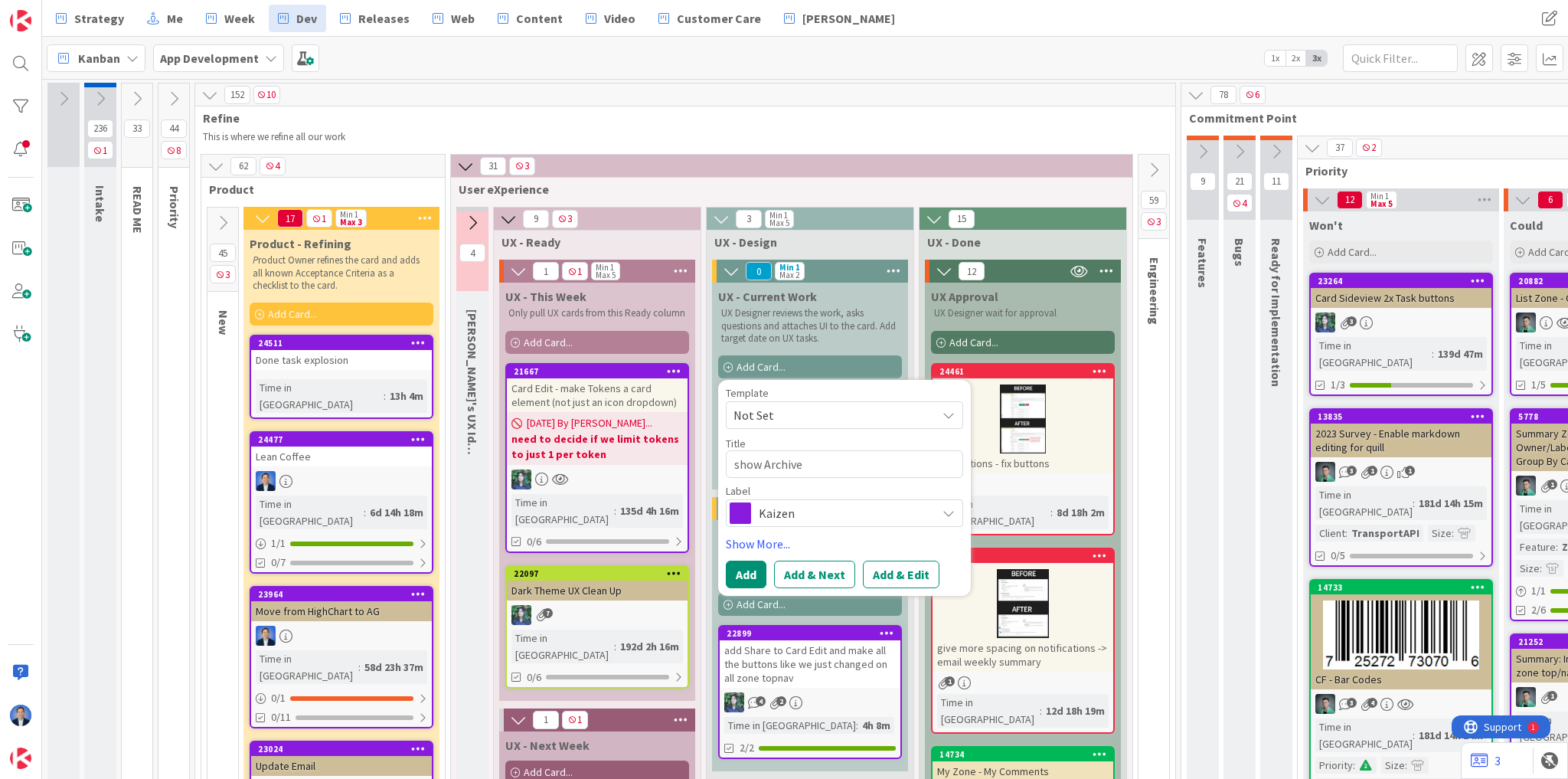
type textarea "show Archive/"
type textarea "x"
type textarea "show Archive/D"
type textarea "x"
type textarea "show Archive/De"
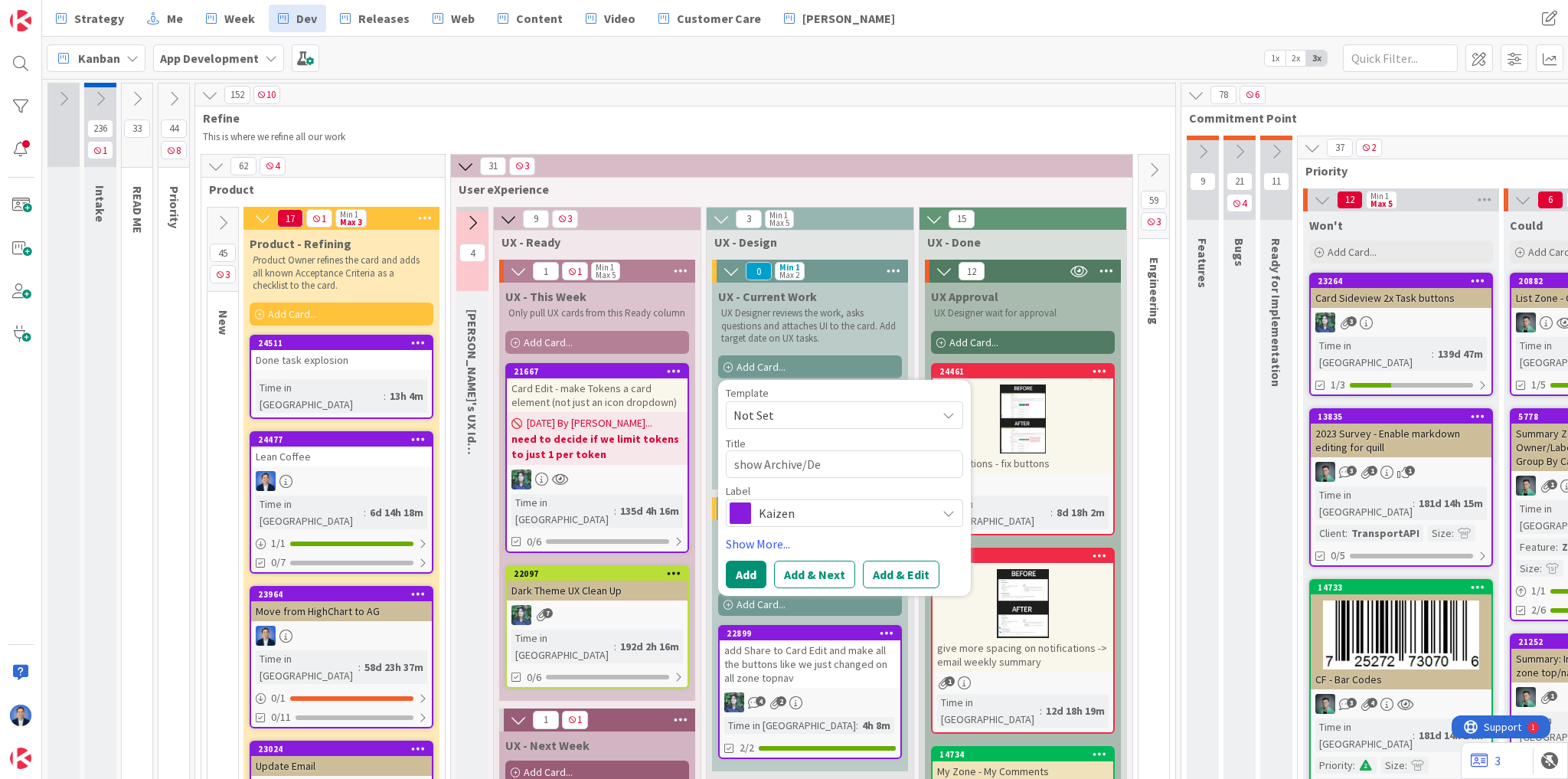
type textarea "x"
type textarea "show Archive/Del"
type textarea "x"
type textarea "show Archive/Dele"
type textarea "x"
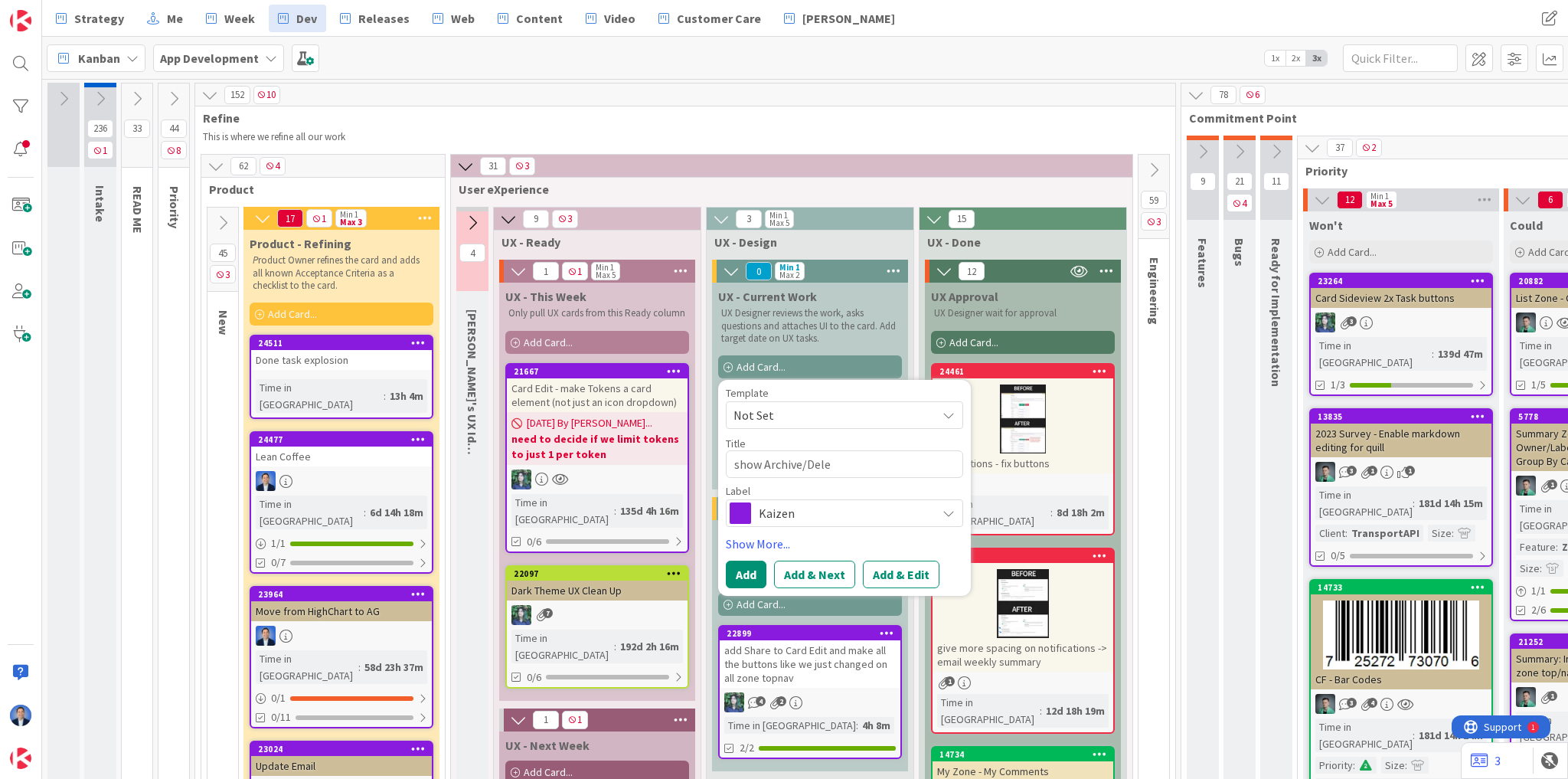
type textarea "show Archive/Delet"
type textarea "x"
type textarea "show Archive/Delete"
type textarea "x"
type textarea "show Archive/Delete"
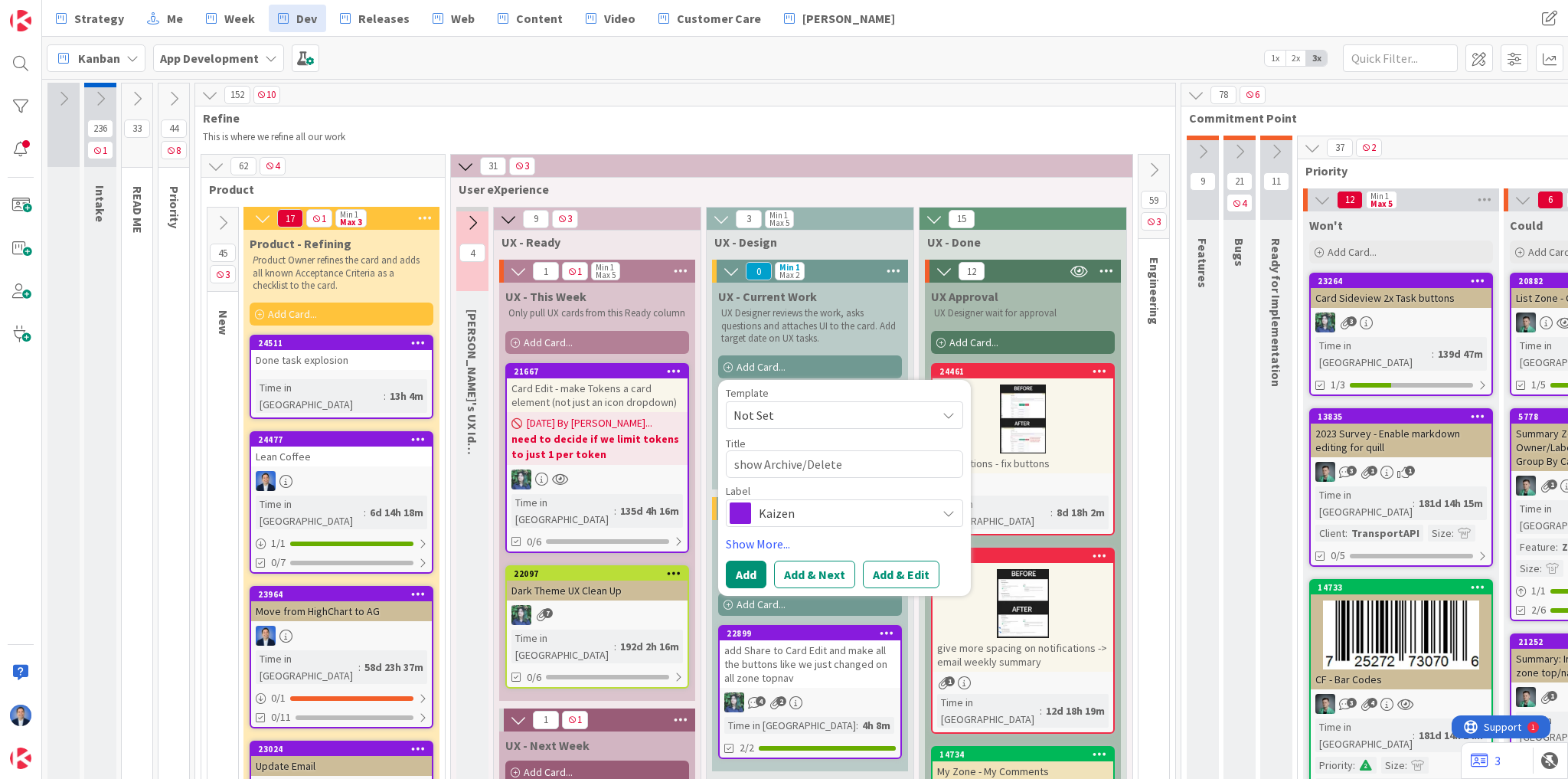
type textarea "x"
type textarea "show Archive/Delete o"
type textarea "x"
type textarea "show Archive/Delete on"
type textarea "x"
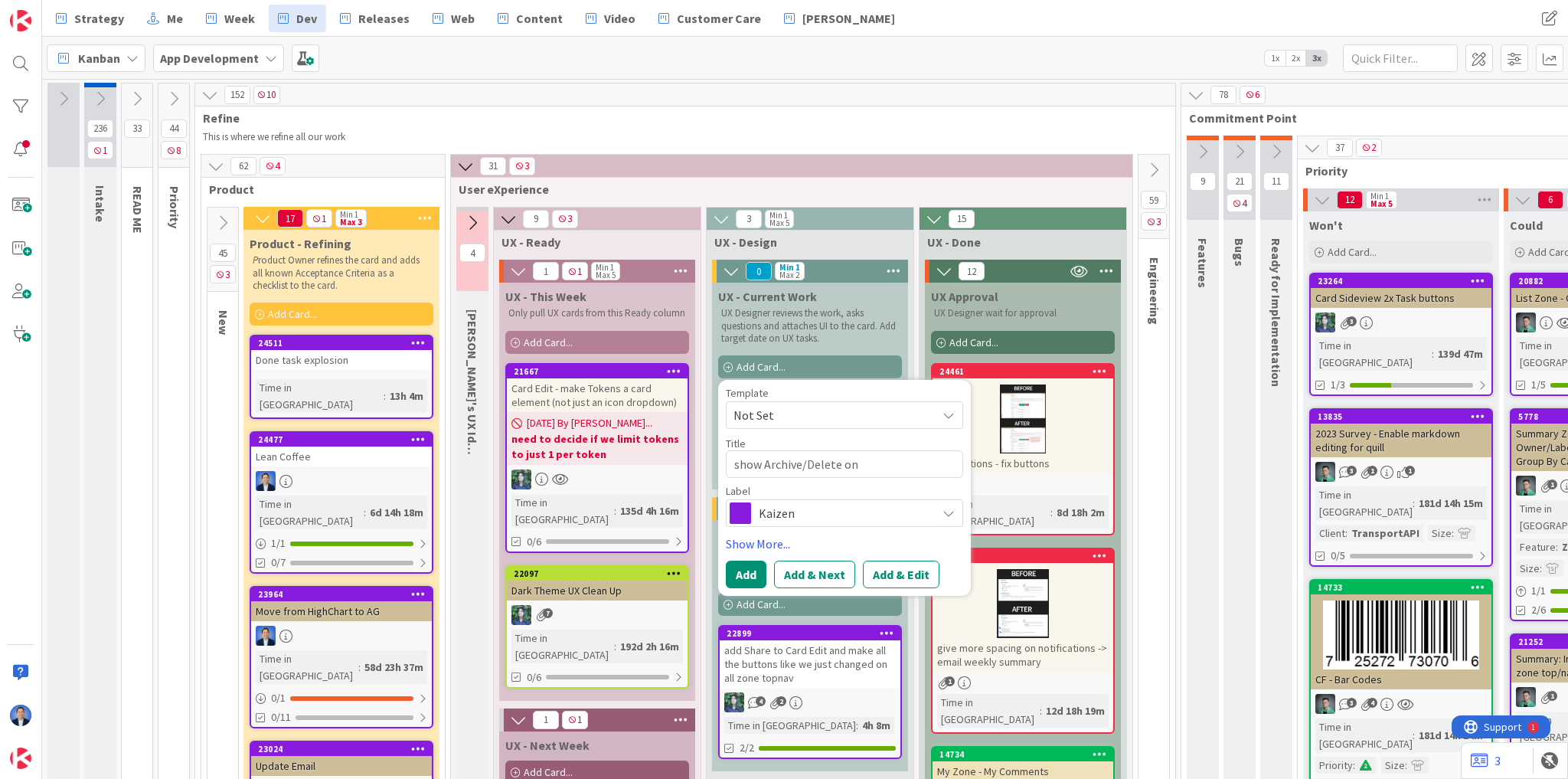
type textarea "show Archive/Delete on"
type textarea "x"
type textarea "show Archive/Delete on b"
type textarea "x"
type textarea "show Archive/Delete on bo"
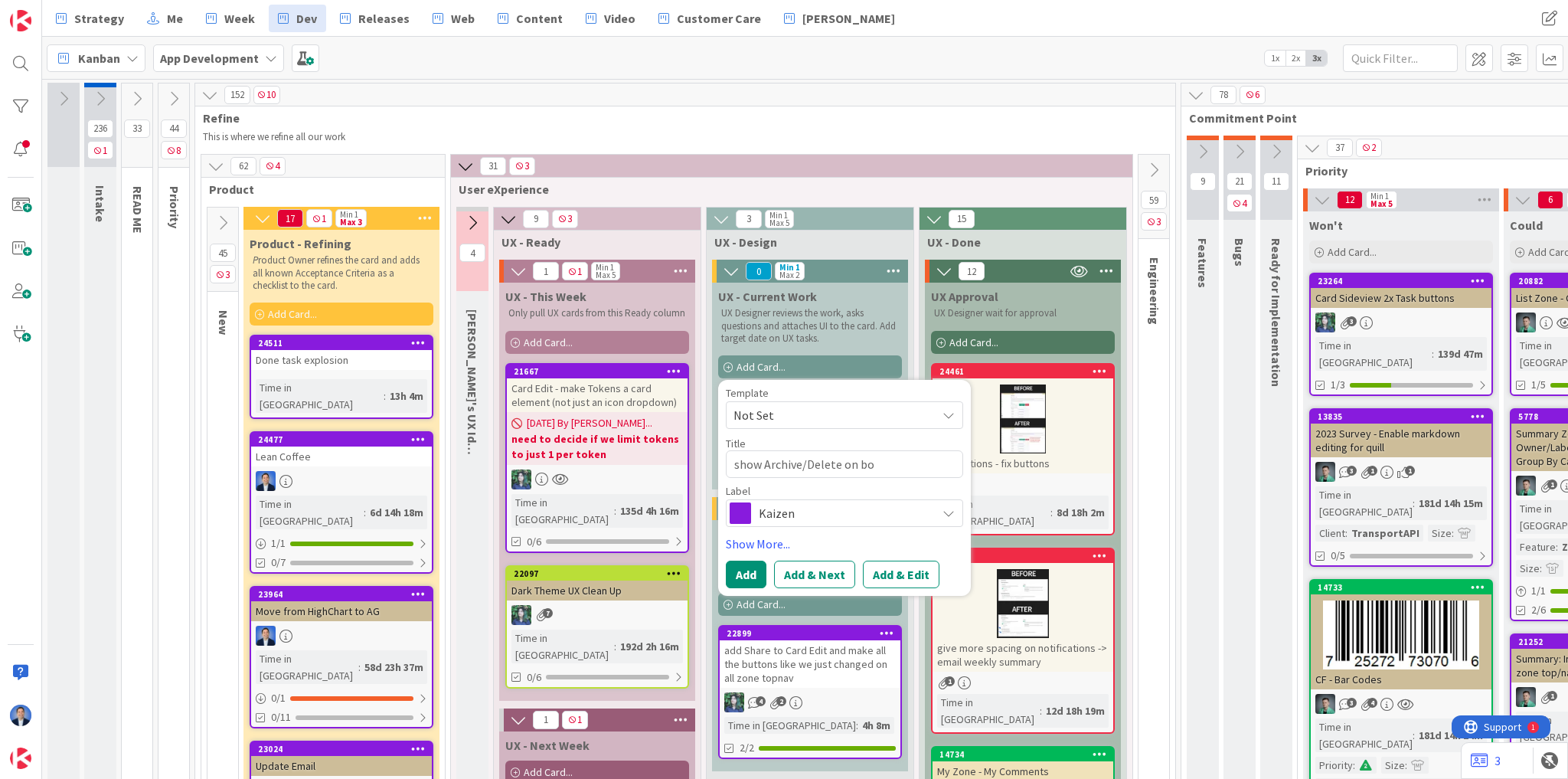
type textarea "x"
type textarea "show Archive/Delete on boa"
type textarea "x"
type textarea "show Archive/Delete on boar"
type textarea "x"
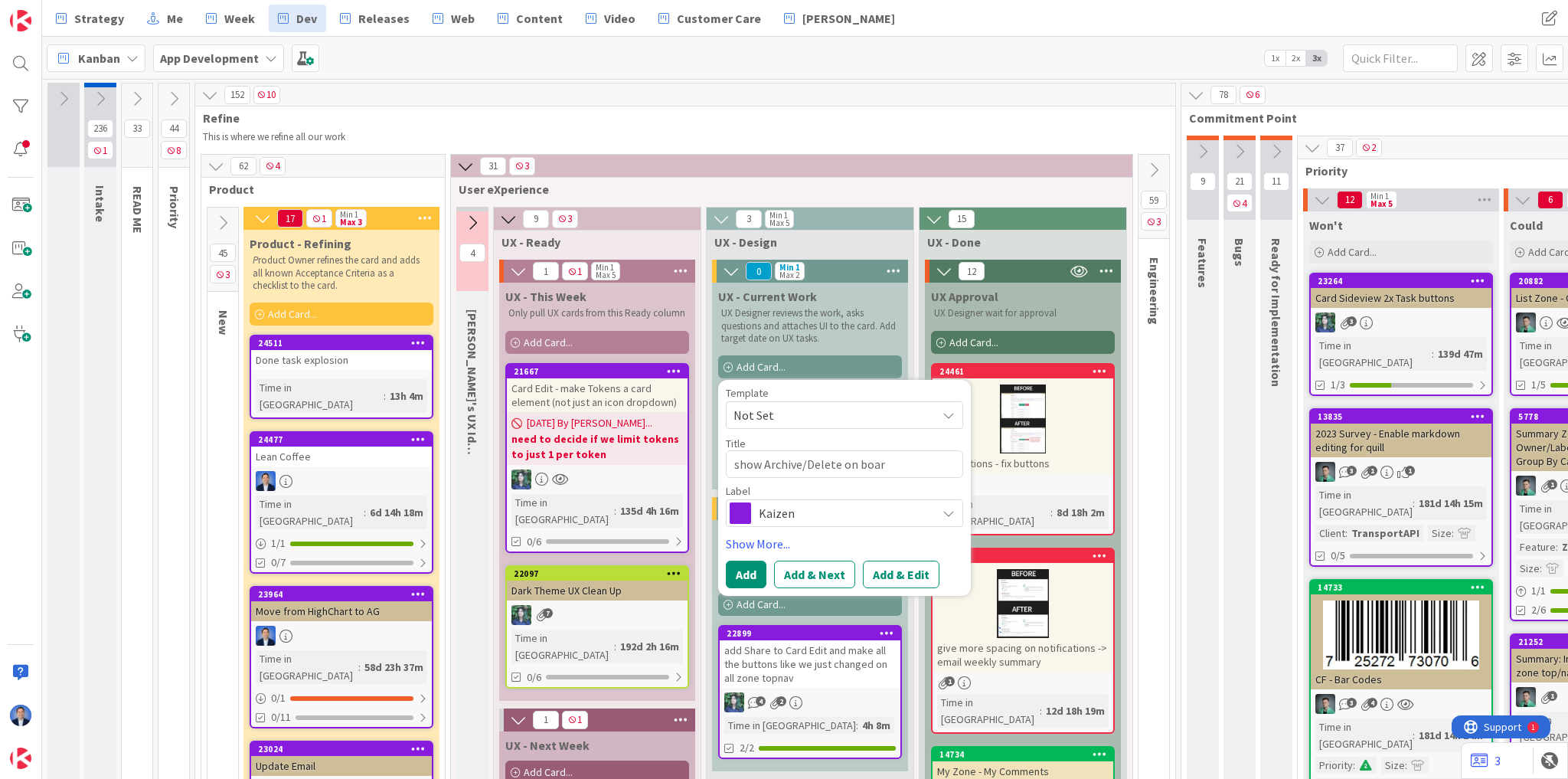
type textarea "show Archive/Delete on board"
type textarea "x"
type textarea "show Archive/Delete on boards"
type textarea "x"
type textarea "show Archive/Delete on boards"
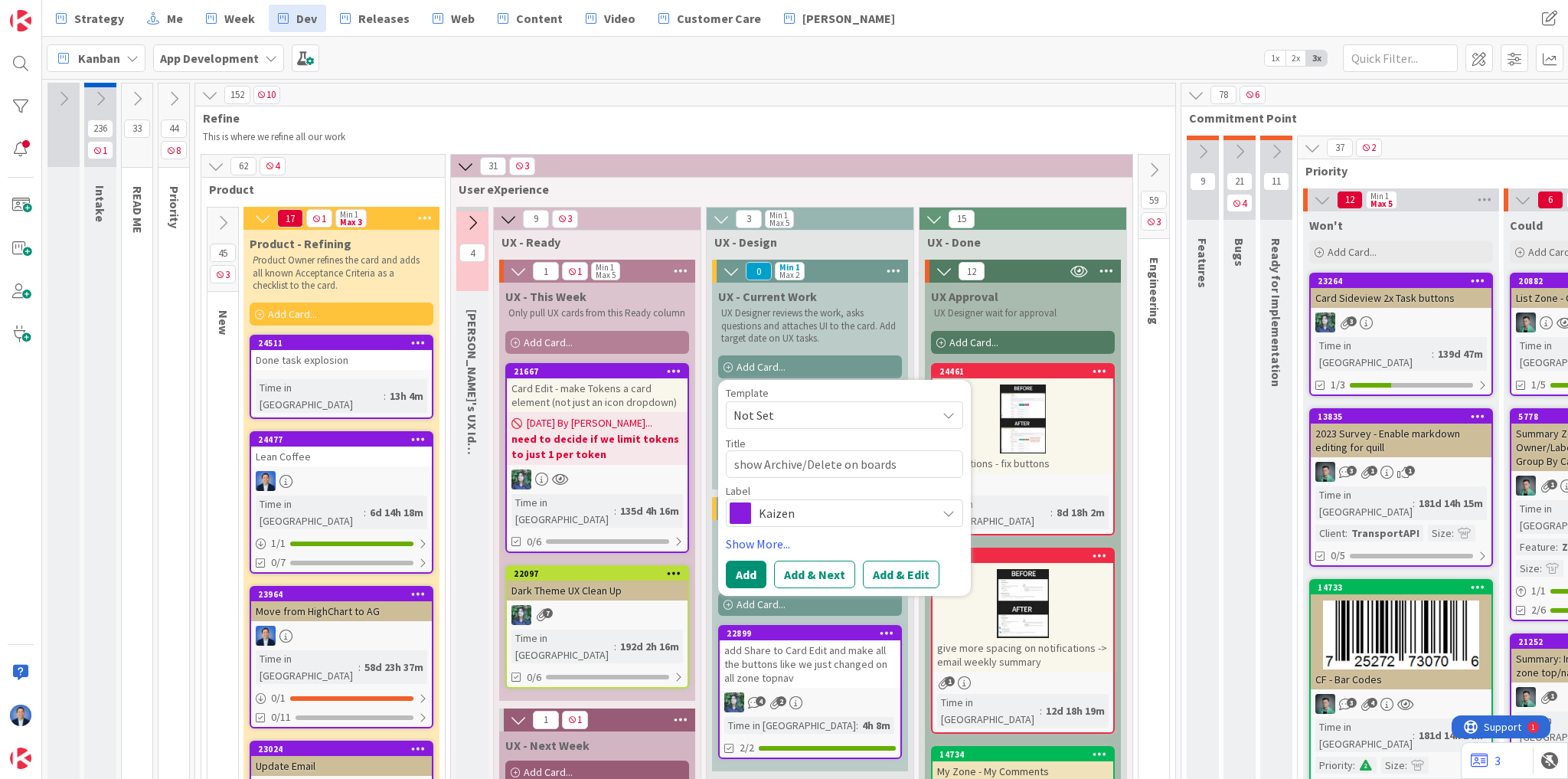
type textarea "x"
type textarea "show Archive/Delete on boards n"
type textarea "x"
type textarea "show Archive/Delete on boards ne"
type textarea "x"
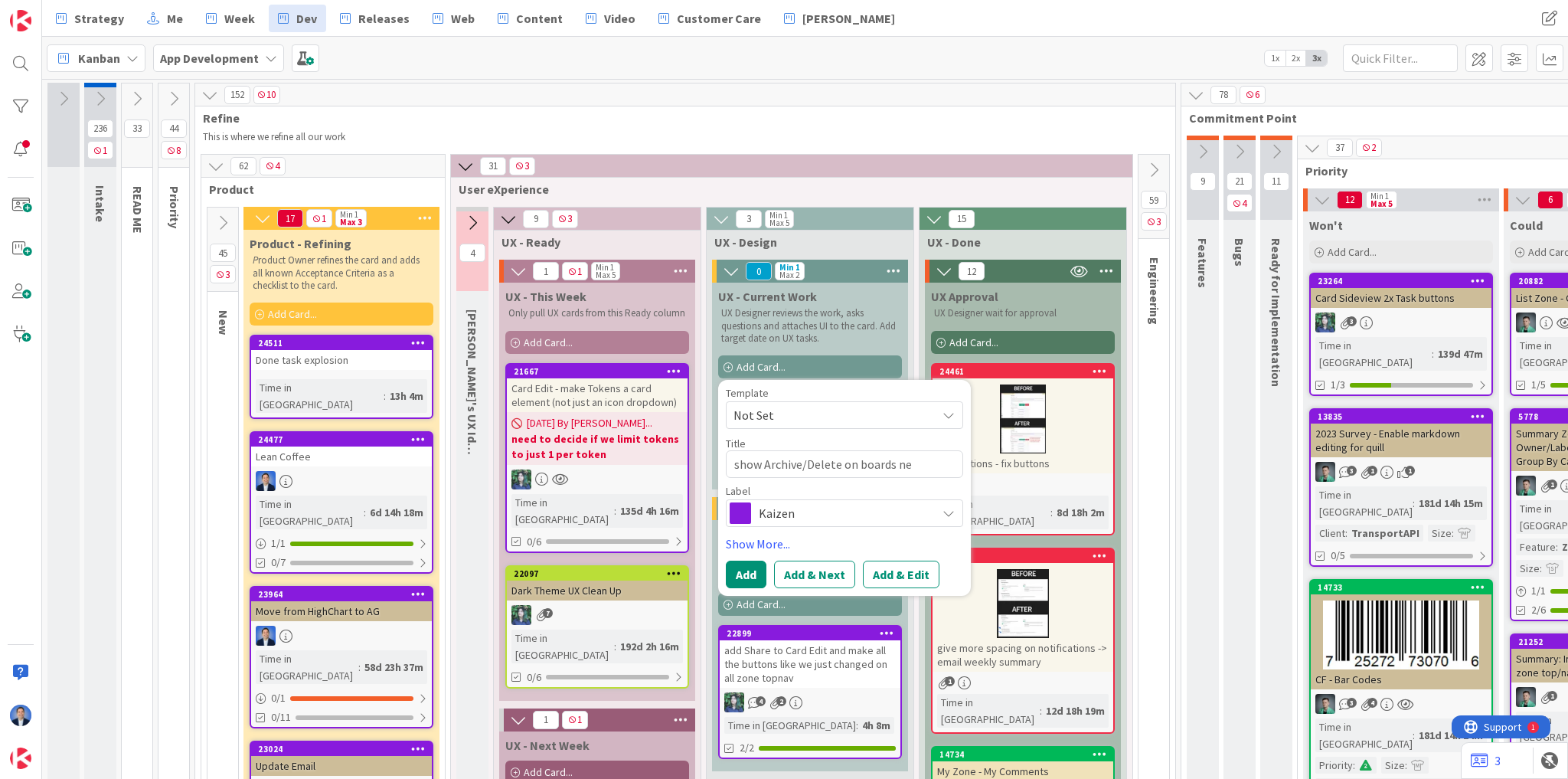
type textarea "show Archive/Delete on boards nex"
type textarea "x"
type textarea "show Archive/Delete on boards next"
type textarea "x"
type textarea "show Archive/Delete on boards next"
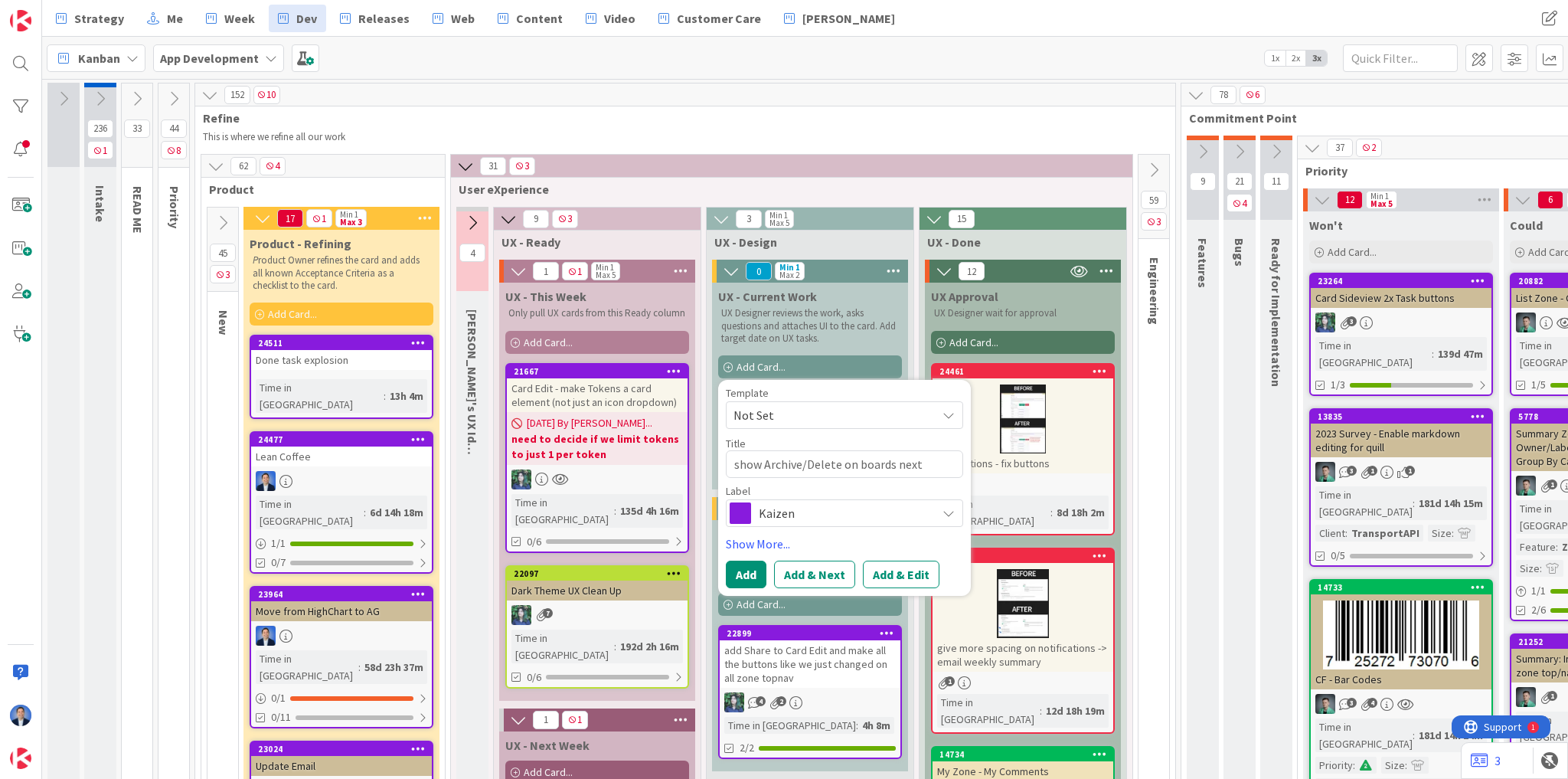
type textarea "x"
type textarea "show Archive/Delete on boards next t"
type textarea "x"
type textarea "show Archive/Delete on boards next to"
type textarea "x"
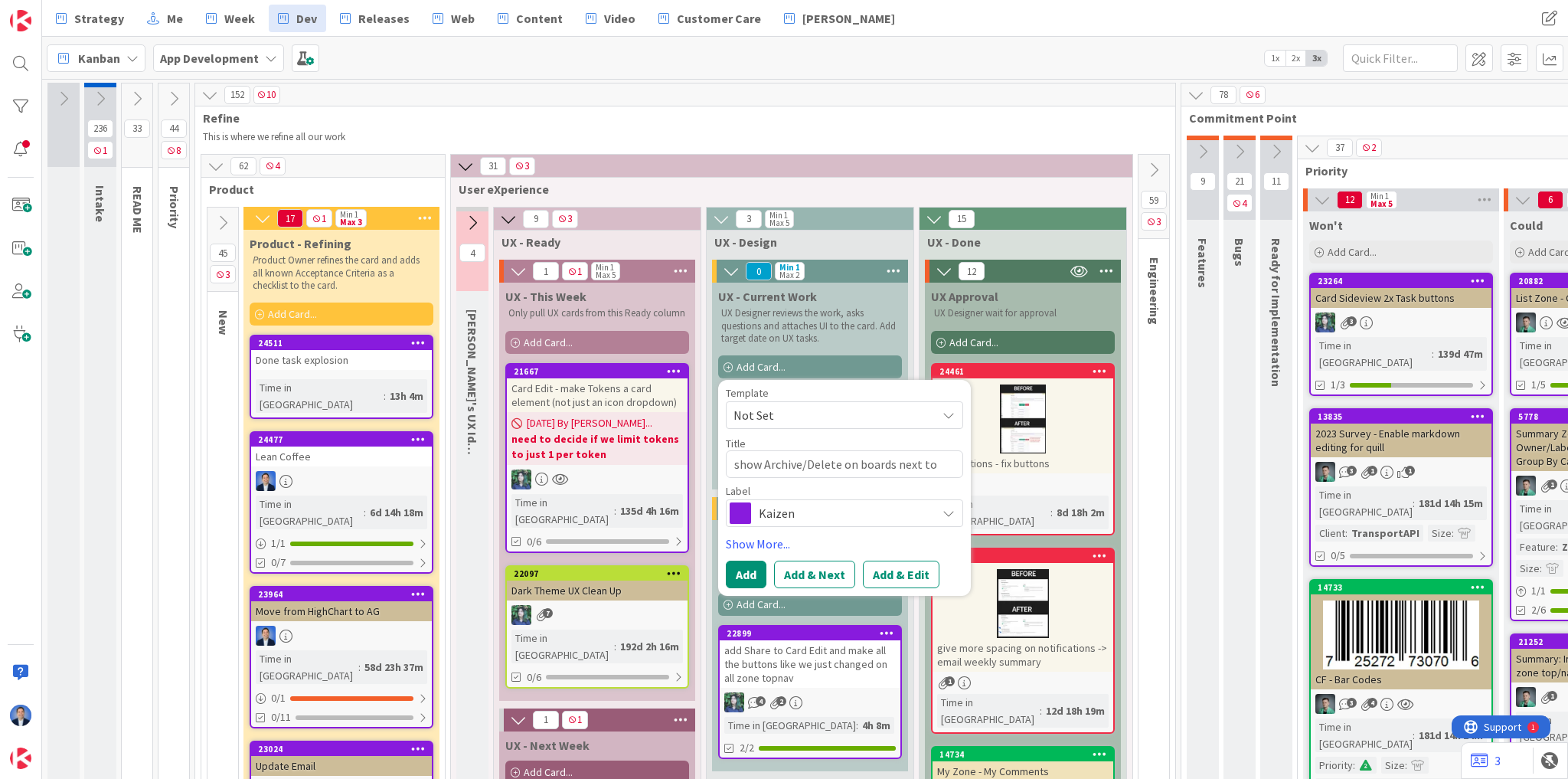
type textarea "show Archive/Delete on boards next to"
type textarea "x"
type textarea "show Archive/Delete on boards next to e"
type textarea "x"
type textarea "show Archive/Delete on boards next to ea"
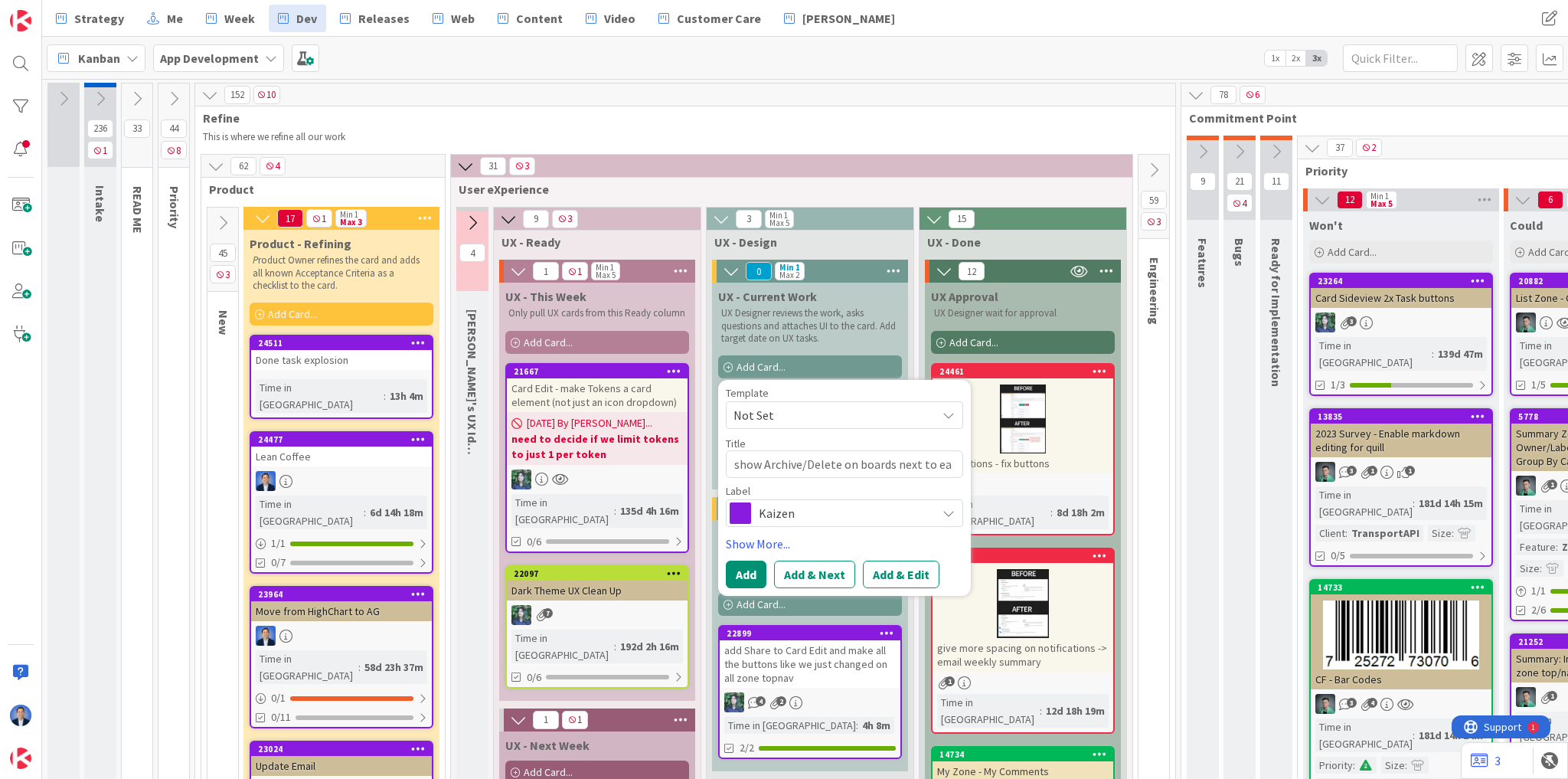
type textarea "x"
type textarea "show Archive/Delete on boards next to eac"
type textarea "x"
type textarea "show Archive/Delete on boards next to each"
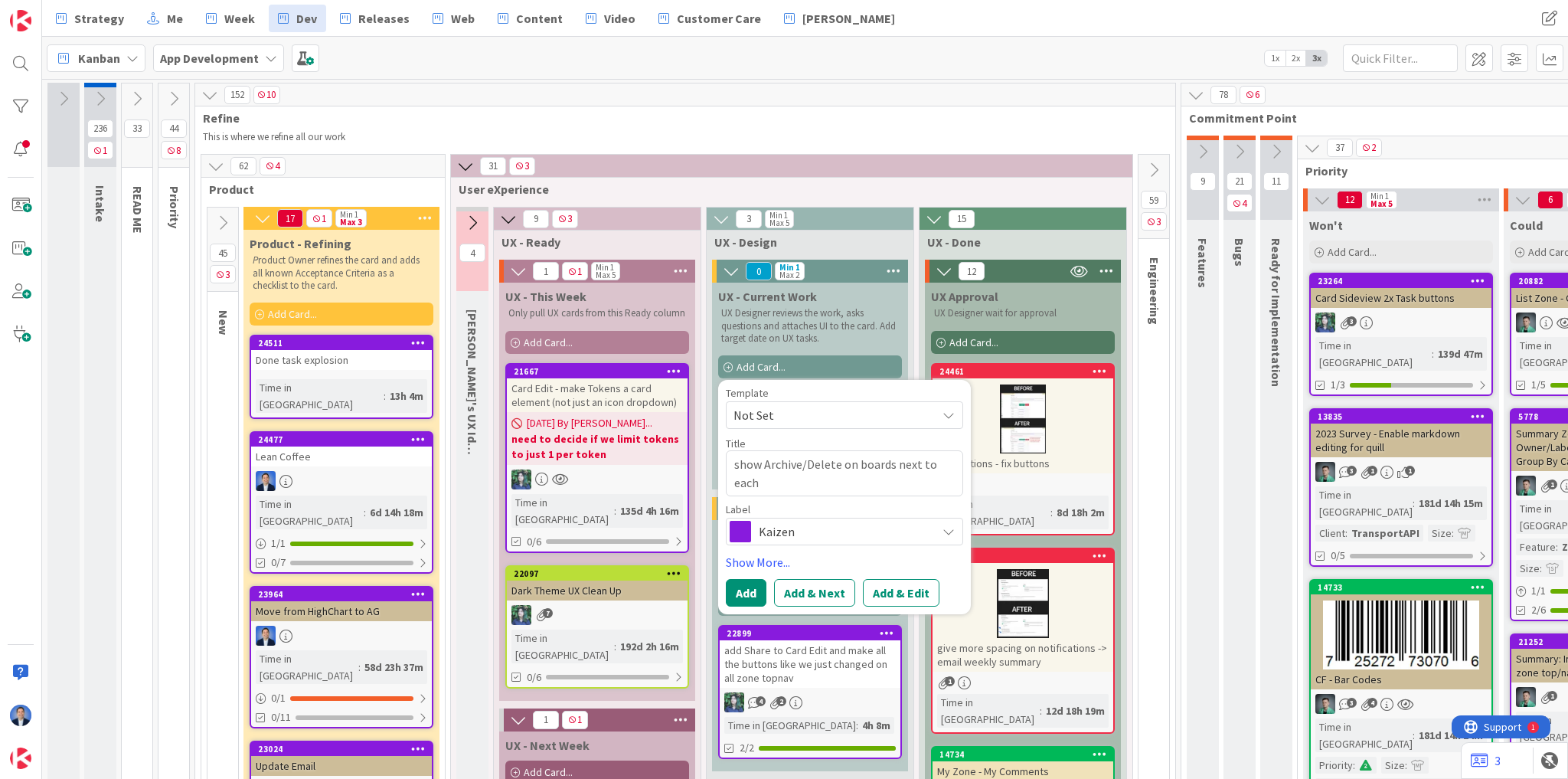
type textarea "x"
type textarea "show Archive/Delete on boards next to each"
type textarea "x"
type textarea "show Archive/Delete on boards next to each o"
type textarea "x"
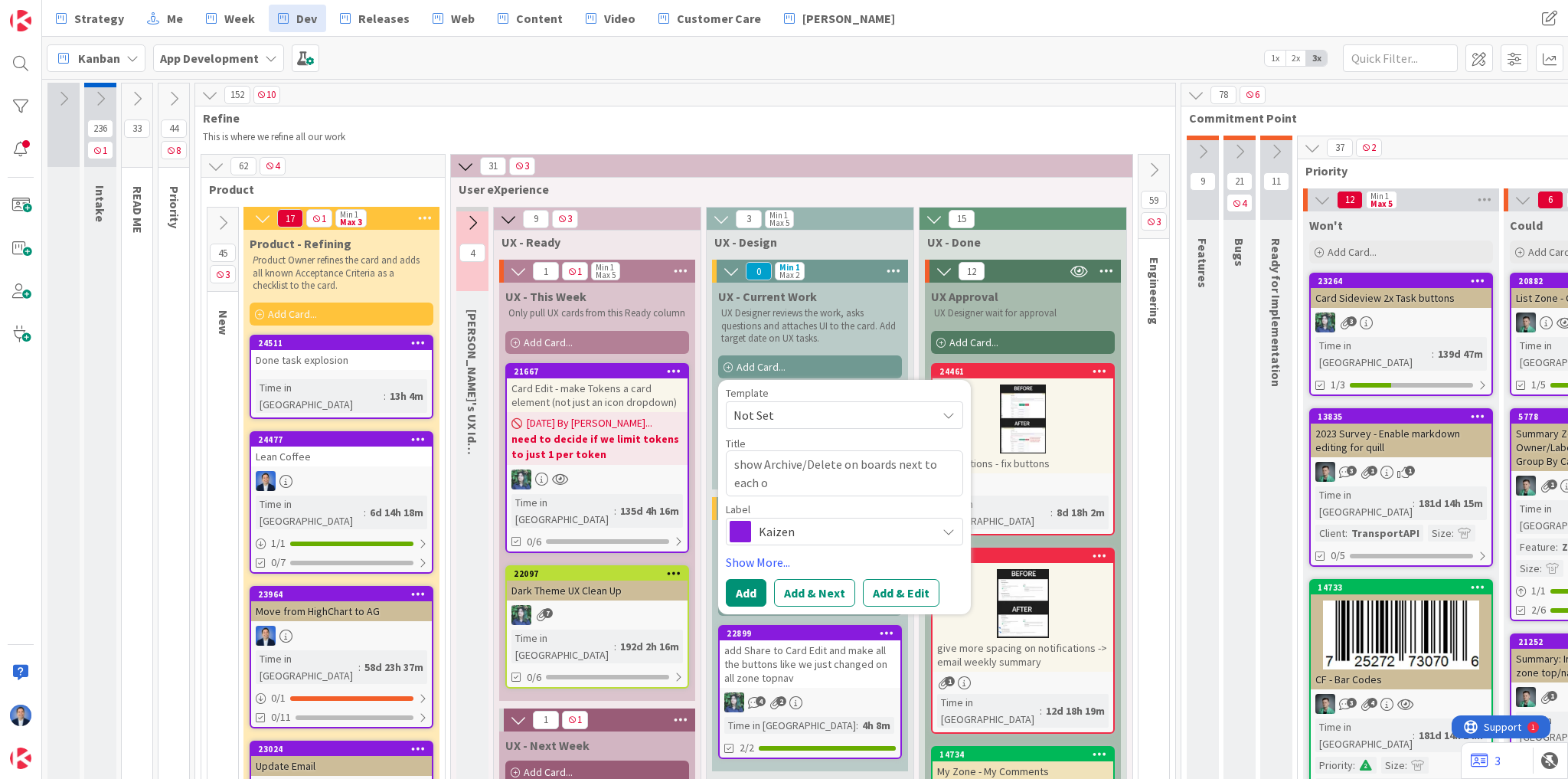
type textarea "show Archive/Delete on boards next to each ot"
type textarea "x"
type textarea "show Archive/Delete on boards next to each oth"
type textarea "x"
type textarea "show Archive/Delete on boards next to each othe"
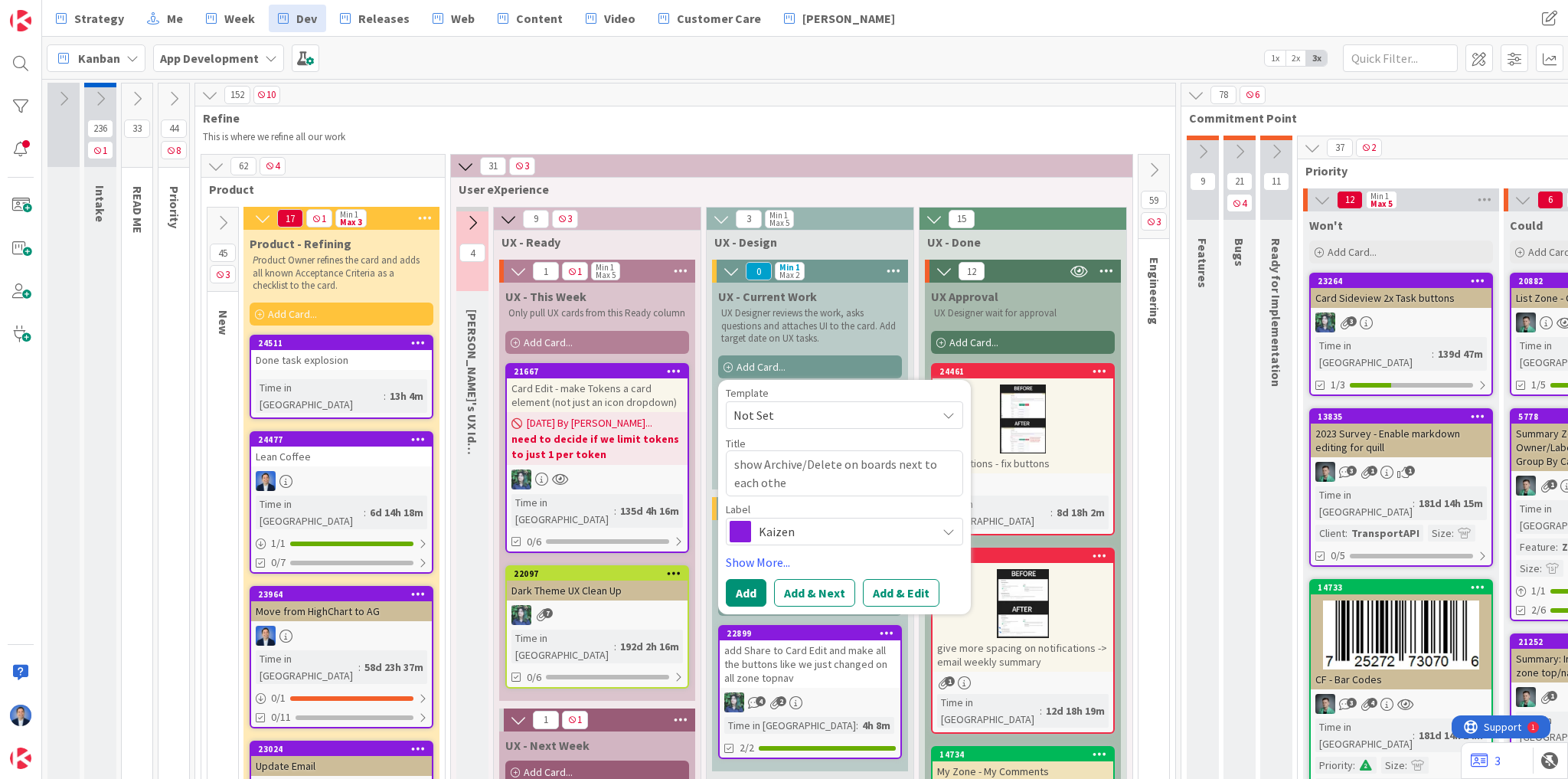
type textarea "x"
type textarea "show Archive/Delete on boards next to each other"
type textarea "x"
type textarea "show Archive/Delete on boards next to each other"
type textarea "x"
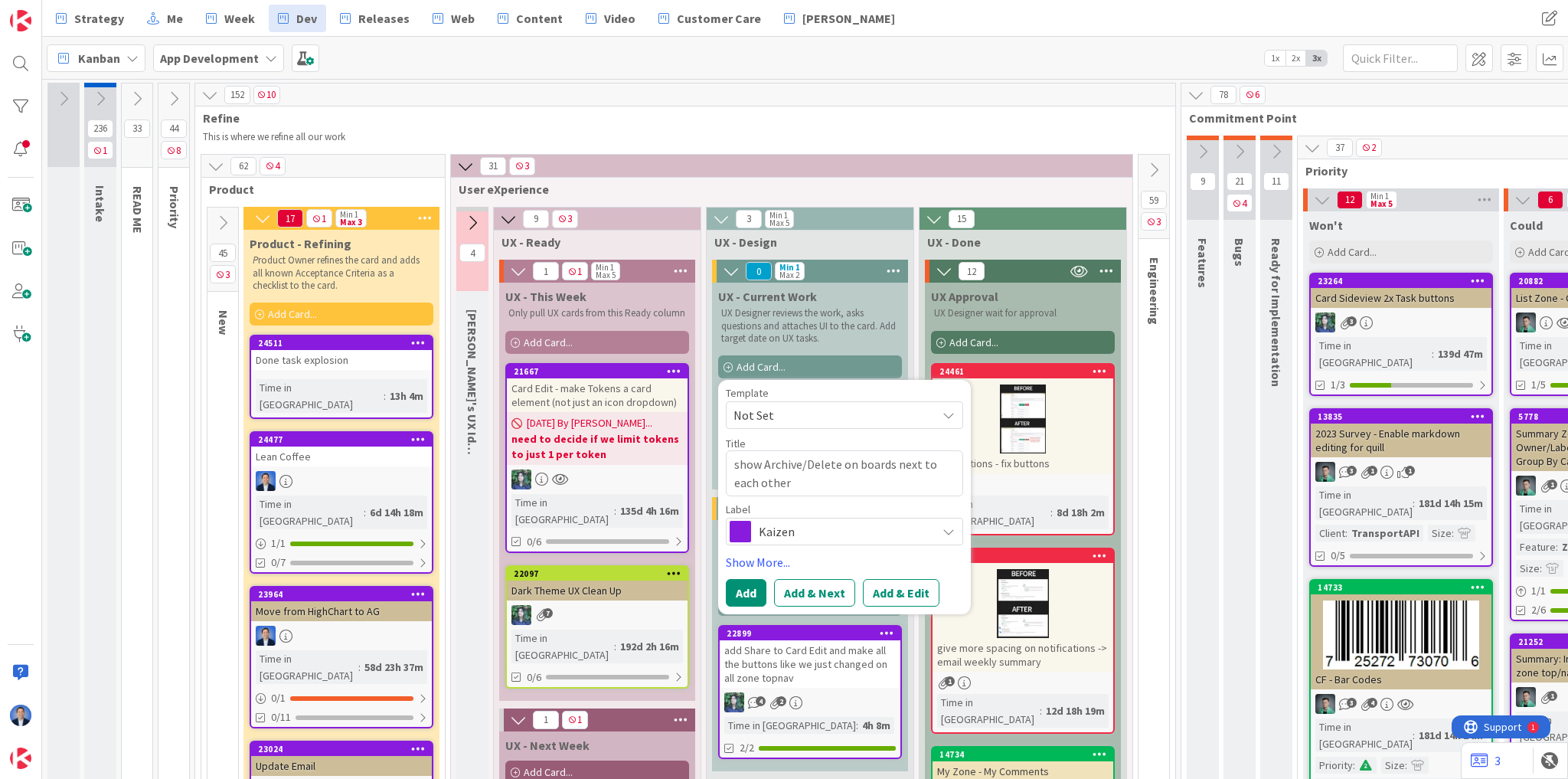
type textarea "show Archive/Delete on boards next to each other a"
type textarea "x"
type textarea "show Archive/Delete on boards next to each other an"
type textarea "x"
type textarea "show Archive/Delete on boards next to each other and"
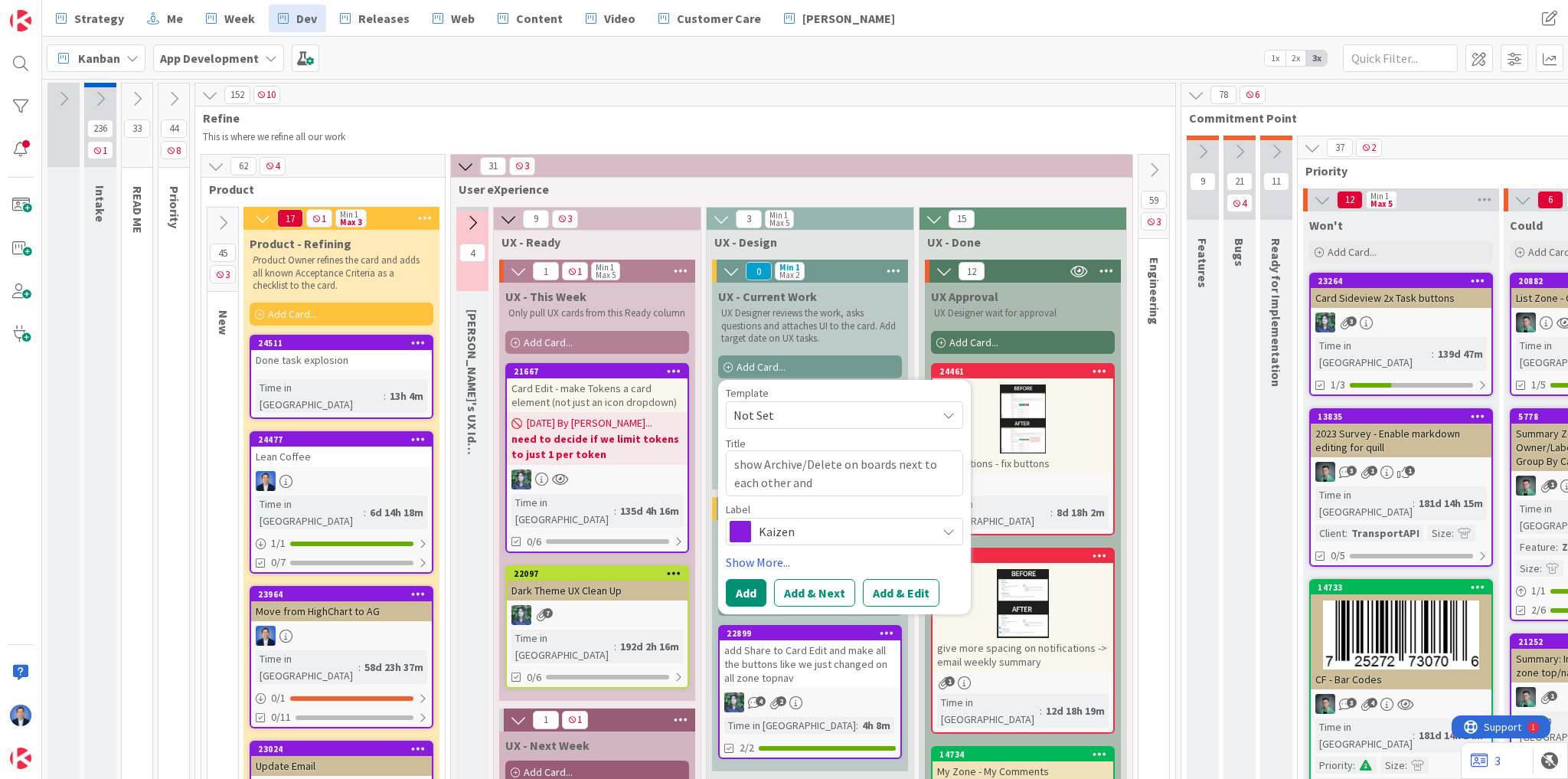
type textarea "x"
type textarea "show Archive/Delete on boards next to each other and"
type textarea "x"
type textarea "show Archive/Delete on boards next to each other and w"
type textarea "x"
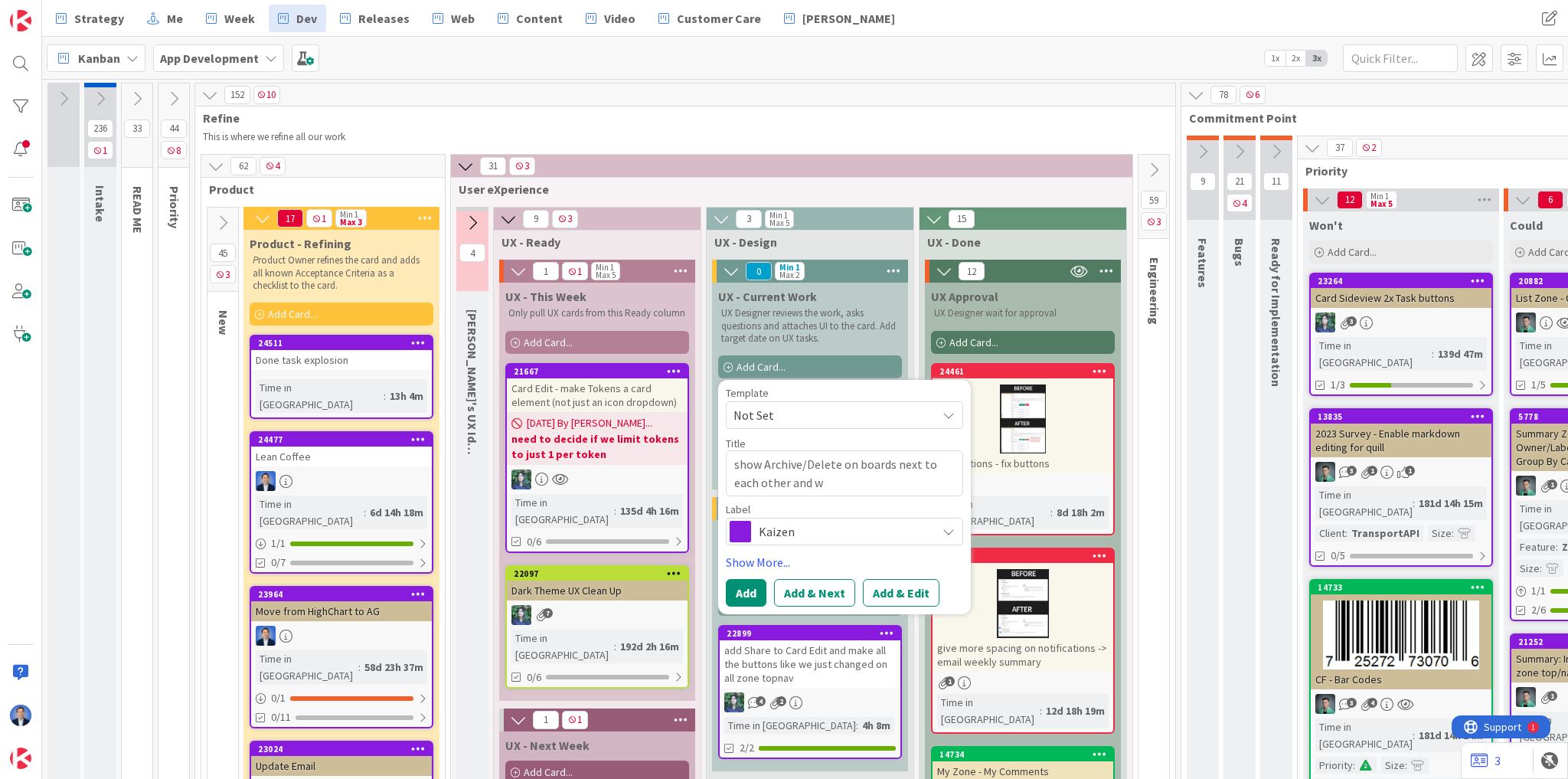
type textarea "show Archive/Delete on boards next to each other and wi"
type textarea "x"
type textarea "show Archive/Delete on boards next to each other and wit"
type textarea "x"
type textarea "show Archive/Delete on boards next to each other and with"
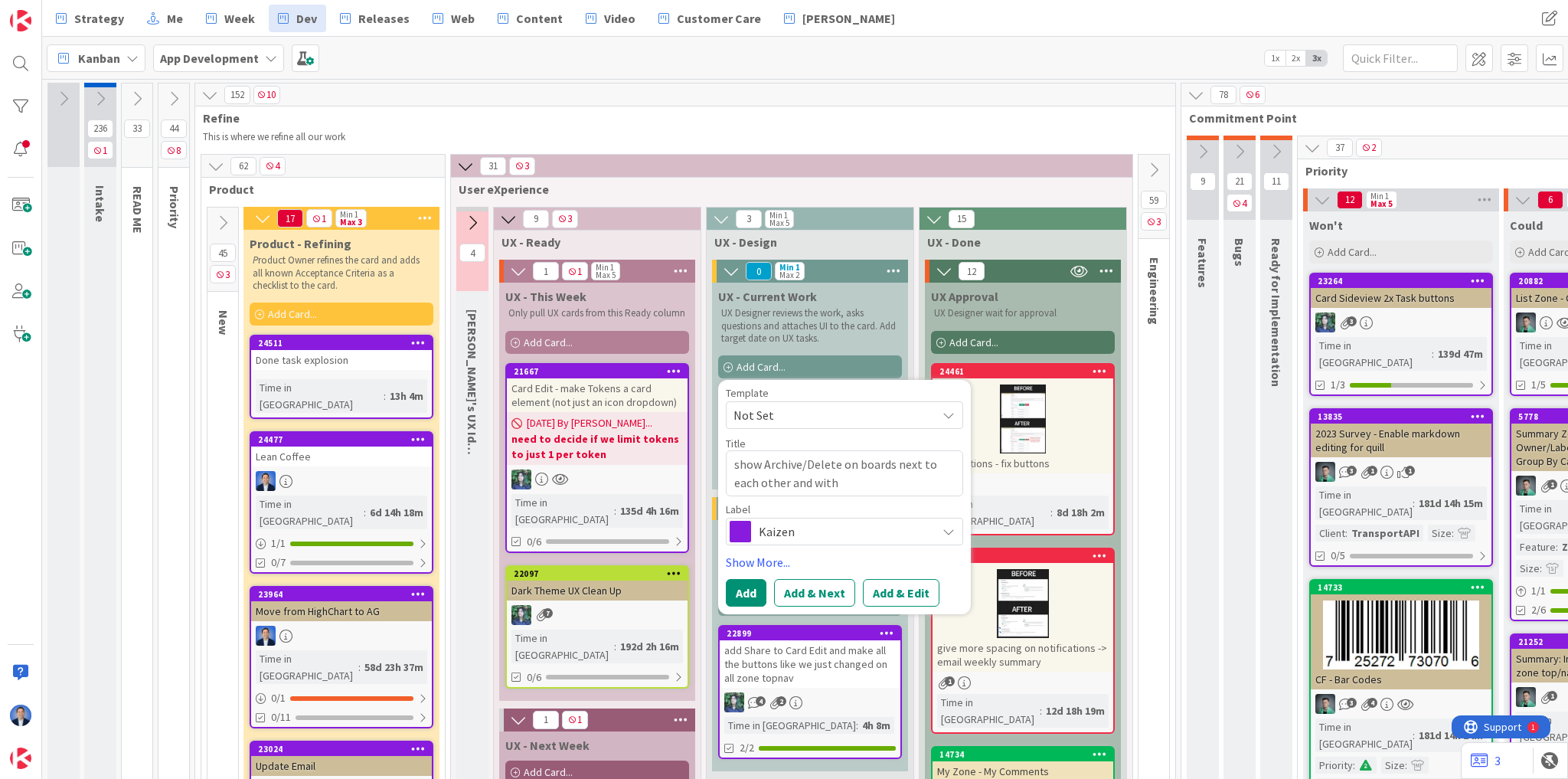
type textarea "x"
type textarea "show Archive/Delete on boards next to each other and with"
type textarea "x"
type textarea "show Archive/Delete on boards next to each other and with t"
type textarea "x"
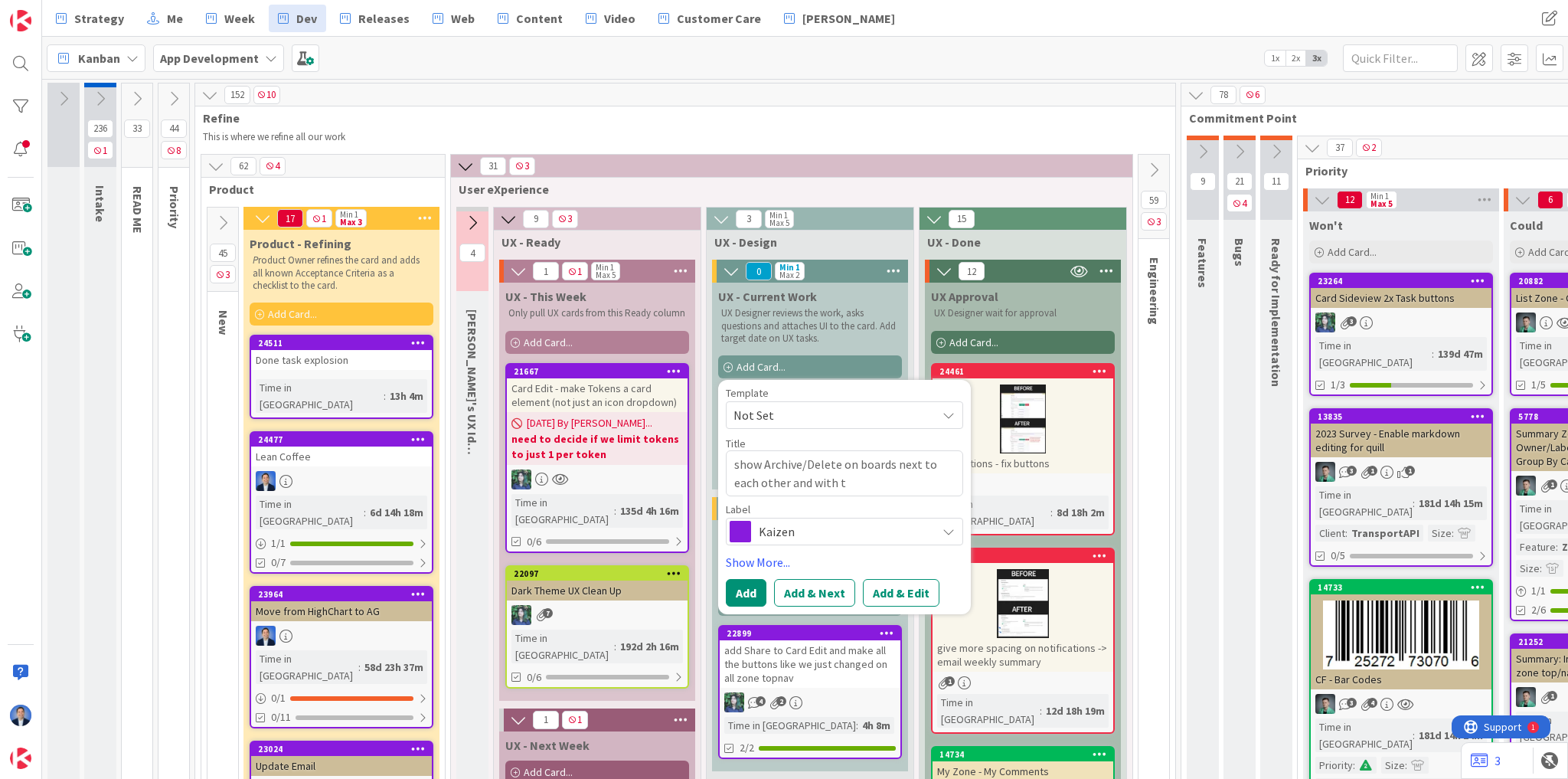
type textarea "show Archive/Delete on boards next to each other and with th"
type textarea "x"
type textarea "show Archive/Delete on boards next to each other and with the"
type textarea "x"
type textarea "show Archive/Delete on boards next to each other and with the"
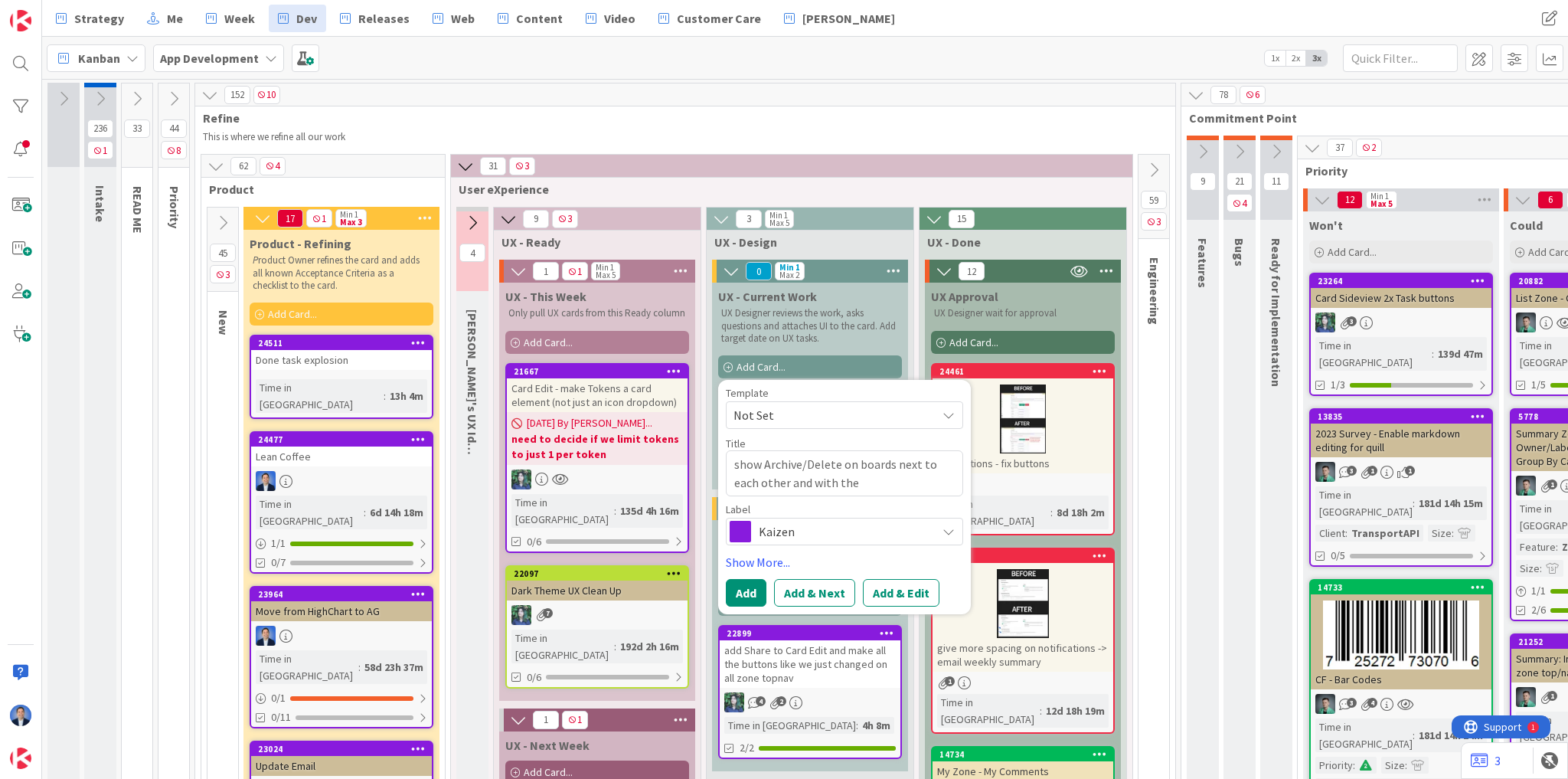
type textarea "x"
type textarea "show Archive/Delete on boards next to each other and with the i"
type textarea "x"
type textarea "show Archive/Delete on boards next to each other and with the ic"
type textarea "x"
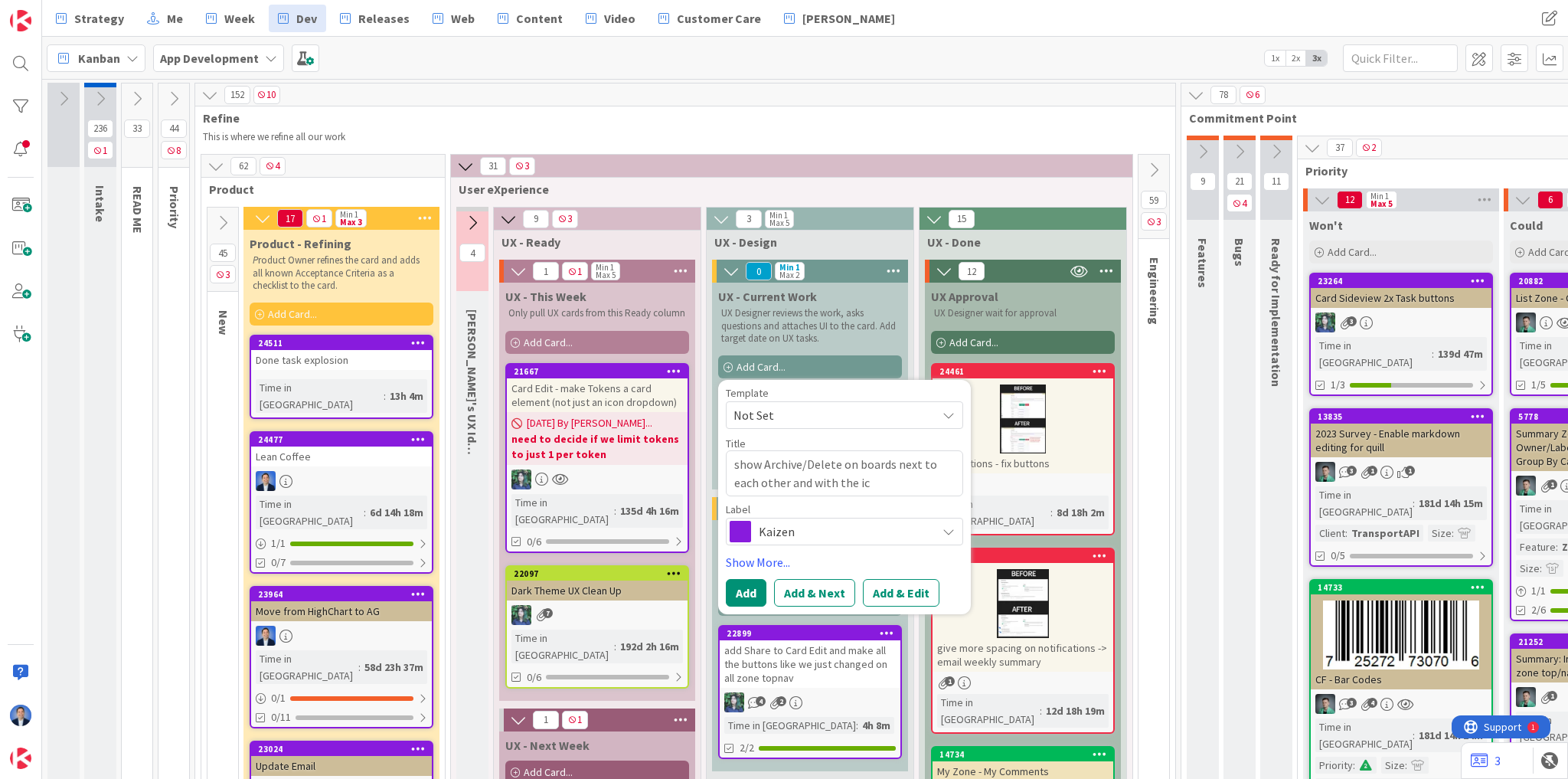
type textarea "show Archive/Delete on boards next to each other and with the ico"
type textarea "x"
type textarea "show Archive/Delete on boards next to each other and with the icon"
type textarea "x"
type textarea "show Archive/Delete on boards next to each other and with the icons"
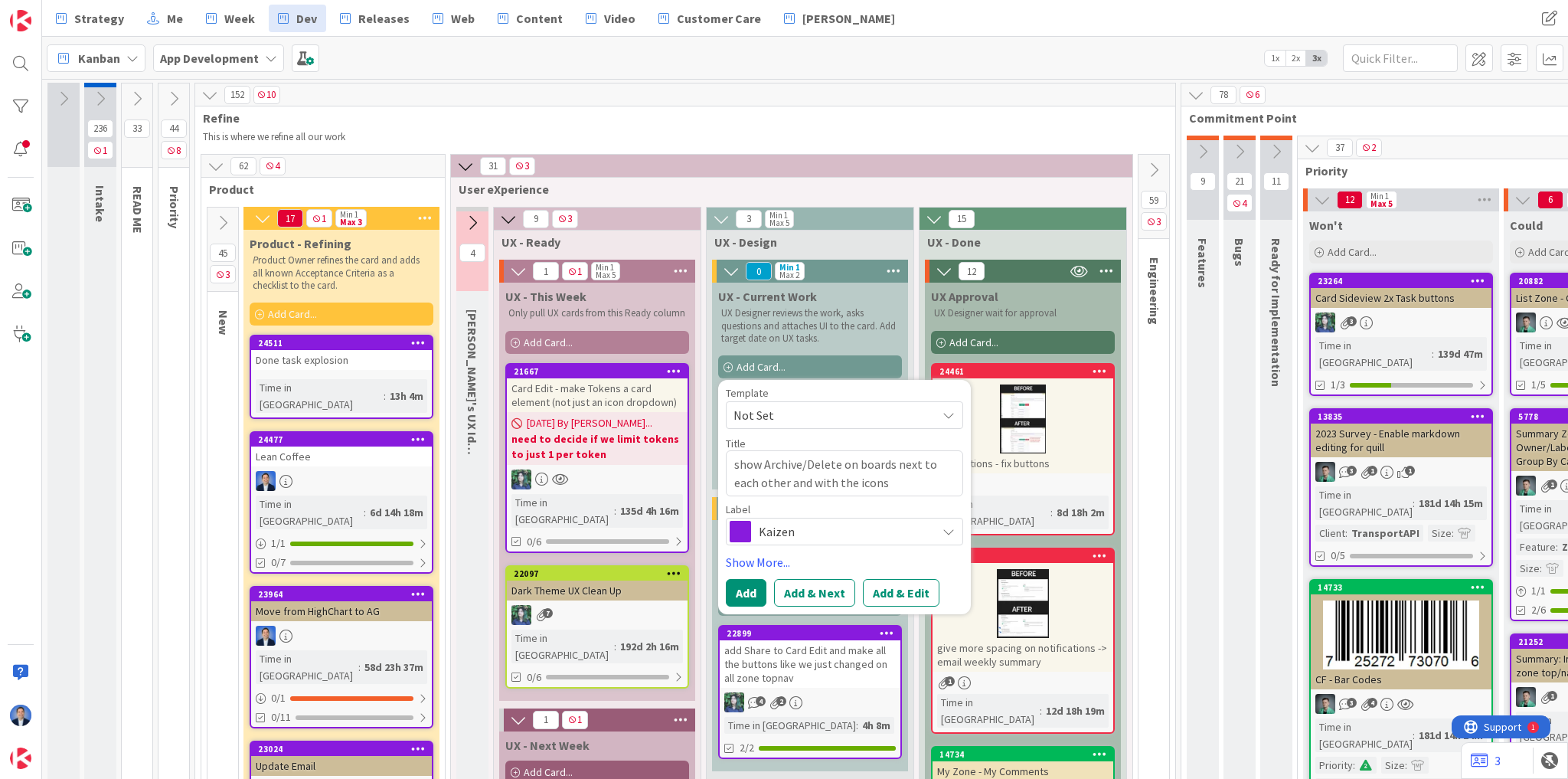
type textarea "x"
type textarea "show Archive/Delete on boards next to each other and with the icons"
type textarea "x"
type textarea "show Archive/Delete on boards next to each other and with the icons s"
type textarea "x"
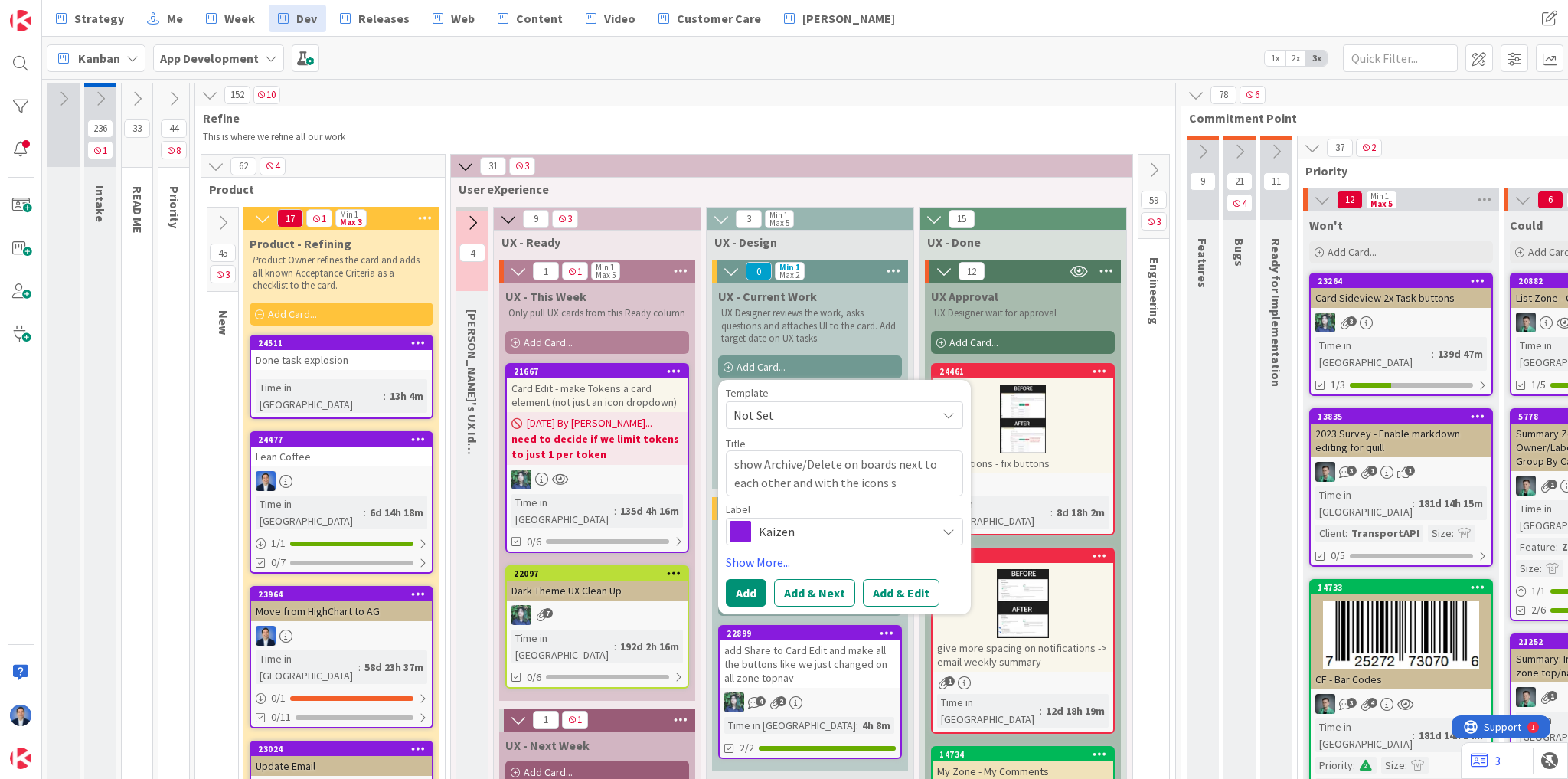
type textarea "show Archive/Delete on boards next to each other and with the icons sc"
type textarea "x"
type textarea "show Archive/Delete on boards next to each other and with the icons scr"
type textarea "x"
type textarea "show Archive/Delete on boards next to each other and with the icons scro"
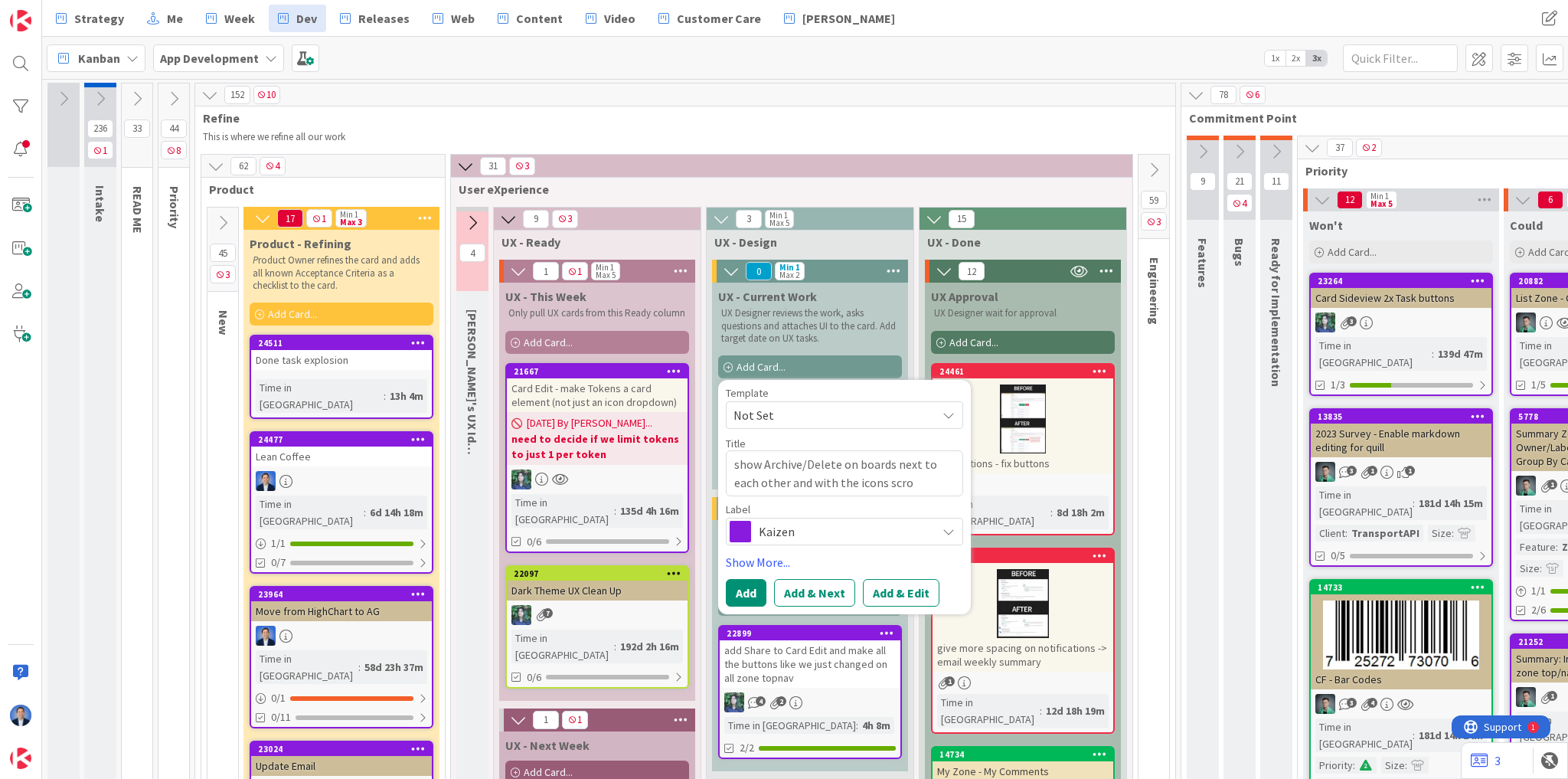
type textarea "x"
type textarea "show Archive/Delete on boards next to each other and with the icons scrol"
type textarea "x"
type textarea "show Archive/Delete on boards next to each other and with the icons scroll"
type textarea "x"
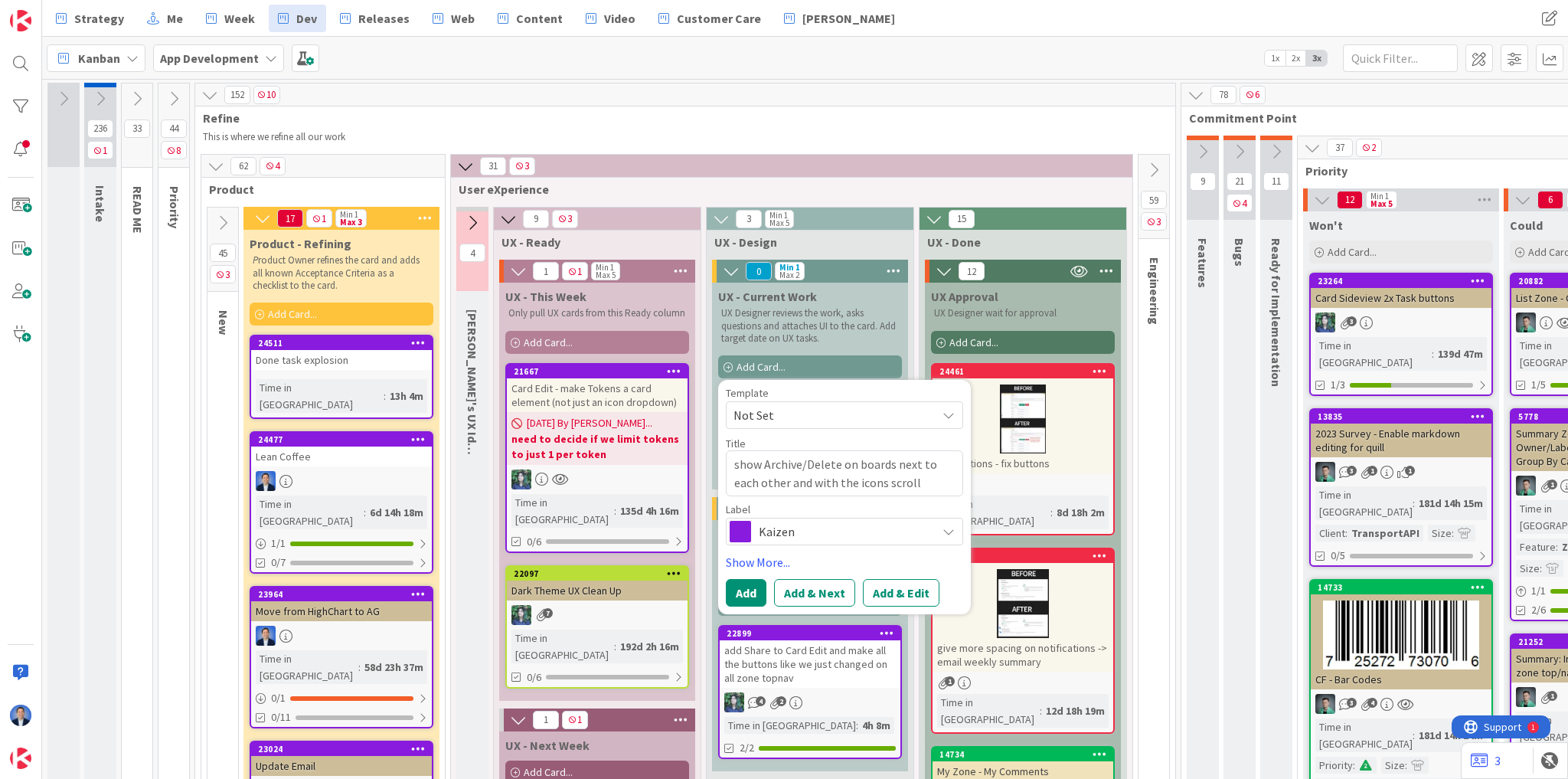
type textarea "show Archive/Delete on boards next to each other and with the icons scrolli"
type textarea "x"
type textarea "show Archive/Delete on boards next to each other and with the icons scrollin"
type textarea "x"
type textarea "show Archive/Delete on boards next to each other and with the icons scrolling"
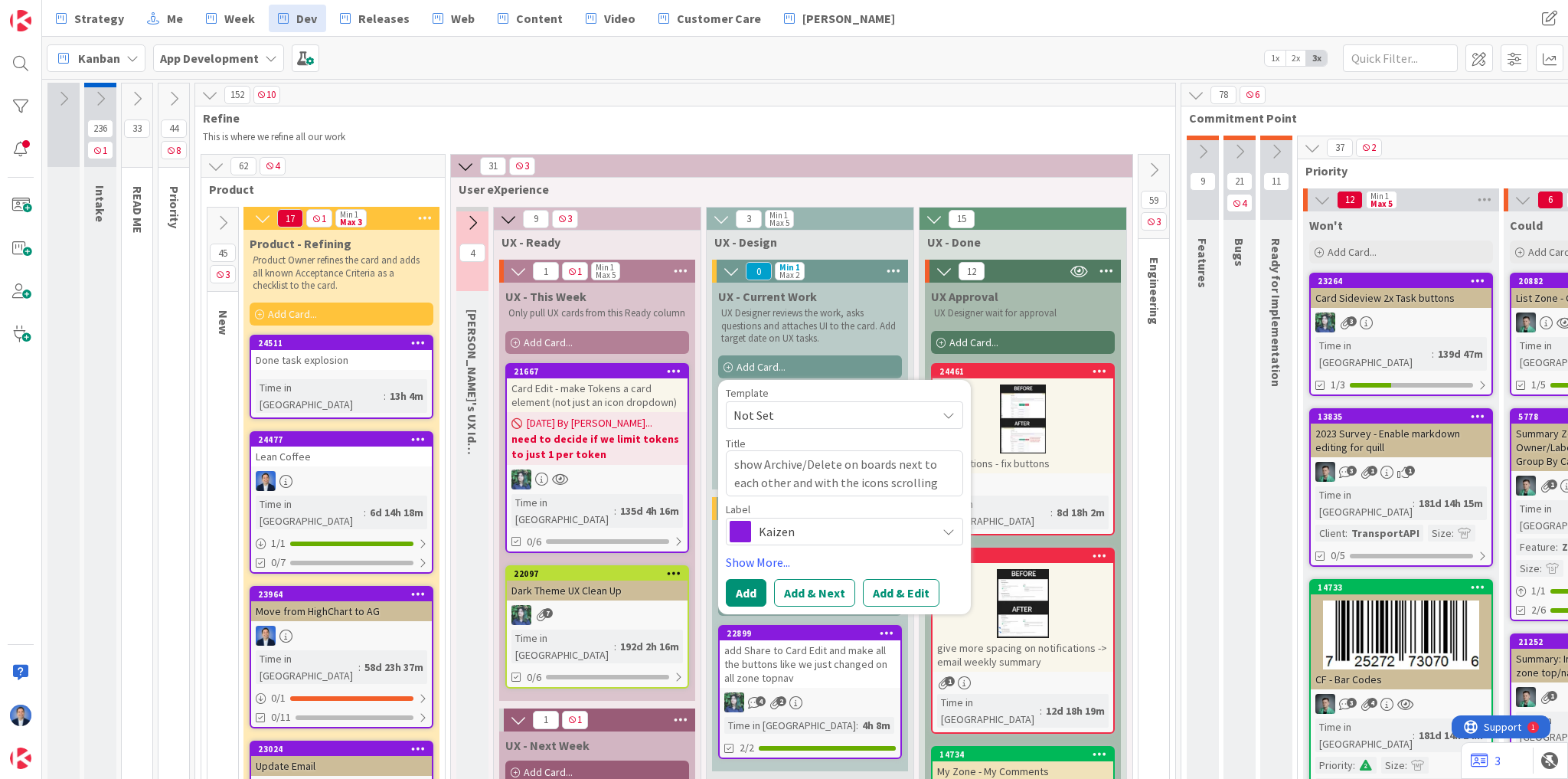
type textarea "x"
type textarea "show Archive/Delete on boards next to each other and with the icons scrolling"
type textarea "x"
type textarea "show Archive/Delete on boards next to each other and with the icons scrolling a"
type textarea "x"
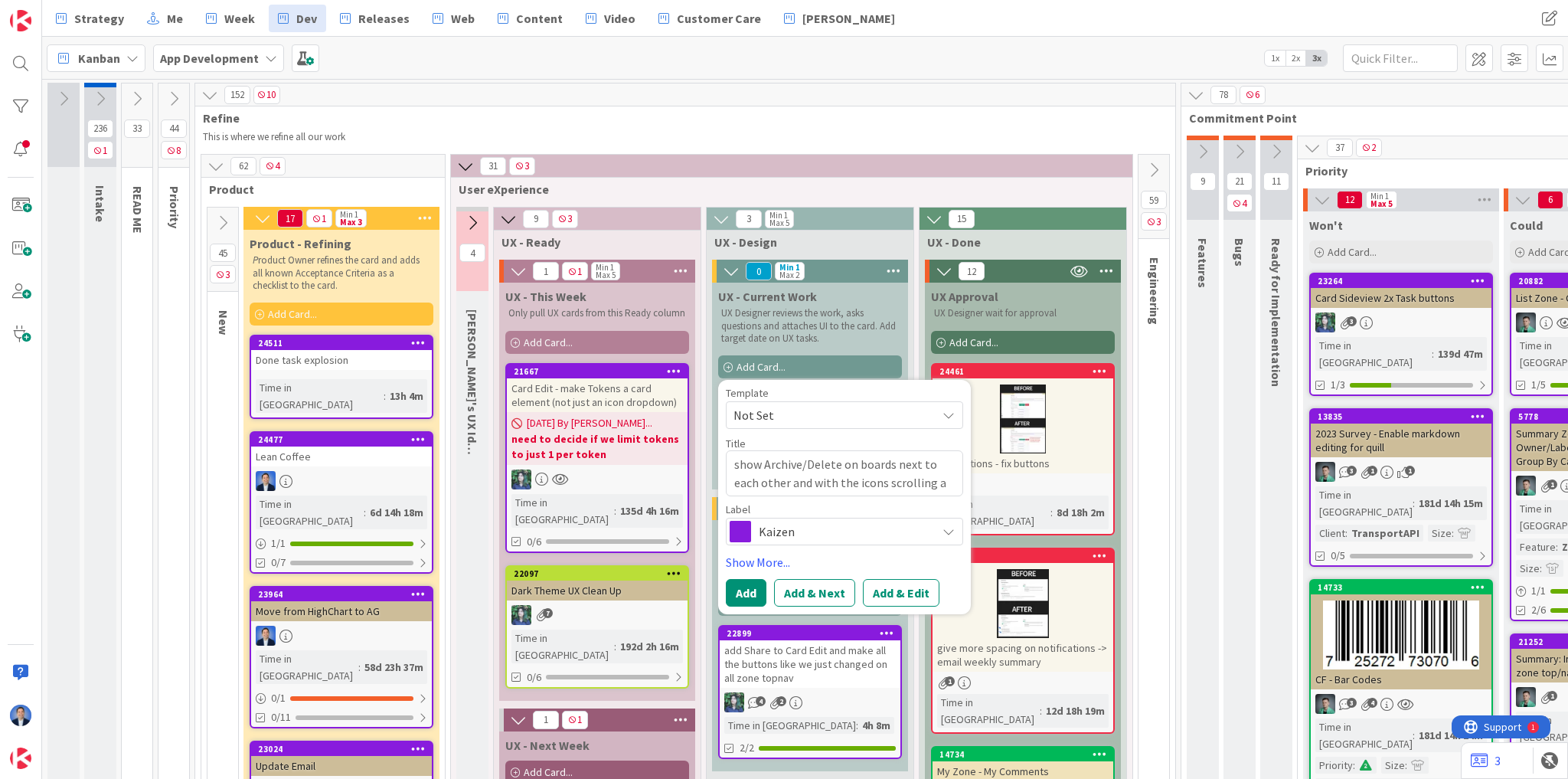
type textarea "show Archive/Delete on boards next to each other and with the icons scrolling as"
type textarea "x"
type textarea "show Archive/Delete on boards next to each other and with the icons scrolling as"
type textarea "x"
type textarea "show Archive/Delete on boards next to each other and with the icons scrolling a…"
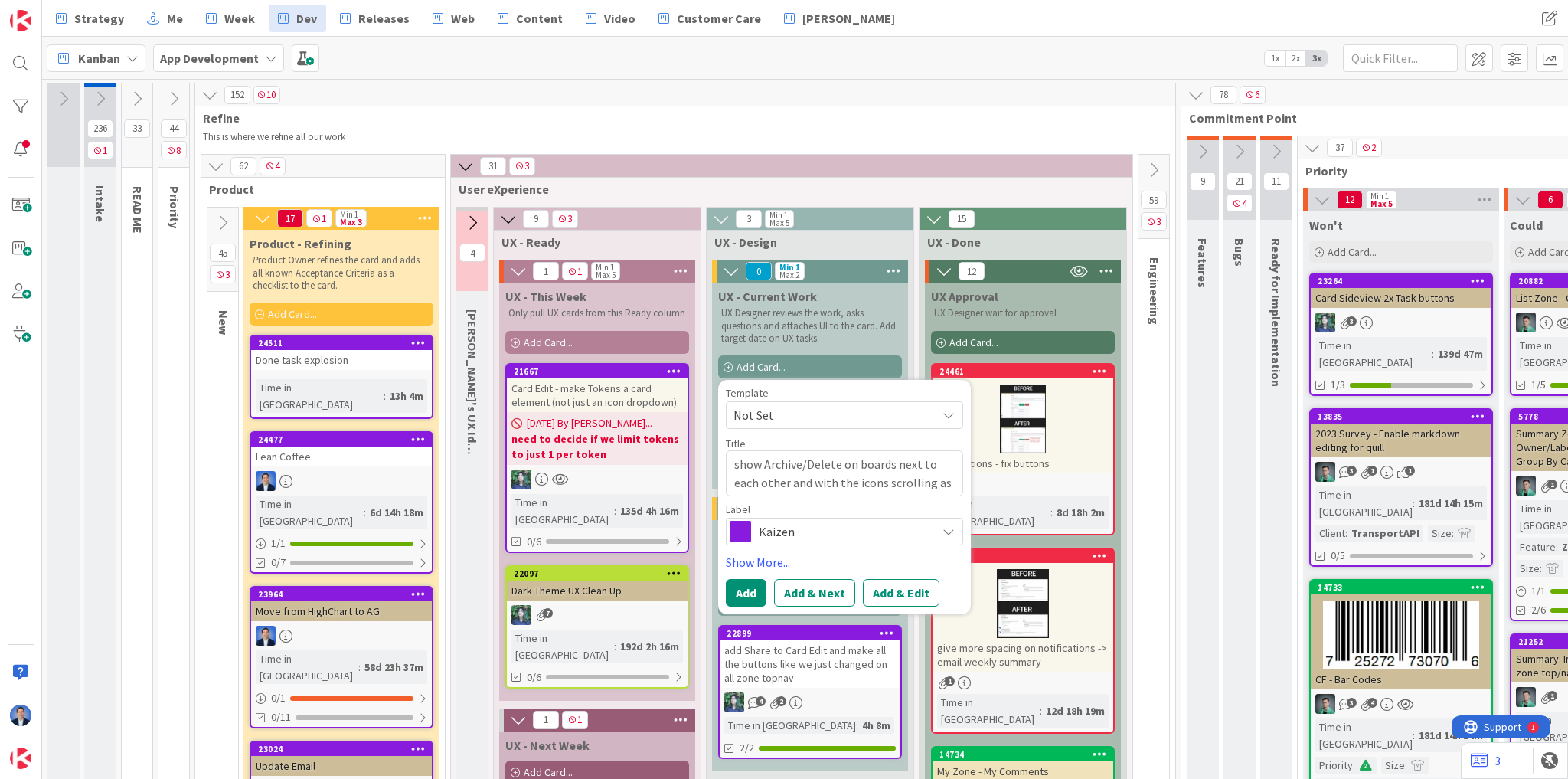
type textarea "x"
type textarea "show Archive/Delete on boards next to each other and with the icons scrolling a…"
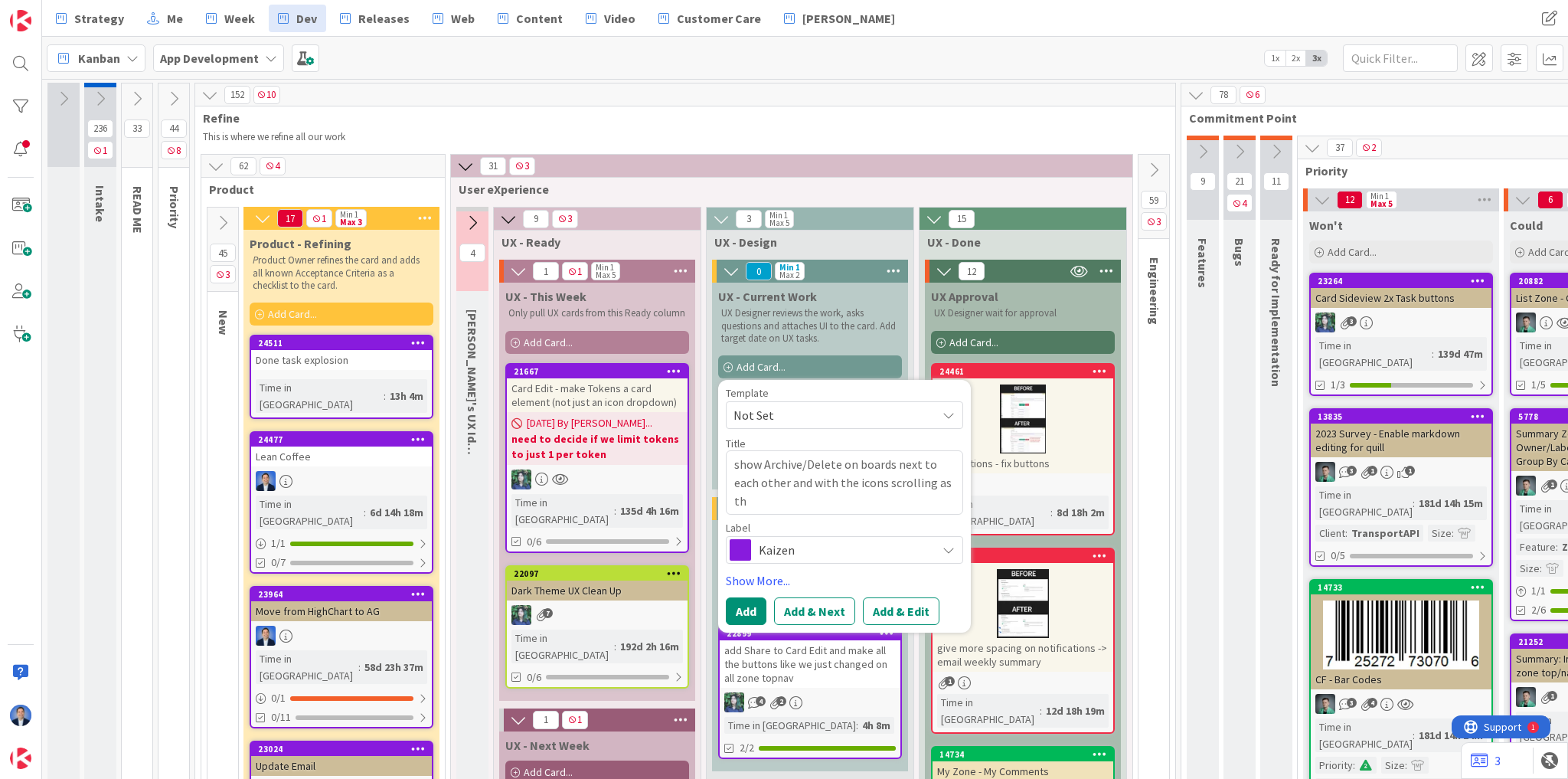
type textarea "x"
type textarea "show Archive/Delete on boards next to each other and with the icons scrolling a…"
type textarea "x"
type textarea "show Archive/Delete on boards next to each other and with the icons scrolling a…"
type textarea "x"
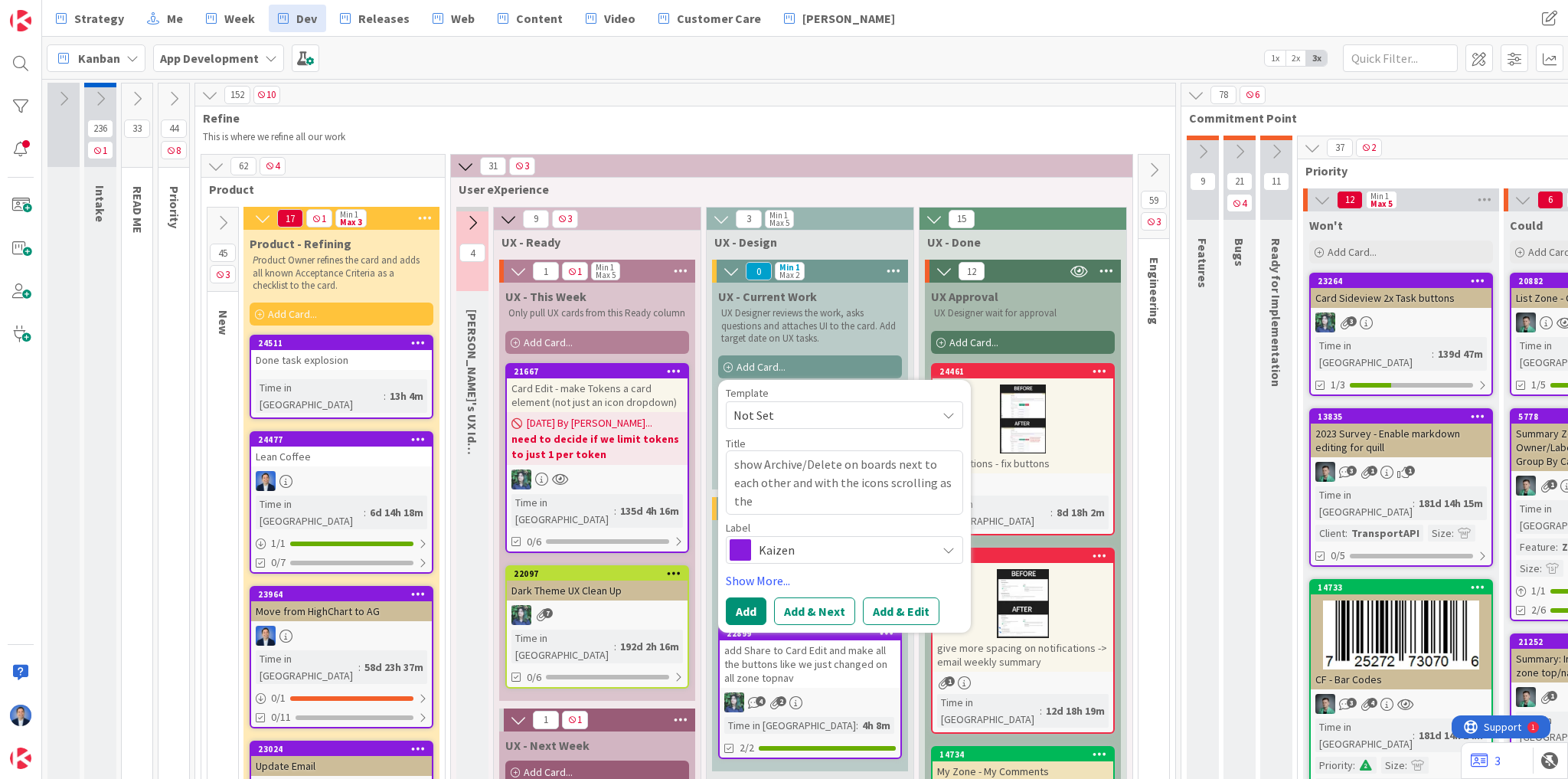
type textarea "show Archive/Delete on boards next to each other and with the icons scrolling a…"
type textarea "x"
type textarea "show Archive/Delete on boards next to each other and with the icons scrolling a…"
type textarea "x"
type textarea "show Archive/Delete on boards next to each other and with the icons scrolling a…"
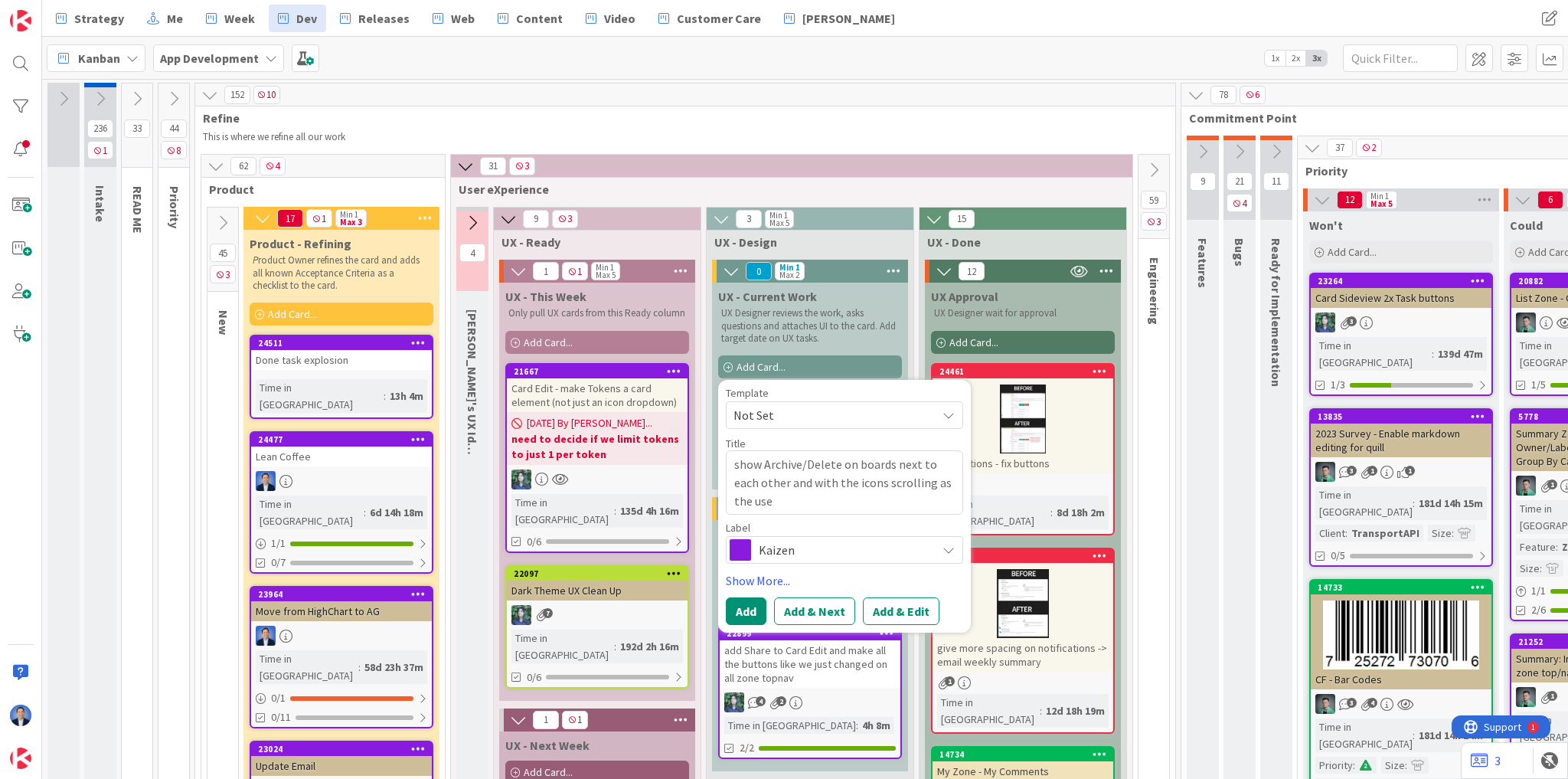
type textarea "x"
type textarea "show Archive/Delete on boards next to each other and with the icons scrolling a…"
type textarea "x"
type textarea "show Archive/Delete on boards next to each other and with the icons scrolling a…"
type textarea "x"
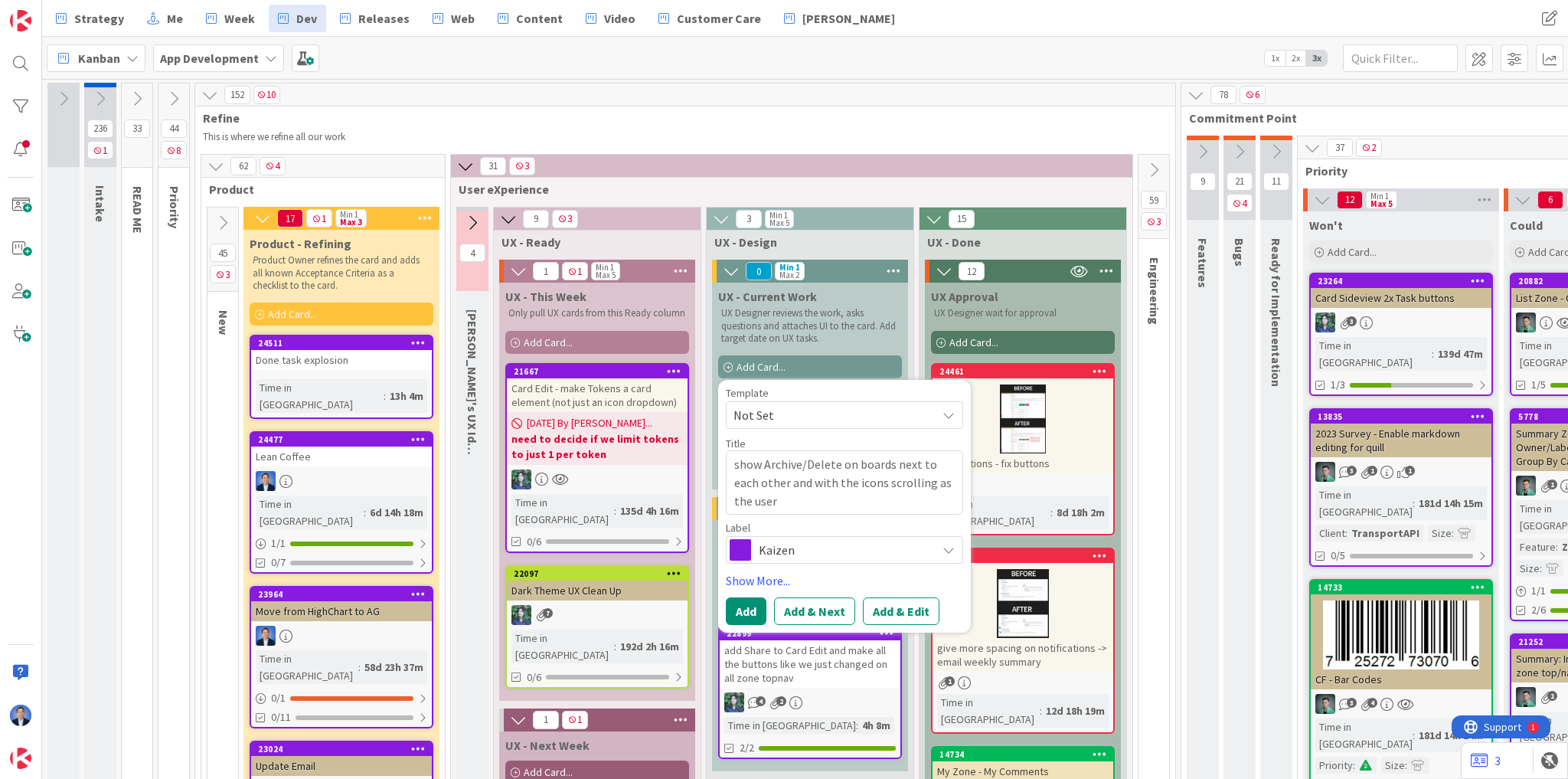
type textarea "show Archive/Delete on boards next to each other and with the icons scrolling a…"
type textarea "x"
type textarea "show Archive/Delete on boards next to each other and with the icons scrolling a…"
type textarea "x"
type textarea "show Archive/Delete on boards next to each other and with the icons scrolling a…"
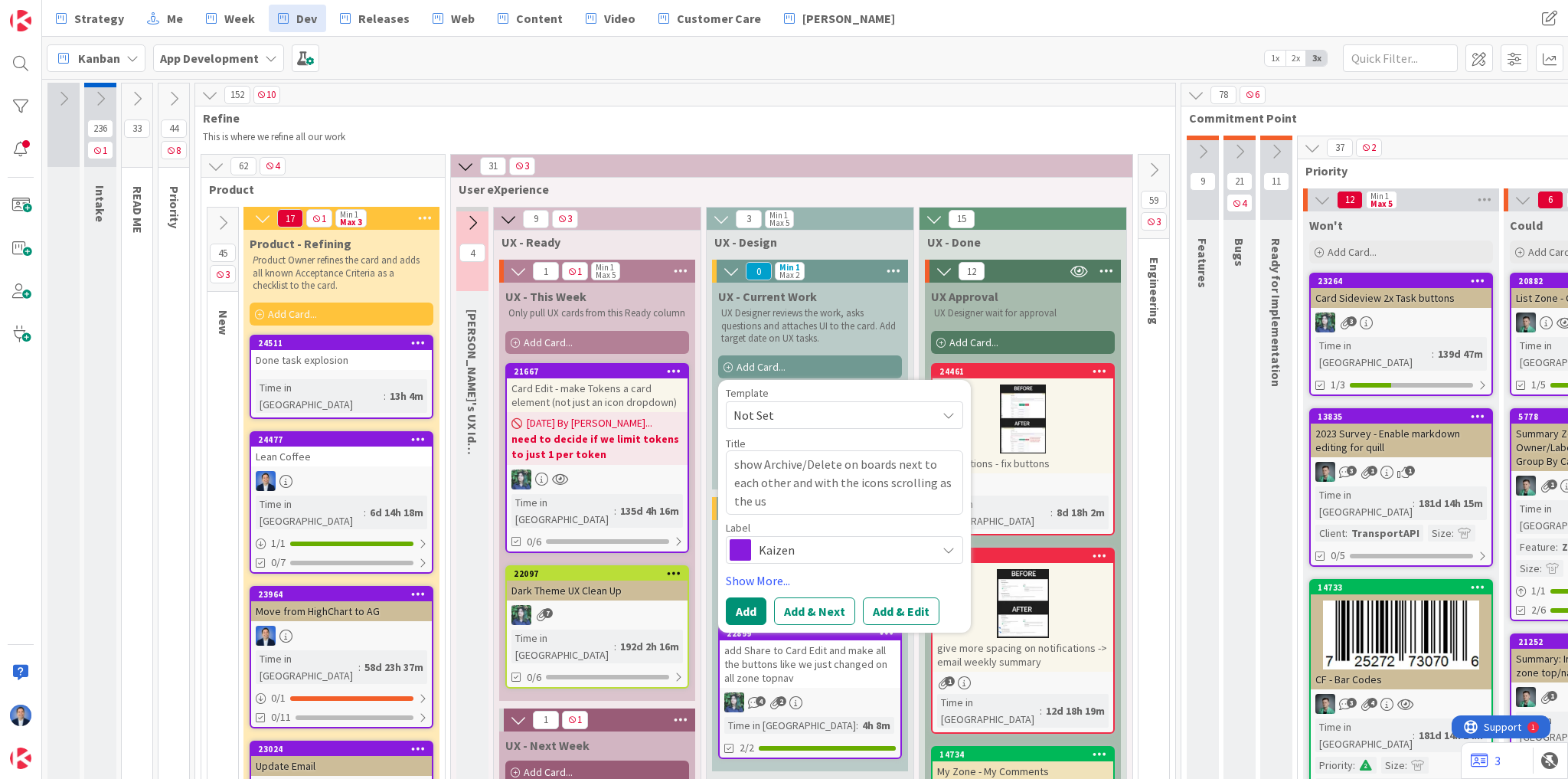
type textarea "x"
type textarea "show Archive/Delete on boards next to each other and with the icons scrolling a…"
type textarea "x"
type textarea "show Archive/Delete on boards next to each other and with the icons scrolling a…"
type textarea "x"
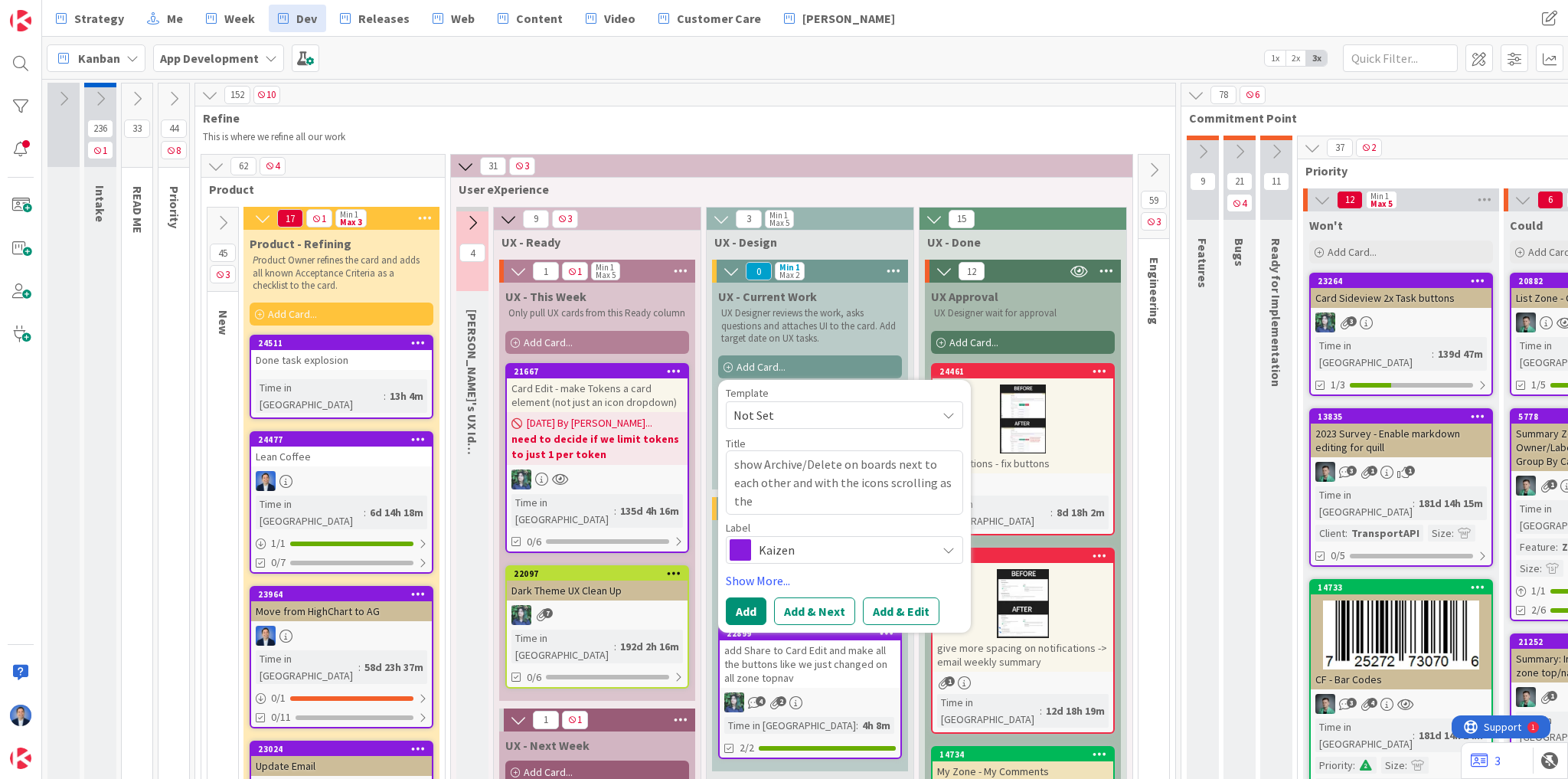
type textarea "show Archive/Delete on boards next to each other and with the icons scrolling a…"
type textarea "x"
type textarea "show Archive/Delete on boards next to each other and with the icons scrolling a…"
type textarea "x"
type textarea "show Archive/Delete on boards next to each other and with the icons scrolling a…"
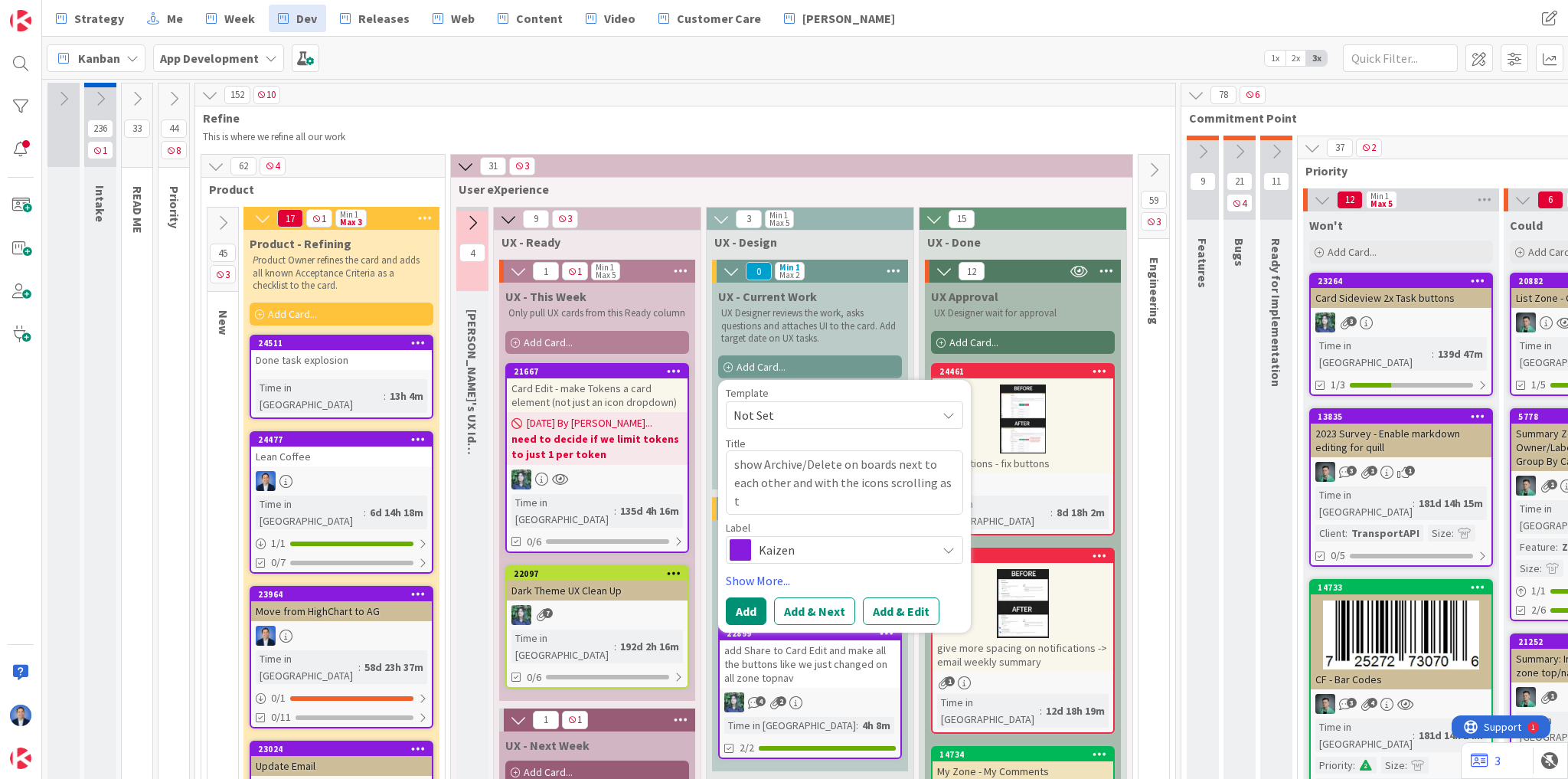
type textarea "x"
type textarea "show Archive/Delete on boards next to each other and with the icons scrolling as"
type textarea "x"
type textarea "show Archive/Delete on boards next to each other and with the icons scrolling as"
click at [755, 604] on button "Add" at bounding box center [746, 611] width 41 height 27
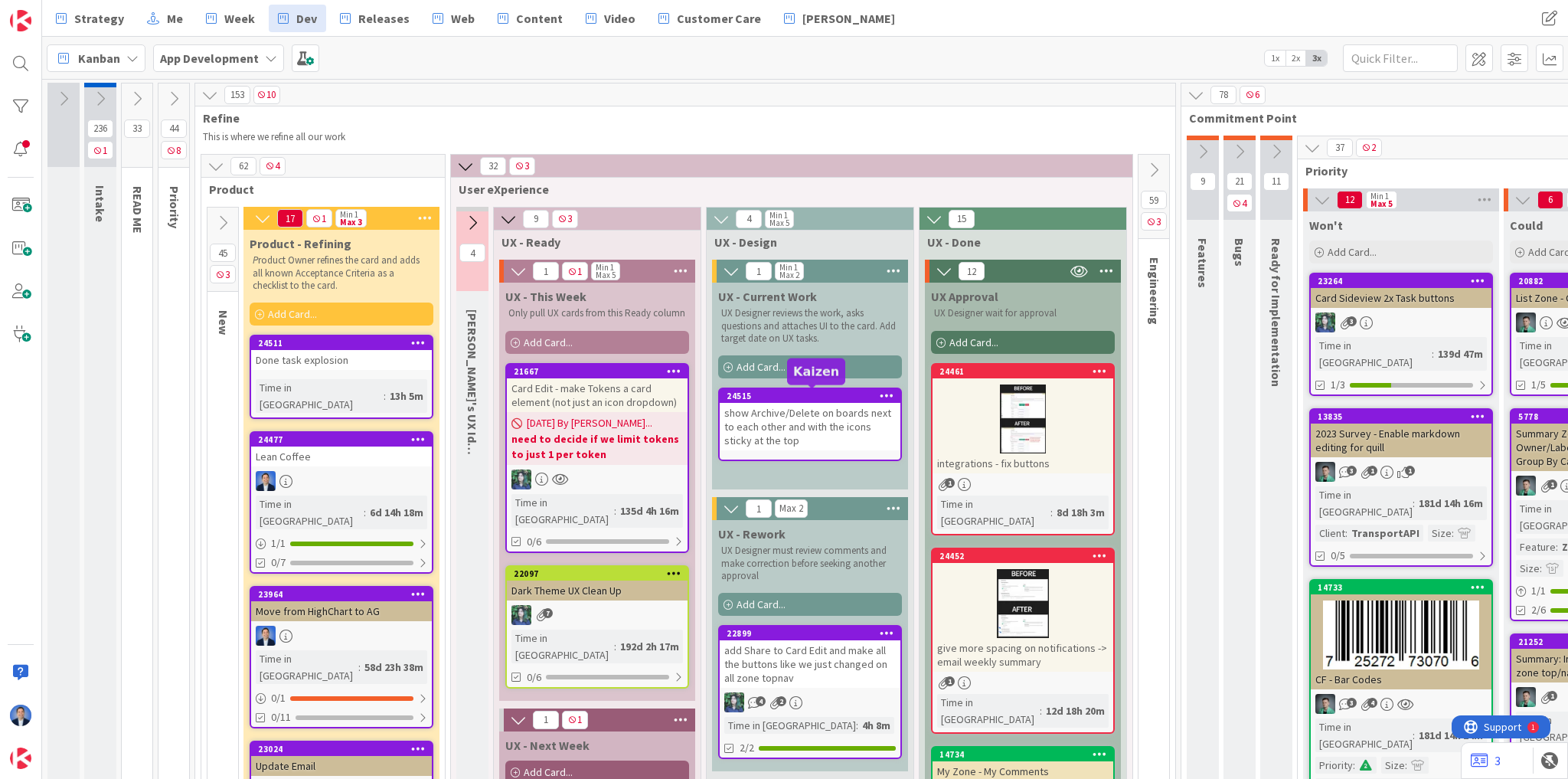
click at [796, 416] on div "show Archive/Delete on boards next to each other and with the icons sticky at t…" at bounding box center [810, 426] width 181 height 47
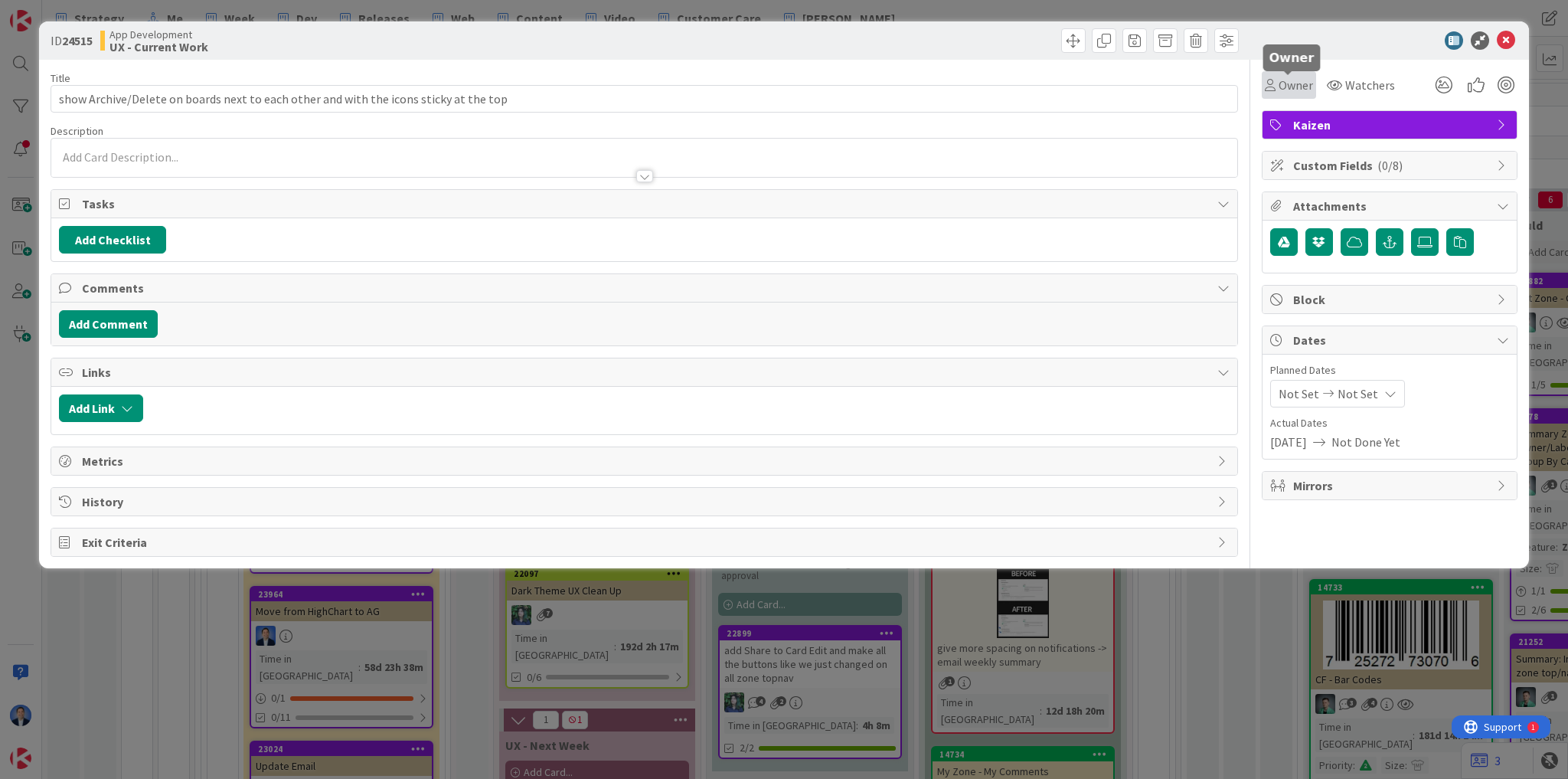
click at [1306, 82] on span "Owner" at bounding box center [1295, 85] width 34 height 18
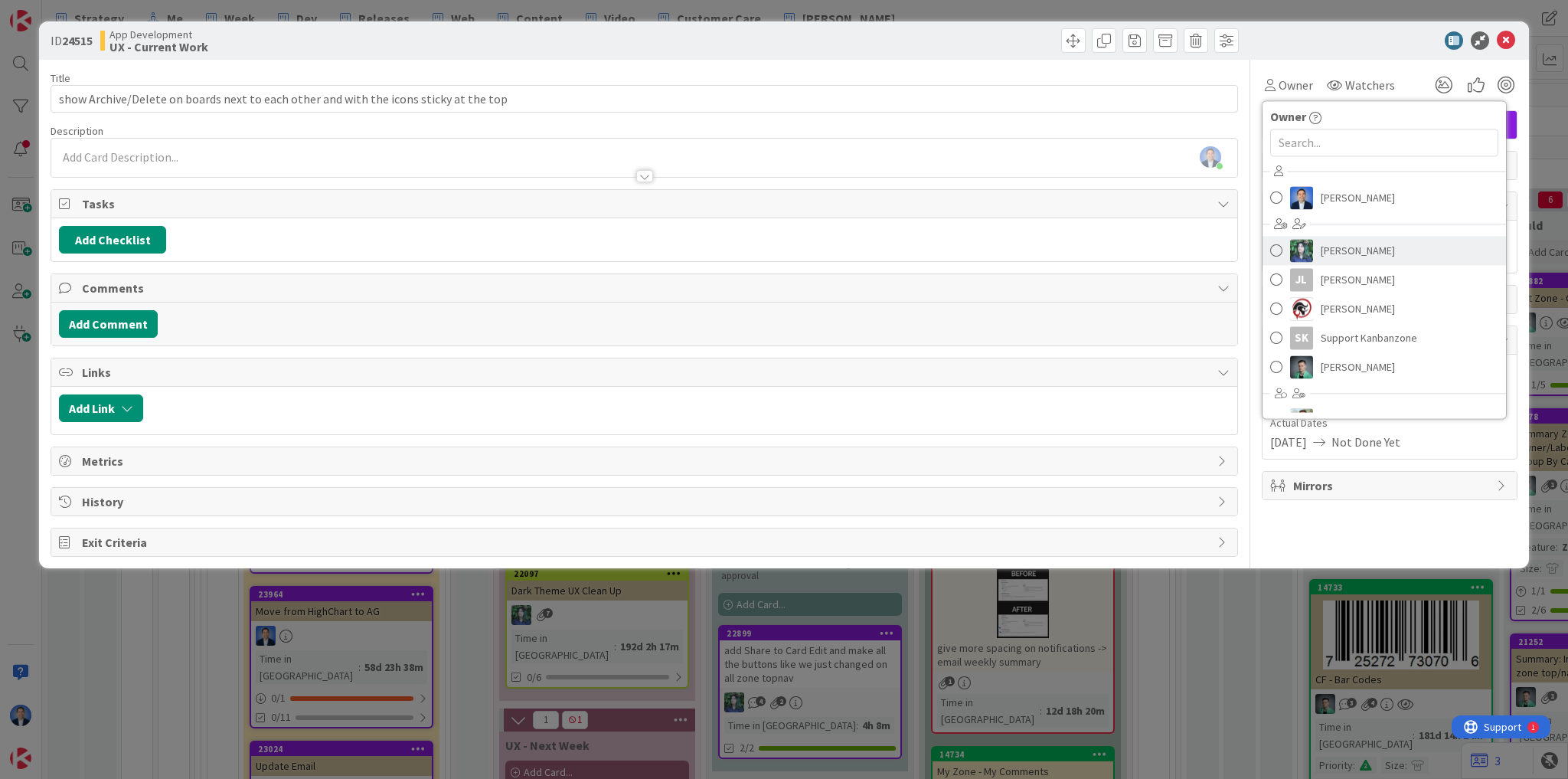
click at [1338, 244] on span "[PERSON_NAME]" at bounding box center [1357, 251] width 74 height 23
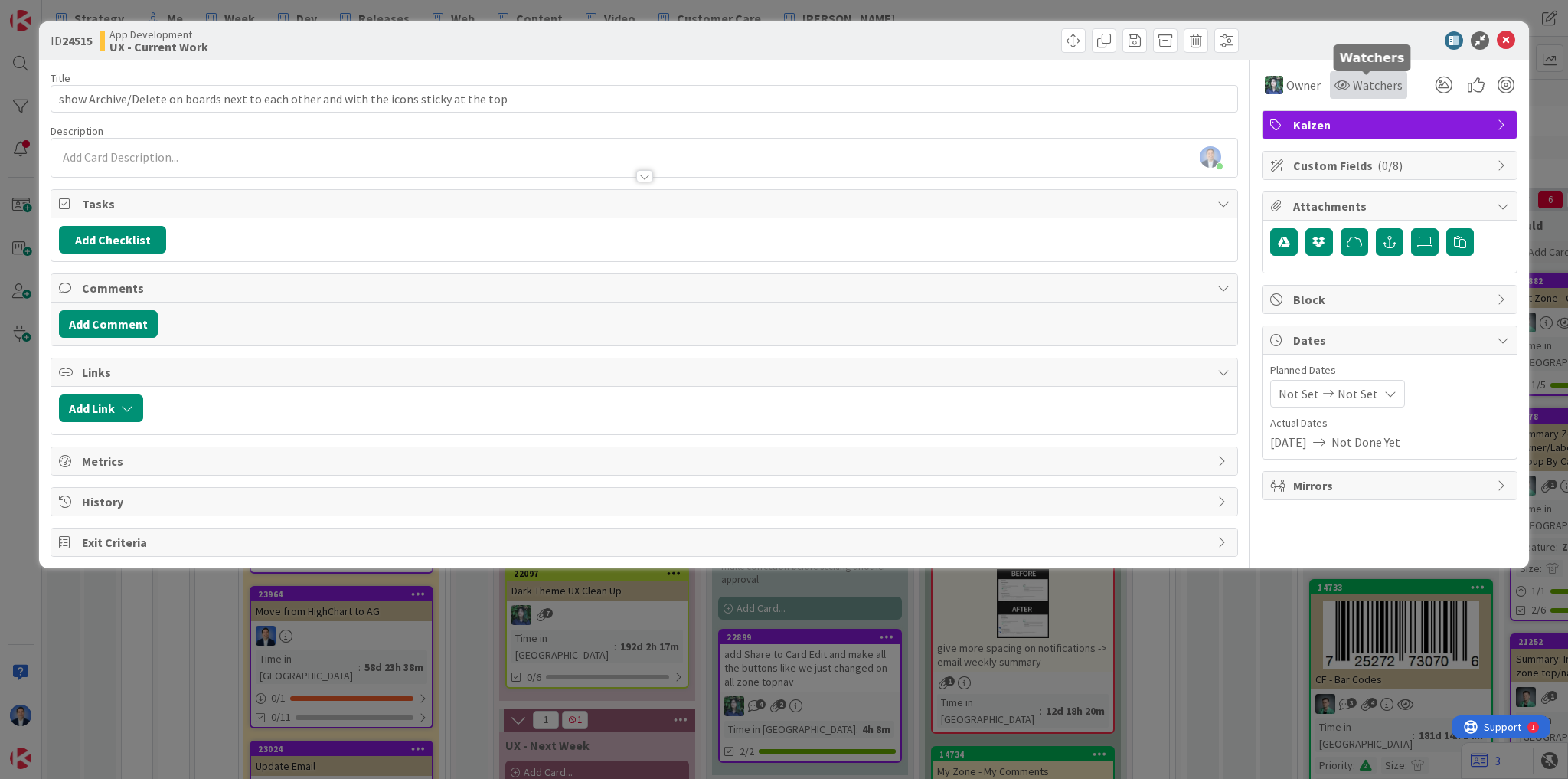
click at [1373, 86] on span "Watchers" at bounding box center [1378, 85] width 50 height 18
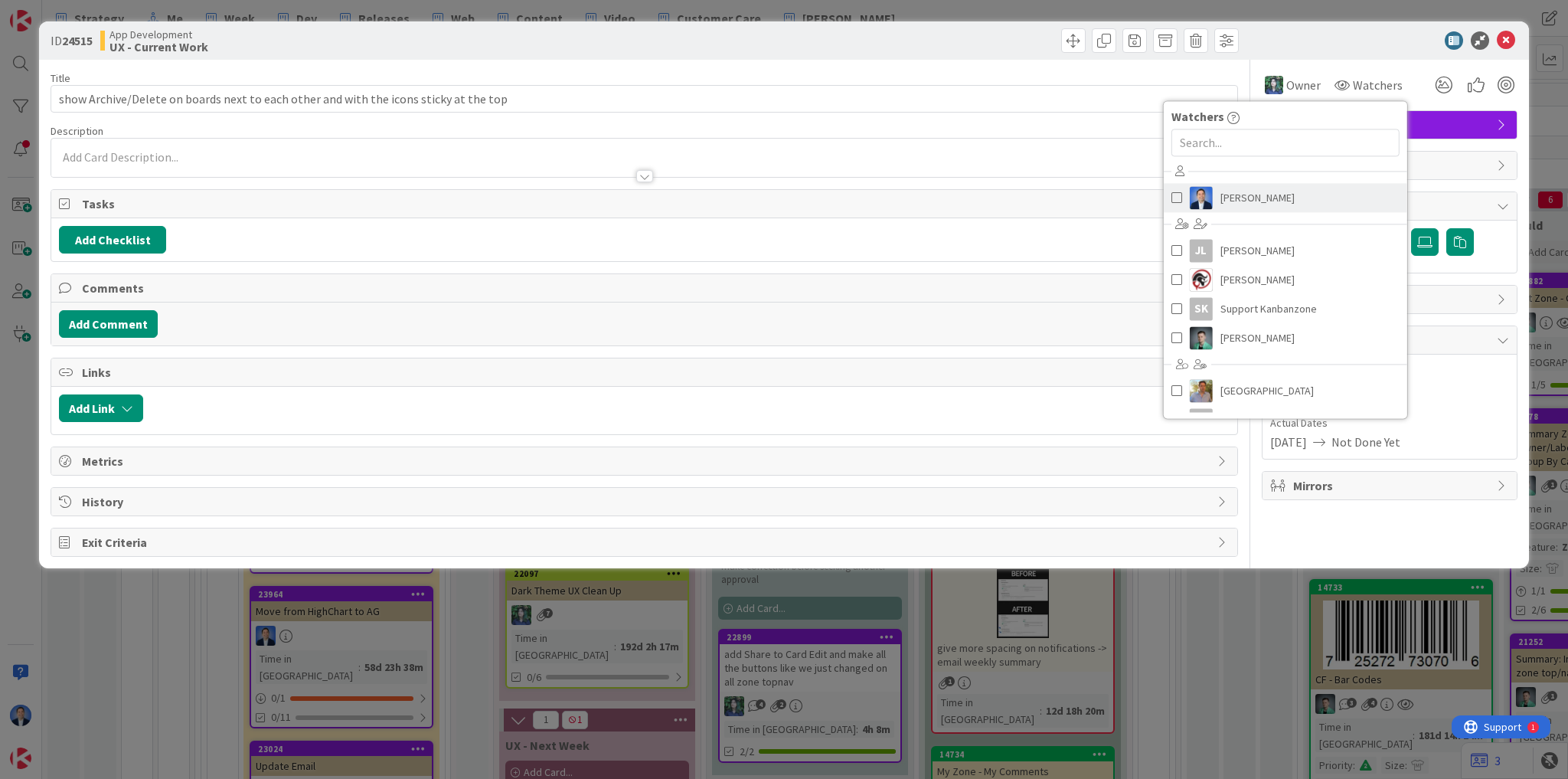
click at [1317, 205] on link "[PERSON_NAME]" at bounding box center [1285, 197] width 244 height 29
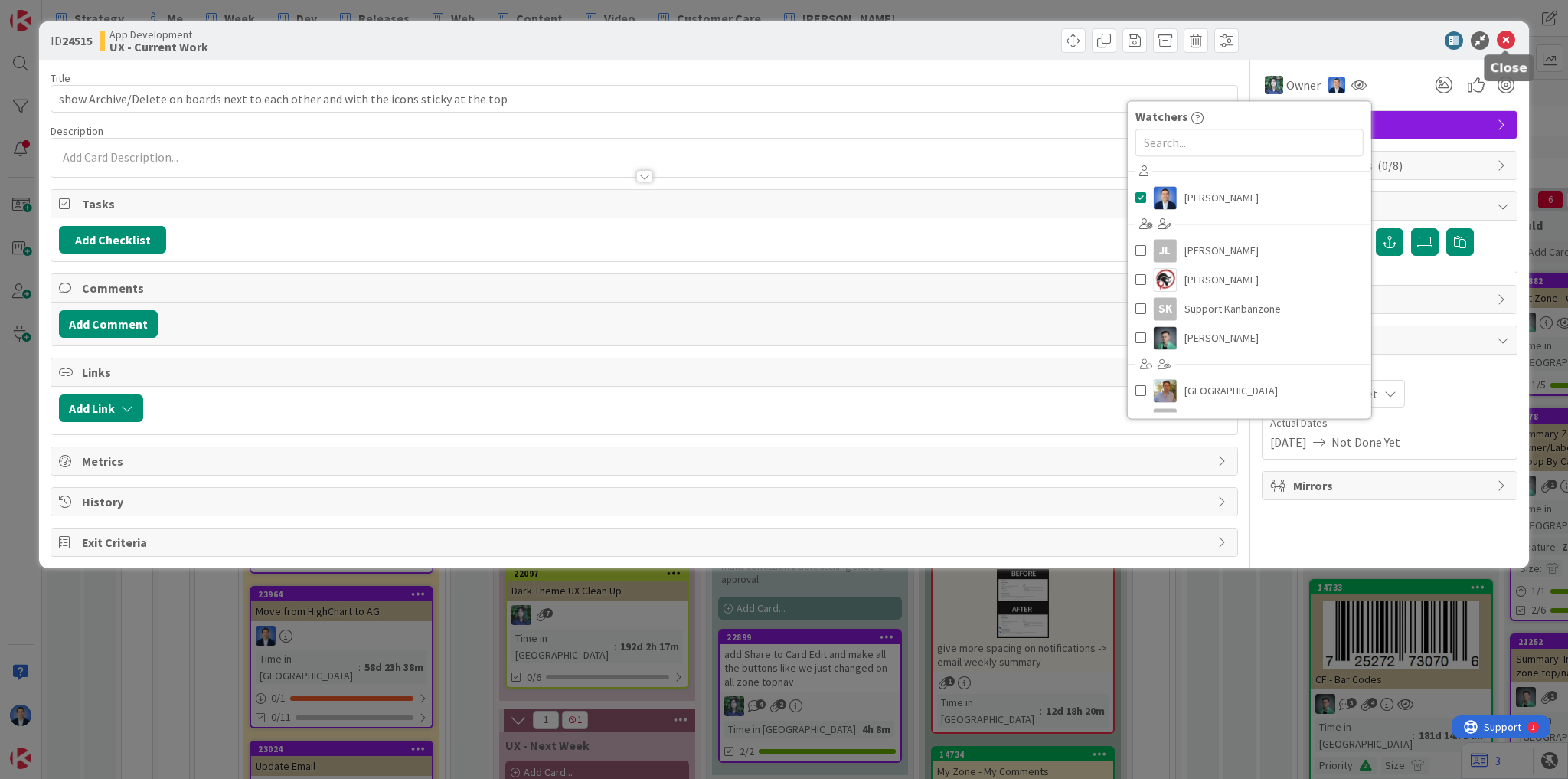
drag, startPoint x: 1507, startPoint y: 40, endPoint x: 1467, endPoint y: 173, distance: 138.9
click at [1507, 40] on icon at bounding box center [1506, 41] width 18 height 18
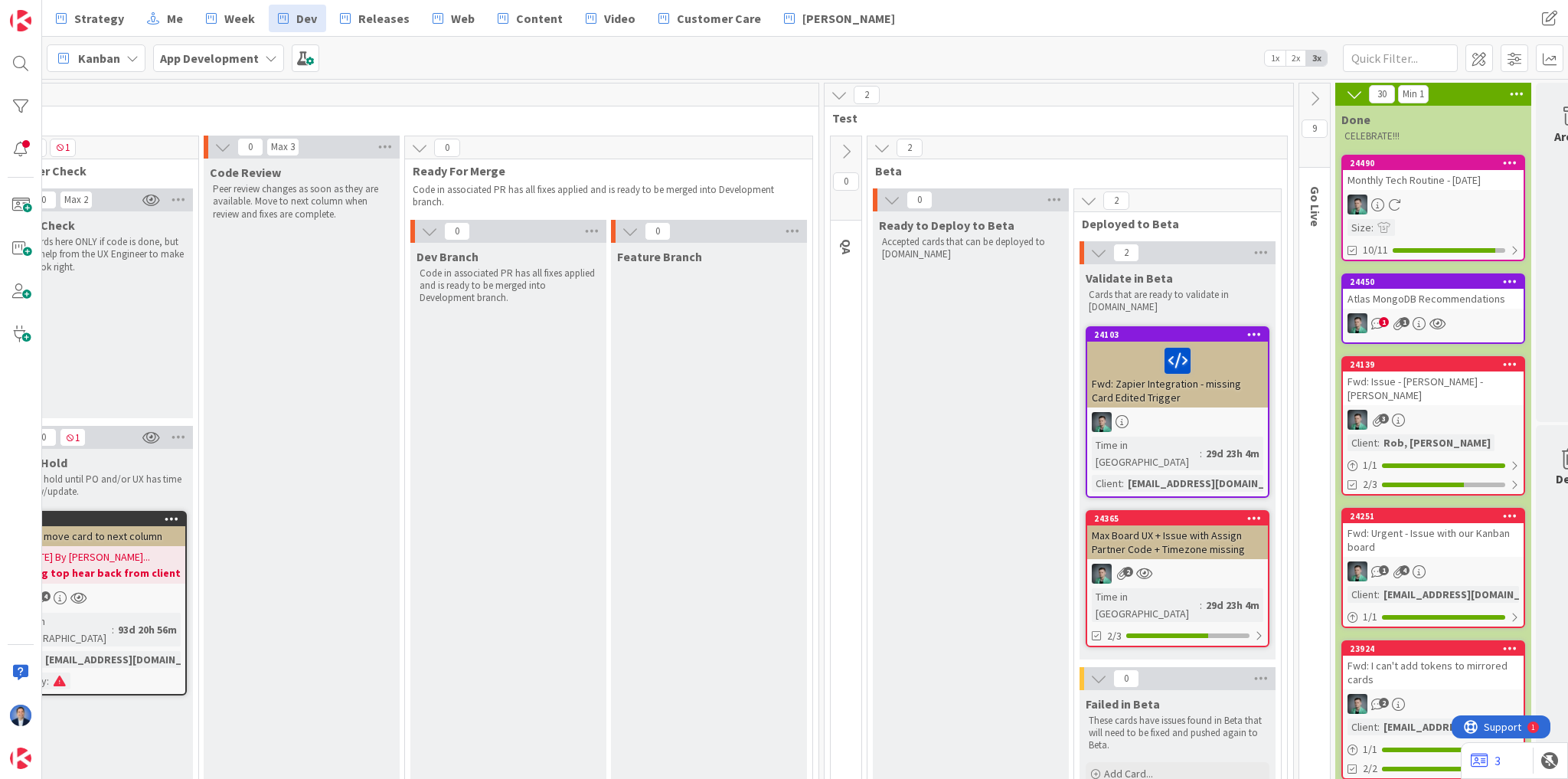
scroll to position [0, 2826]
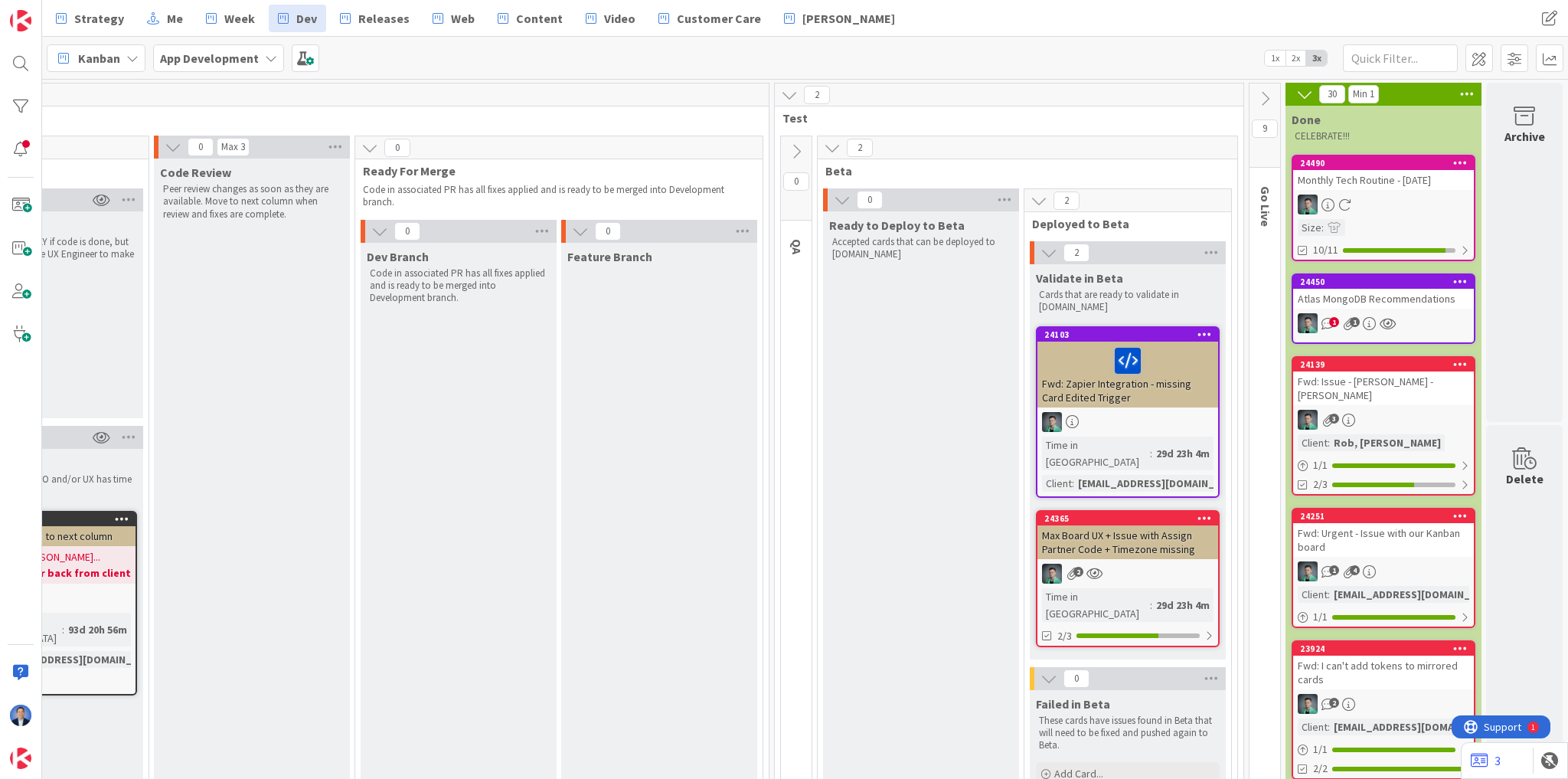
click at [1385, 290] on div "Atlas MongoDB Recommendations" at bounding box center [1383, 299] width 181 height 20
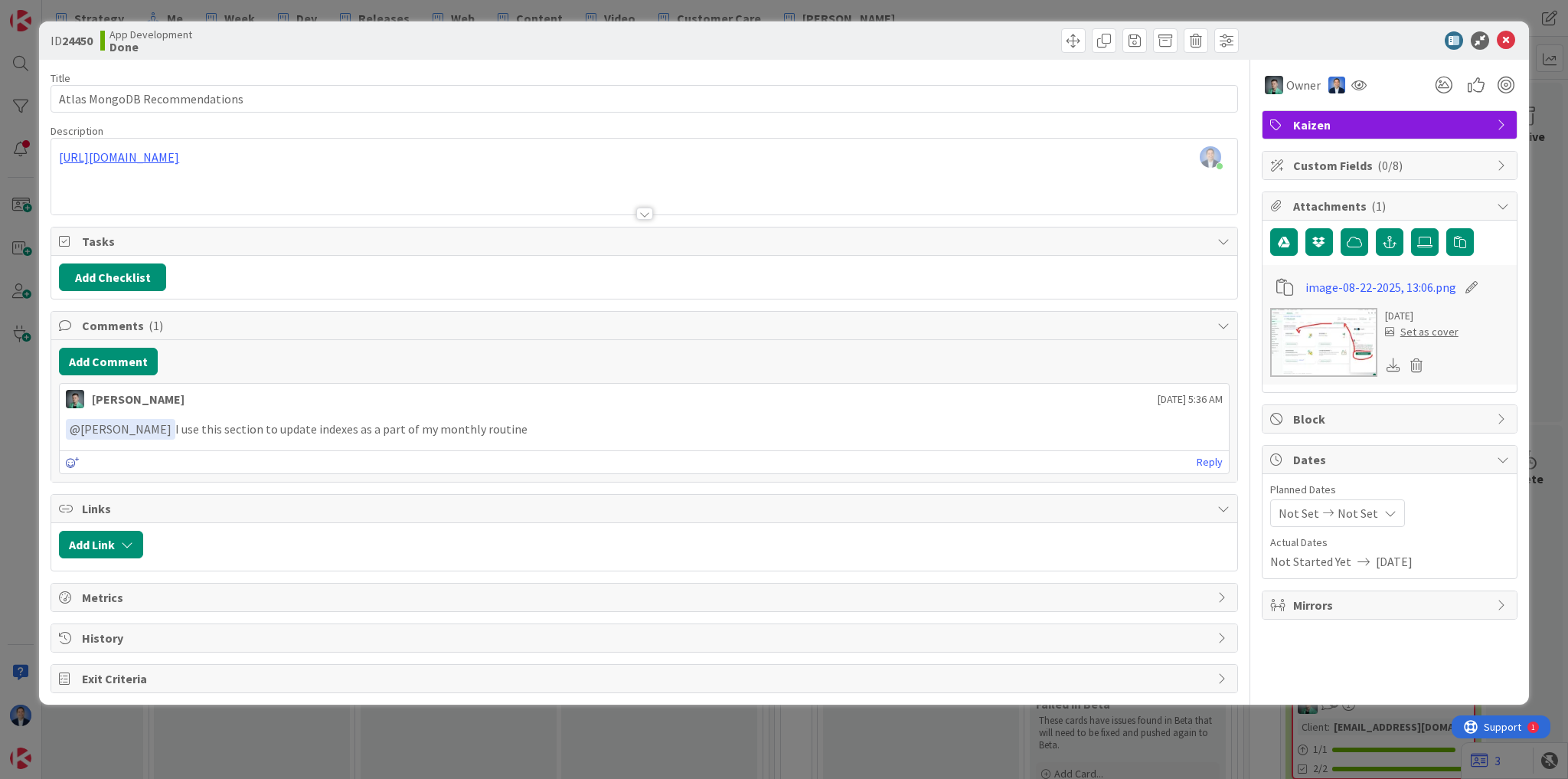
click at [73, 459] on icon at bounding box center [72, 462] width 14 height 11
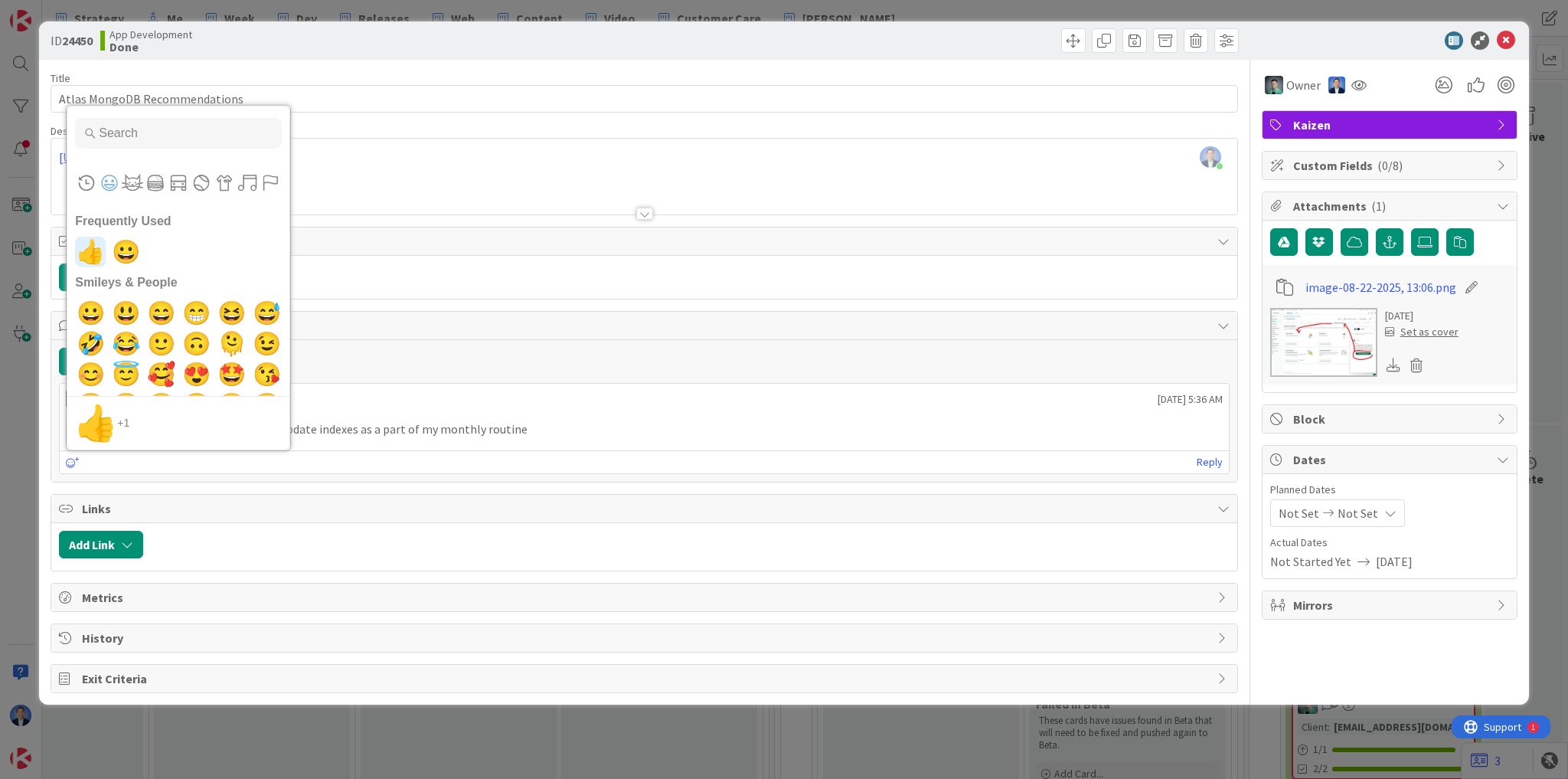
click at [91, 248] on span "👍" at bounding box center [90, 251] width 36 height 31
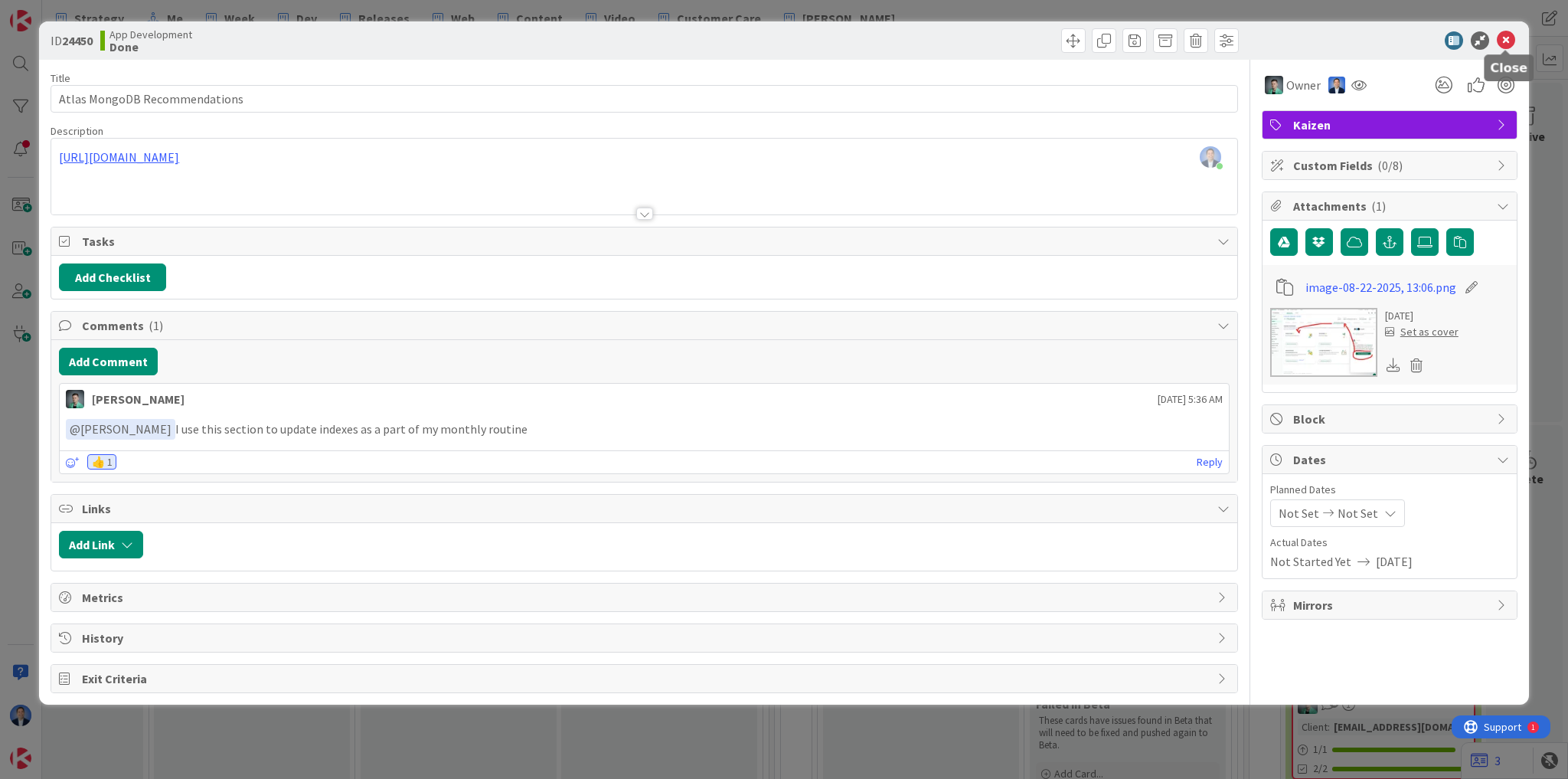
click at [1506, 42] on icon at bounding box center [1506, 41] width 18 height 18
